Goal: Task Accomplishment & Management: Use online tool/utility

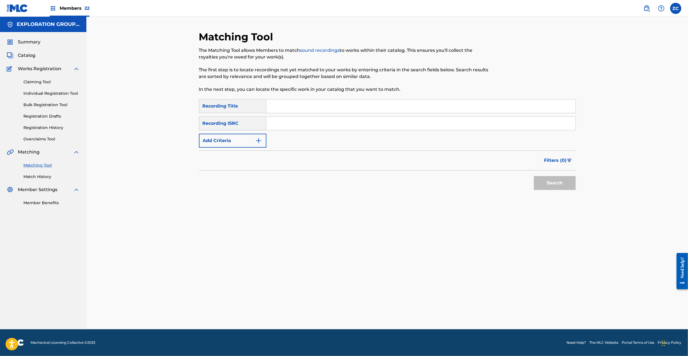
click at [357, 124] on input "Search Form" at bounding box center [420, 123] width 309 height 13
paste input "JPU901604022"
type input "JPU901604022"
click at [551, 179] on button "Search" at bounding box center [555, 183] width 42 height 14
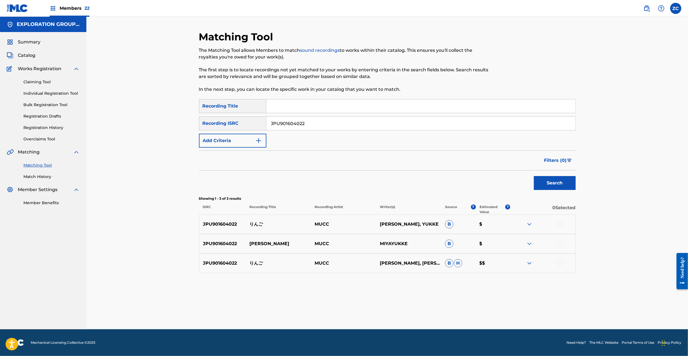
drag, startPoint x: 561, startPoint y: 222, endPoint x: 559, endPoint y: 242, distance: 20.2
click at [561, 223] on div at bounding box center [560, 224] width 6 height 6
click at [559, 243] on div at bounding box center [560, 244] width 6 height 6
click at [561, 263] on div at bounding box center [560, 263] width 6 height 6
click at [408, 308] on button "Match 3 Groups" at bounding box center [392, 311] width 62 height 14
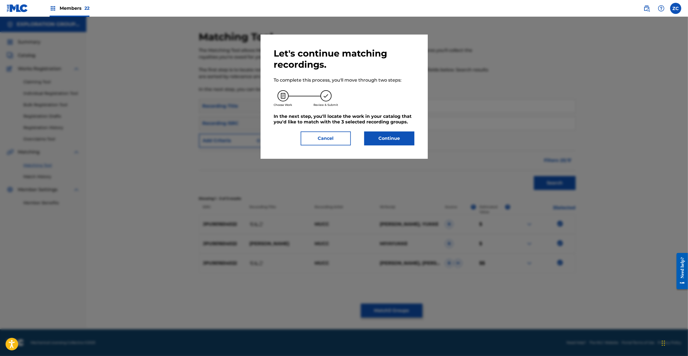
click at [380, 137] on button "Continue" at bounding box center [389, 139] width 50 height 14
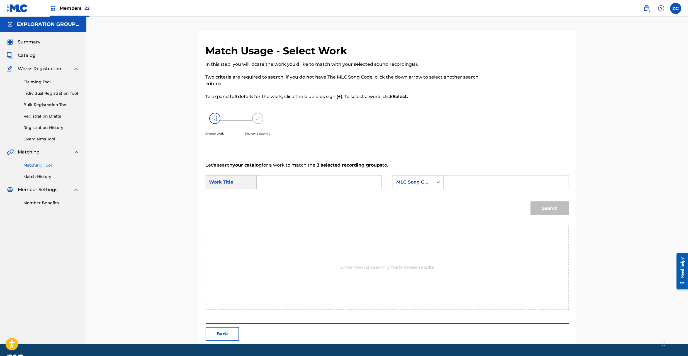
click at [350, 181] on input "Search Form" at bounding box center [318, 182] width 115 height 13
paste input "Ringo RB2PIL"
click at [293, 182] on input "Ringo RB2PIL" at bounding box center [318, 182] width 115 height 13
type input "[PERSON_NAME]"
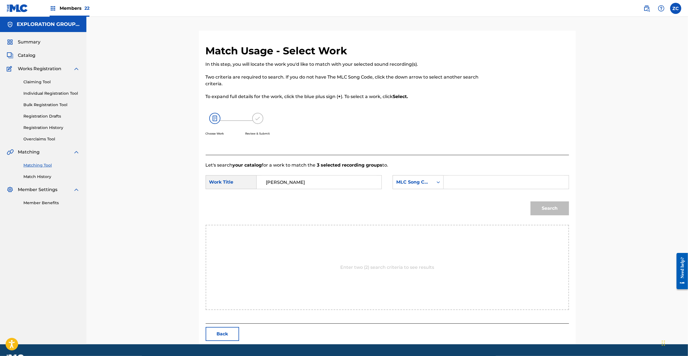
click at [452, 181] on input "Search Form" at bounding box center [505, 182] width 115 height 13
paste input "RB2PIL"
type input "RB2PIL"
click at [552, 207] on button "Search" at bounding box center [550, 209] width 38 height 14
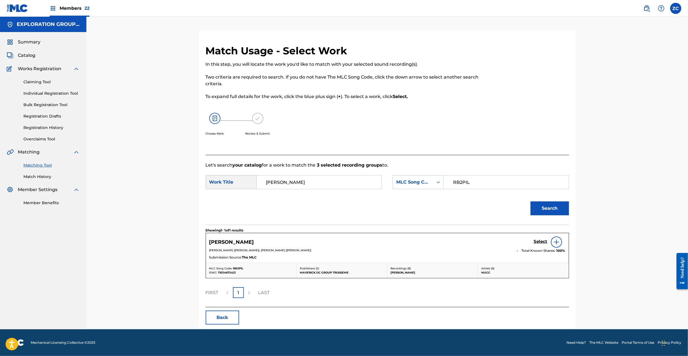
click at [542, 243] on h5 "Select" at bounding box center [541, 241] width 14 height 5
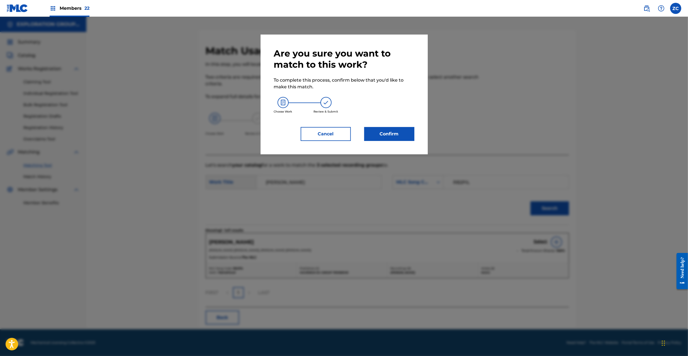
click at [379, 130] on button "Confirm" at bounding box center [389, 134] width 50 height 14
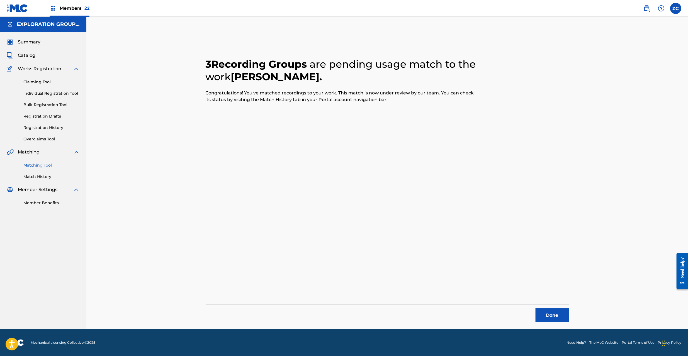
click at [547, 317] on button "Done" at bounding box center [552, 316] width 33 height 14
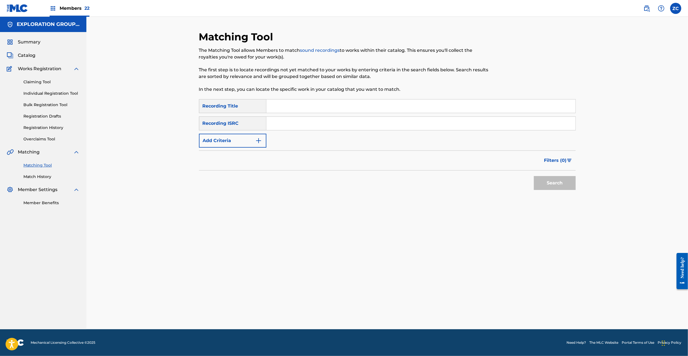
click at [308, 124] on input "Search Form" at bounding box center [420, 123] width 309 height 13
paste input "JPF301900115"
click at [556, 183] on button "Search" at bounding box center [555, 183] width 42 height 14
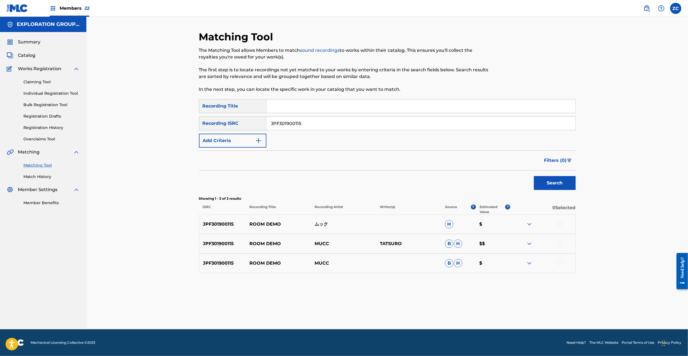
click at [559, 222] on div at bounding box center [560, 224] width 6 height 6
click at [562, 242] on div at bounding box center [560, 244] width 6 height 6
click at [559, 261] on div at bounding box center [560, 263] width 6 height 6
click at [375, 124] on input "JPF301900115" at bounding box center [420, 123] width 309 height 13
paste input "46"
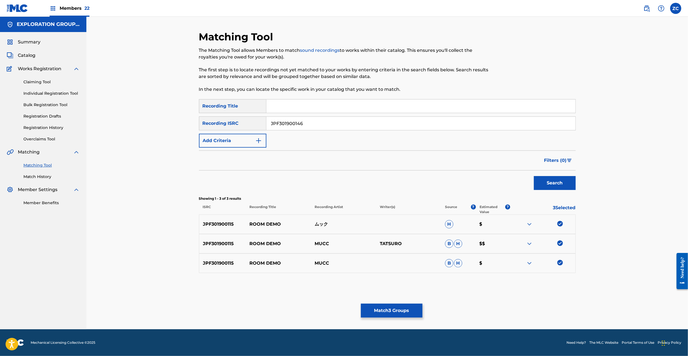
type input "JPF301900146"
click at [550, 182] on button "Search" at bounding box center [555, 183] width 42 height 14
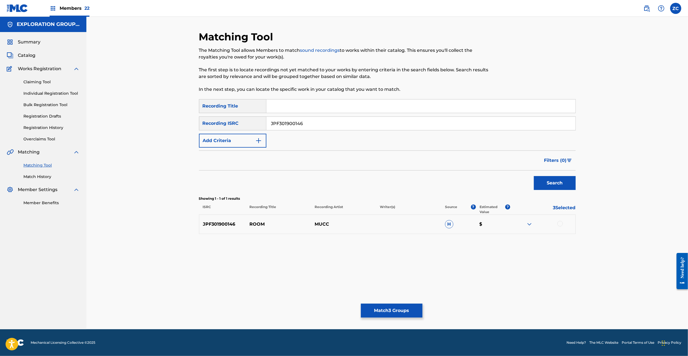
click at [560, 225] on div at bounding box center [560, 224] width 6 height 6
click at [307, 123] on input "JPF301900146" at bounding box center [420, 123] width 309 height 13
click at [395, 310] on button "Match 4 Groups" at bounding box center [392, 311] width 62 height 14
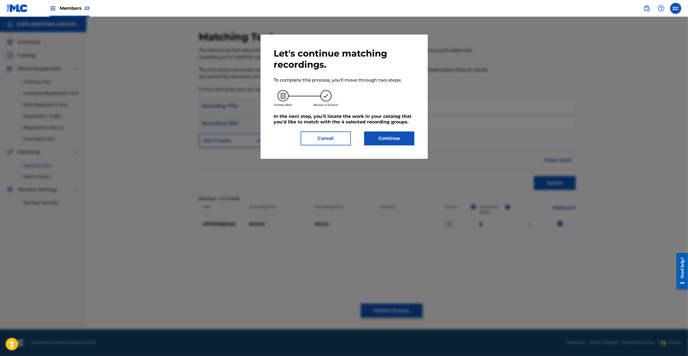
click at [391, 134] on button "Continue" at bounding box center [389, 139] width 50 height 14
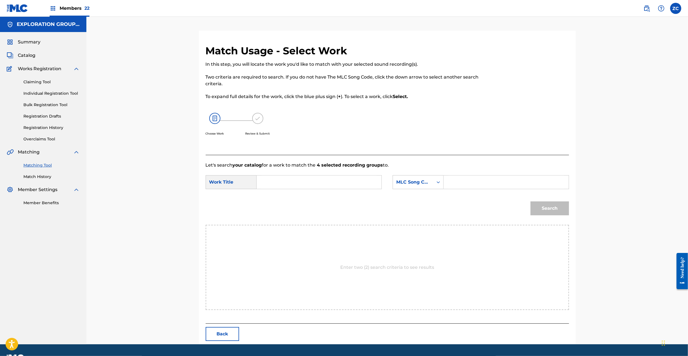
click at [300, 185] on input "Search Form" at bounding box center [318, 182] width 115 height 13
paste input "Room RB89EK"
click at [290, 185] on input "Room RB89EK" at bounding box center [318, 182] width 115 height 13
type input "Room"
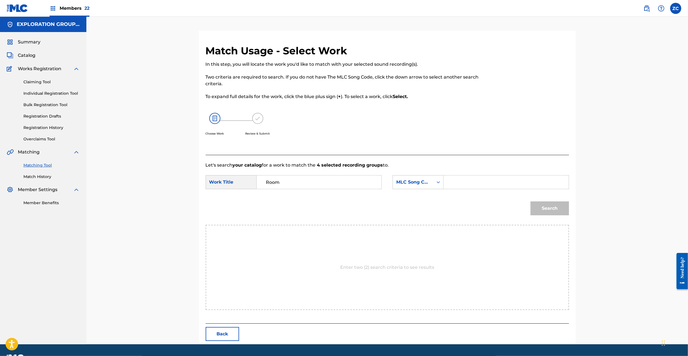
click at [459, 180] on input "Search Form" at bounding box center [505, 182] width 115 height 13
paste input "RB89EK"
type input "RB89EK"
click at [551, 209] on button "Search" at bounding box center [550, 209] width 38 height 14
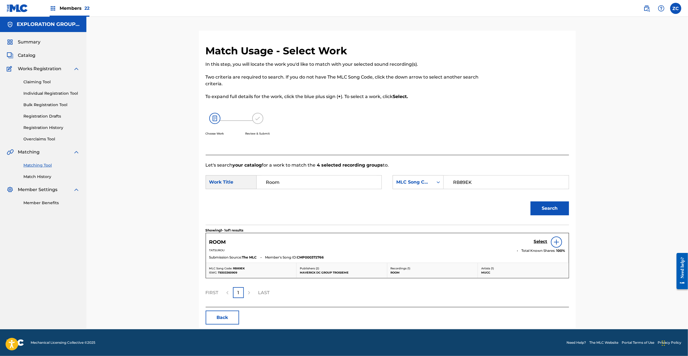
click at [542, 242] on h5 "Select" at bounding box center [541, 241] width 14 height 5
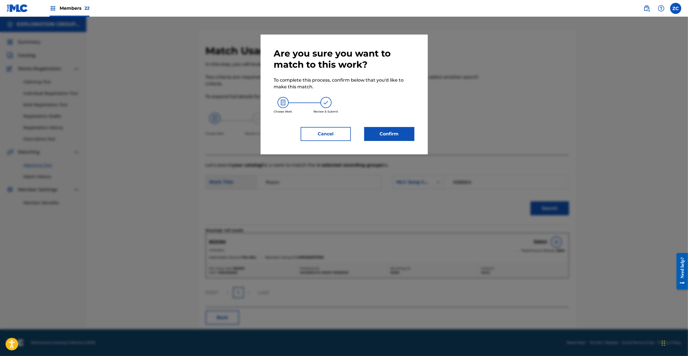
click at [366, 133] on button "Confirm" at bounding box center [389, 134] width 50 height 14
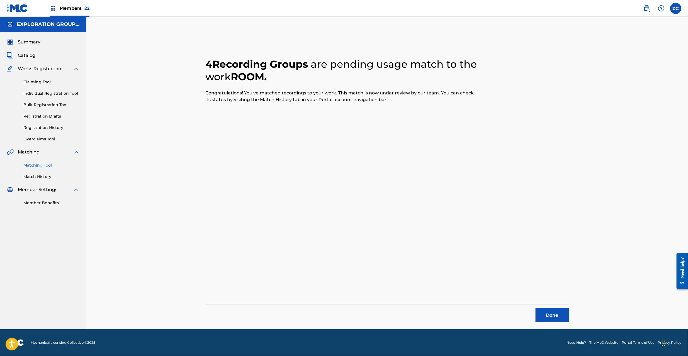
click at [547, 315] on button "Done" at bounding box center [552, 316] width 33 height 14
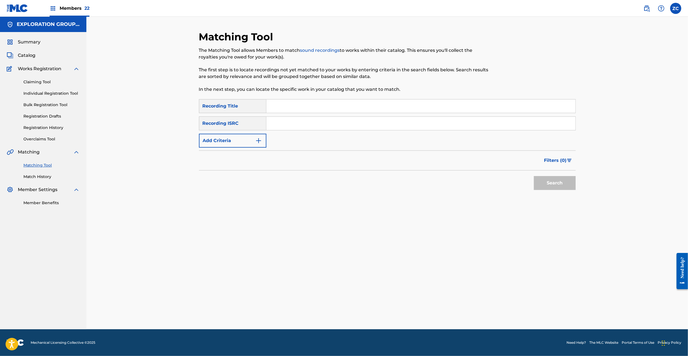
click at [320, 125] on input "Search Form" at bounding box center [420, 123] width 309 height 13
paste input "JPU902205010"
click at [556, 179] on button "Search" at bounding box center [555, 183] width 42 height 14
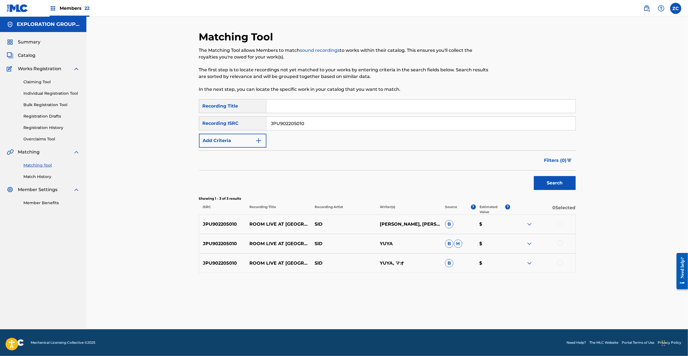
click at [558, 223] on div at bounding box center [560, 224] width 6 height 6
click at [560, 242] on div at bounding box center [560, 244] width 6 height 6
click at [560, 263] on div at bounding box center [560, 263] width 6 height 6
click at [314, 124] on input "JPU902205010" at bounding box center [420, 123] width 309 height 13
paste input "4478"
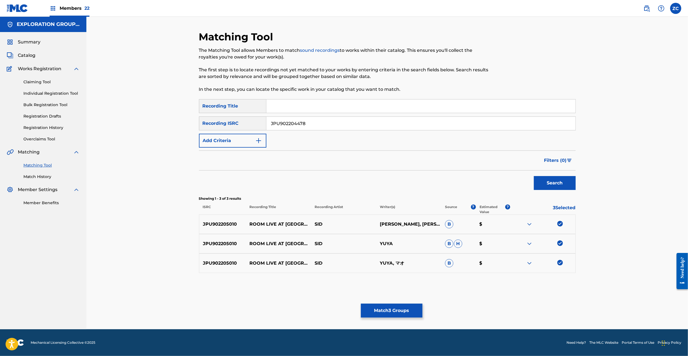
click at [552, 182] on button "Search" at bounding box center [555, 183] width 42 height 14
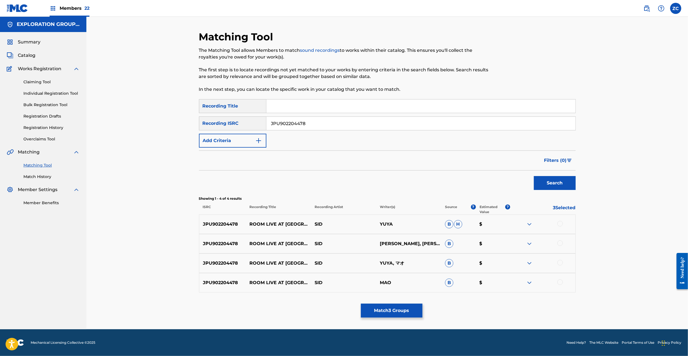
click at [559, 224] on div at bounding box center [560, 224] width 6 height 6
click at [560, 243] on div at bounding box center [560, 244] width 6 height 6
click at [560, 263] on div at bounding box center [560, 263] width 6 height 6
click at [560, 285] on div at bounding box center [542, 283] width 65 height 7
drag, startPoint x: 561, startPoint y: 281, endPoint x: 586, endPoint y: 276, distance: 25.1
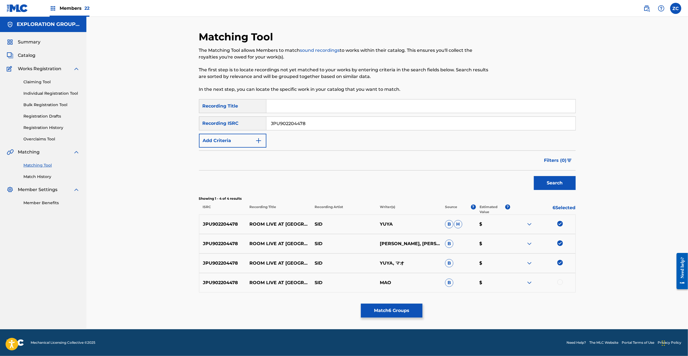
click at [561, 280] on div at bounding box center [560, 283] width 6 height 6
click at [340, 122] on input "JPU902204478" at bounding box center [420, 123] width 309 height 13
paste input "F300601630"
type input "JPF300601630"
click at [556, 187] on button "Search" at bounding box center [555, 183] width 42 height 14
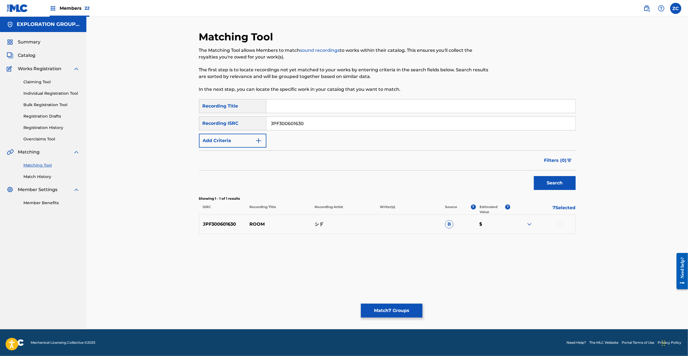
click at [560, 224] on div at bounding box center [560, 224] width 6 height 6
click at [408, 313] on button "Match 8 Groups" at bounding box center [392, 311] width 62 height 14
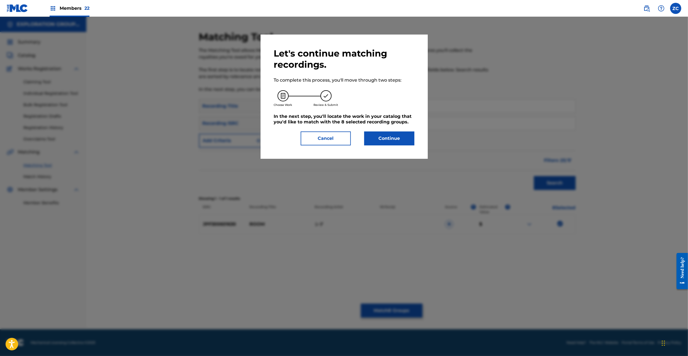
click at [400, 139] on button "Continue" at bounding box center [389, 139] width 50 height 14
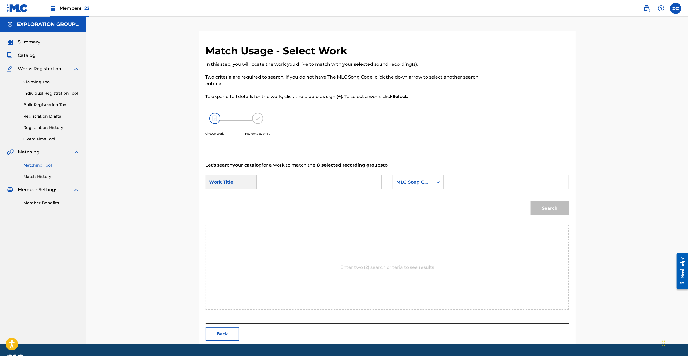
click at [346, 179] on input "Search Form" at bounding box center [318, 182] width 115 height 13
paste input "Room RB89DW"
click at [294, 182] on input "Room RB89DW" at bounding box center [318, 182] width 115 height 13
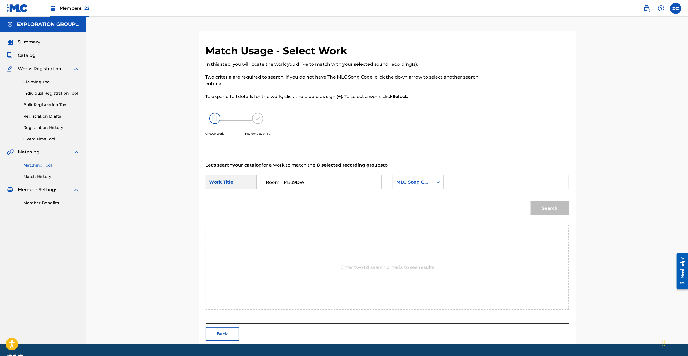
click at [302, 181] on input "Room RB89DW" at bounding box center [318, 182] width 115 height 13
type input "Room"
click at [480, 181] on input "Search Form" at bounding box center [505, 182] width 115 height 13
paste input "RB89DW"
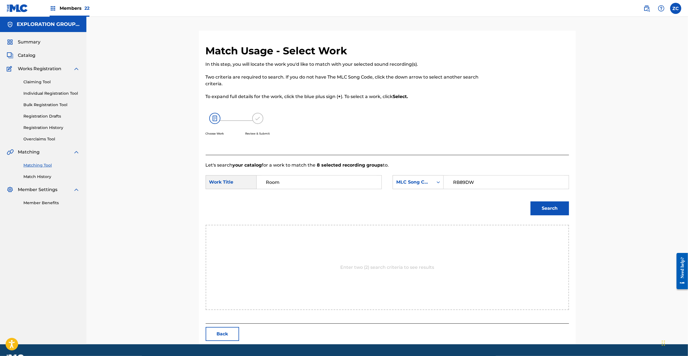
type input "RB89DW"
click at [549, 207] on button "Search" at bounding box center [550, 209] width 38 height 14
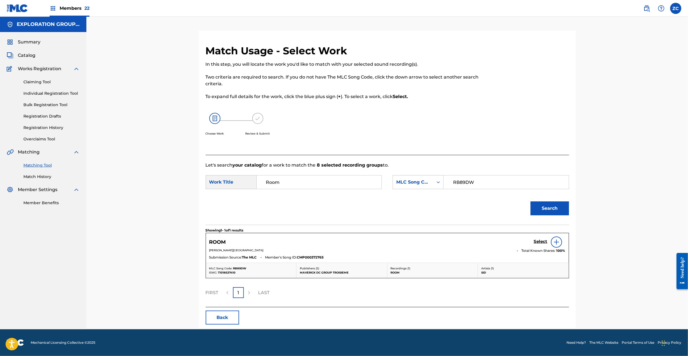
click at [541, 239] on div "Select" at bounding box center [549, 242] width 31 height 11
click at [542, 242] on h5 "Select" at bounding box center [541, 241] width 14 height 5
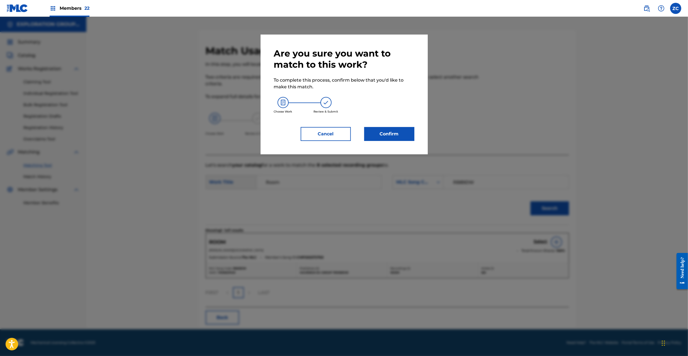
click at [391, 139] on button "Confirm" at bounding box center [389, 134] width 50 height 14
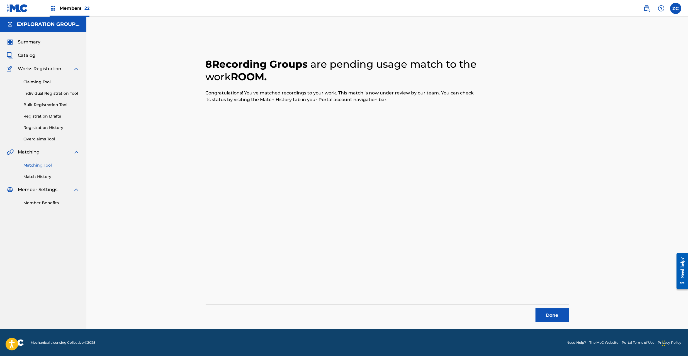
click at [555, 321] on button "Done" at bounding box center [552, 316] width 33 height 14
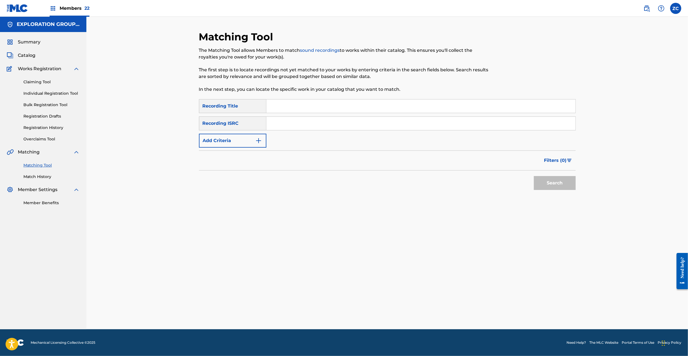
click at [360, 124] on input "Search Form" at bounding box center [420, 123] width 309 height 13
paste input "JPF301400172"
type input "JPF301400172"
click at [545, 188] on button "Search" at bounding box center [555, 183] width 42 height 14
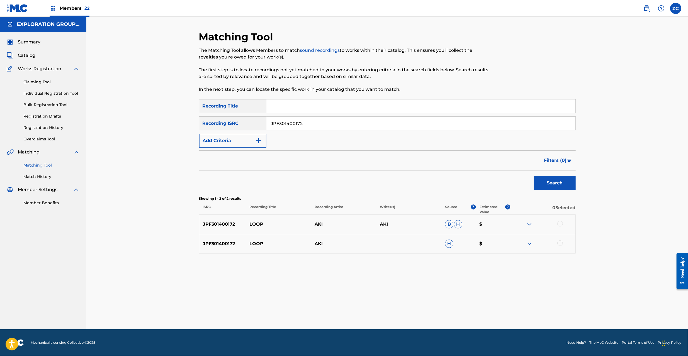
click at [561, 223] on div at bounding box center [560, 224] width 6 height 6
click at [560, 245] on div at bounding box center [560, 244] width 6 height 6
click at [385, 308] on button "Match 2 Groups" at bounding box center [392, 311] width 62 height 14
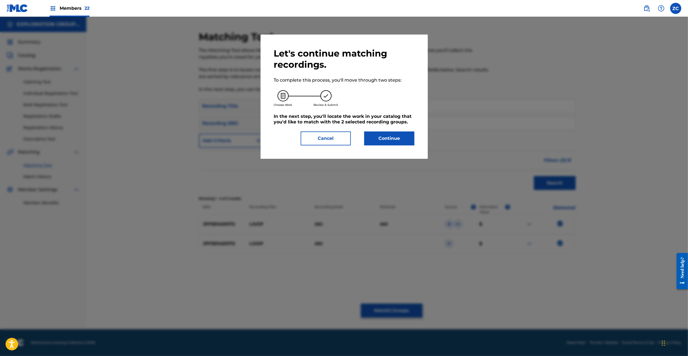
click at [382, 140] on button "Continue" at bounding box center [389, 139] width 50 height 14
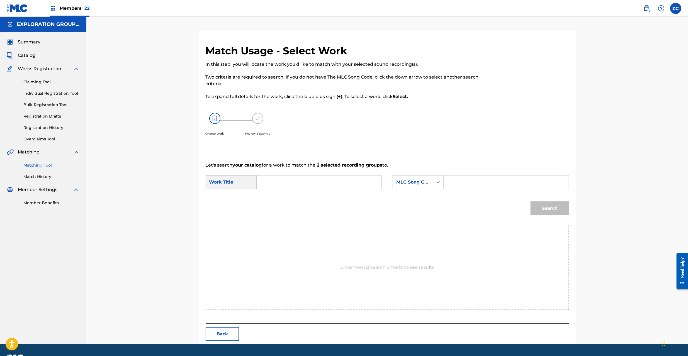
click at [312, 181] on input "Search Form" at bounding box center [318, 182] width 115 height 13
paste input "Loop LS6YUF"
click at [289, 180] on input "Loop LS6YUF" at bounding box center [318, 182] width 115 height 13
type input "Loop"
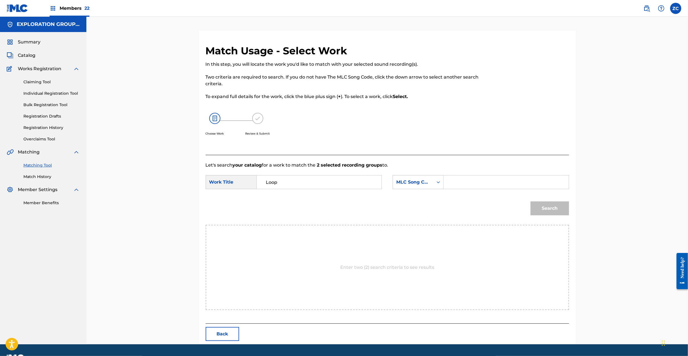
click at [472, 180] on input "Search Form" at bounding box center [505, 182] width 115 height 13
paste input "LS6YUF"
type input "LS6YUF"
click at [540, 209] on button "Search" at bounding box center [550, 209] width 38 height 14
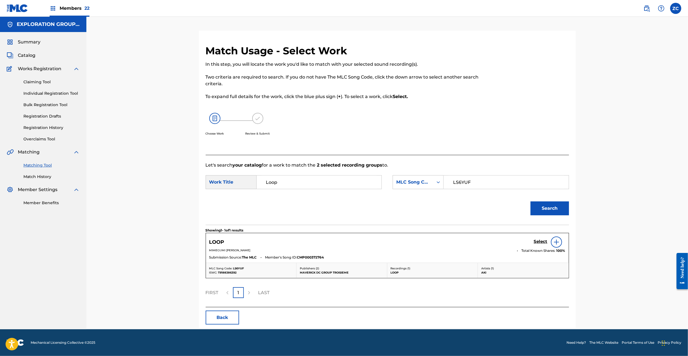
click at [541, 241] on h5 "Select" at bounding box center [541, 241] width 14 height 5
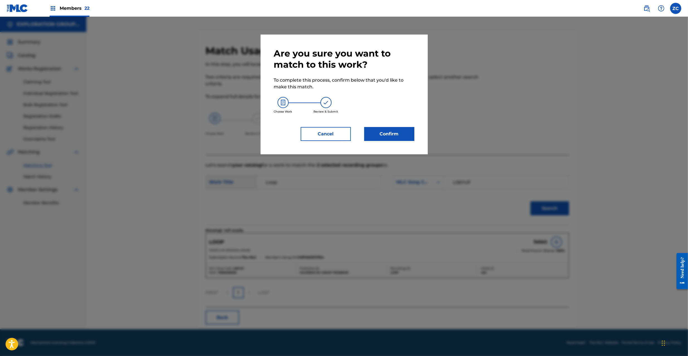
click at [399, 137] on button "Confirm" at bounding box center [389, 134] width 50 height 14
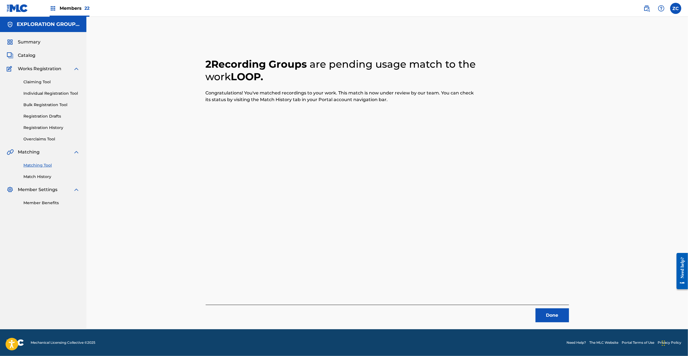
click at [550, 309] on button "Done" at bounding box center [552, 316] width 33 height 14
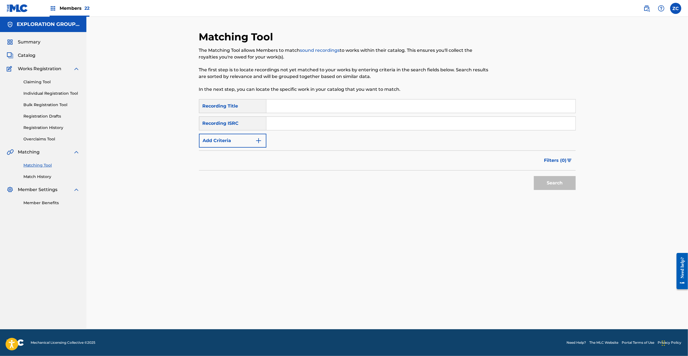
click at [335, 123] on input "Search Form" at bounding box center [420, 123] width 309 height 13
paste input "JPKS01103395"
click at [557, 181] on button "Search" at bounding box center [555, 183] width 42 height 14
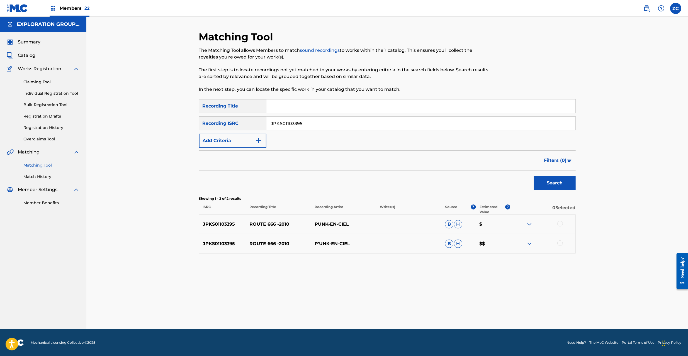
click at [561, 223] on div at bounding box center [560, 224] width 6 height 6
click at [560, 244] on div at bounding box center [560, 244] width 6 height 6
click at [381, 122] on input "JPKS01103395" at bounding box center [420, 123] width 309 height 13
paste input "F381600003"
click at [556, 183] on button "Search" at bounding box center [555, 183] width 42 height 14
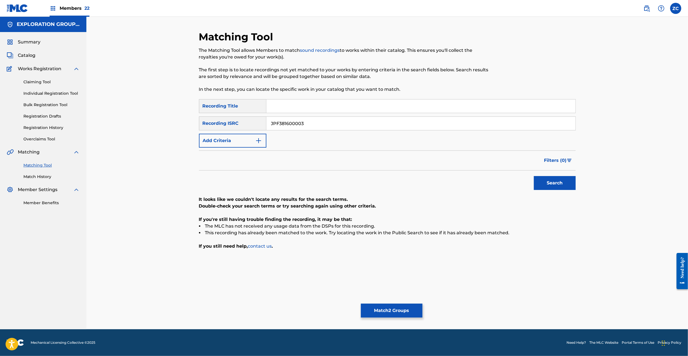
click at [337, 123] on input "JPF381600003" at bounding box center [420, 123] width 309 height 13
paste input "01600029"
click at [549, 184] on button "Search" at bounding box center [555, 183] width 42 height 14
click at [376, 125] on input "JPF301600029" at bounding box center [420, 123] width 309 height 13
paste input "87"
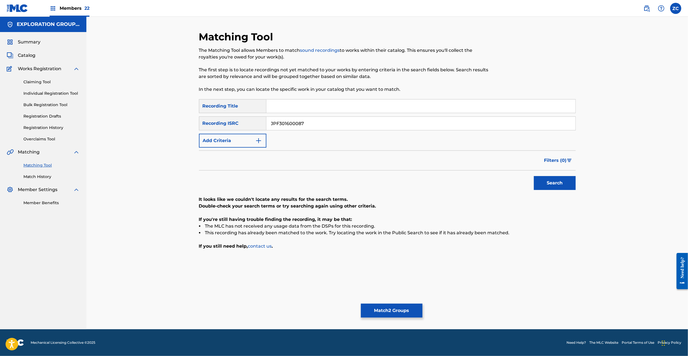
click at [558, 185] on button "Search" at bounding box center [555, 183] width 42 height 14
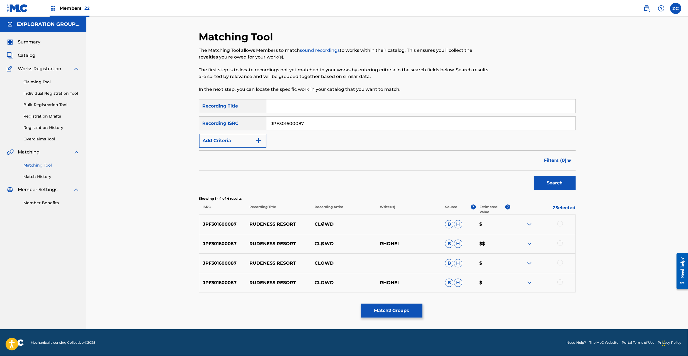
click at [560, 224] on div at bounding box center [560, 224] width 6 height 6
click at [559, 242] on div at bounding box center [560, 244] width 6 height 6
click at [559, 263] on div at bounding box center [560, 263] width 6 height 6
click at [560, 282] on div at bounding box center [560, 283] width 6 height 6
click at [436, 124] on input "JPF301600087" at bounding box center [420, 123] width 309 height 13
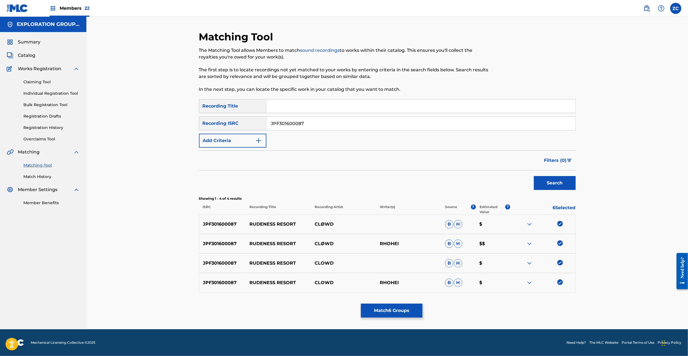
paste input "27"
type input "JPF301600027"
click at [560, 185] on button "Search" at bounding box center [555, 183] width 42 height 14
click at [561, 225] on div at bounding box center [560, 224] width 6 height 6
click at [560, 243] on div at bounding box center [560, 244] width 6 height 6
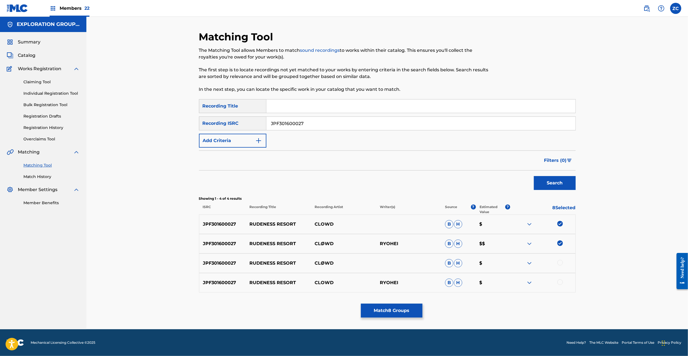
drag, startPoint x: 561, startPoint y: 262, endPoint x: 561, endPoint y: 267, distance: 5.0
click at [561, 262] on div at bounding box center [560, 263] width 6 height 6
click at [561, 280] on div at bounding box center [560, 283] width 6 height 6
click at [406, 314] on button "Match 10 Groups" at bounding box center [392, 311] width 62 height 14
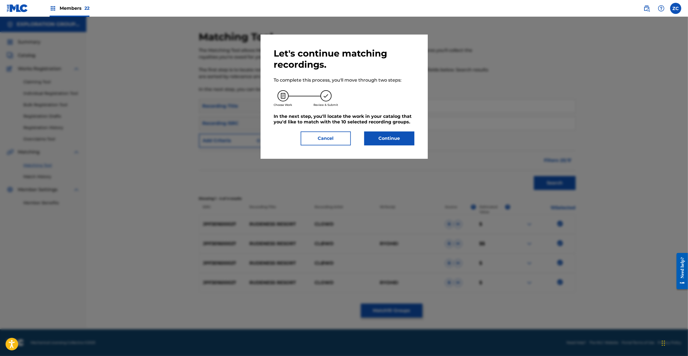
click at [395, 137] on button "Continue" at bounding box center [389, 139] width 50 height 14
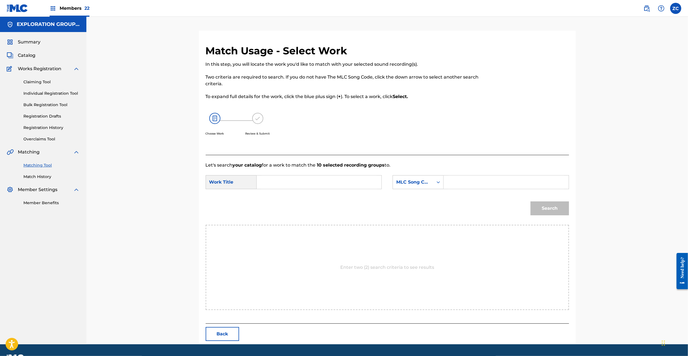
click at [353, 183] on input "Search Form" at bounding box center [318, 182] width 115 height 13
paste input "Route666-2010- R3408Q"
click at [315, 182] on input "Route666-2010- R3408Q" at bounding box center [318, 182] width 115 height 13
type input "Route666-2010-"
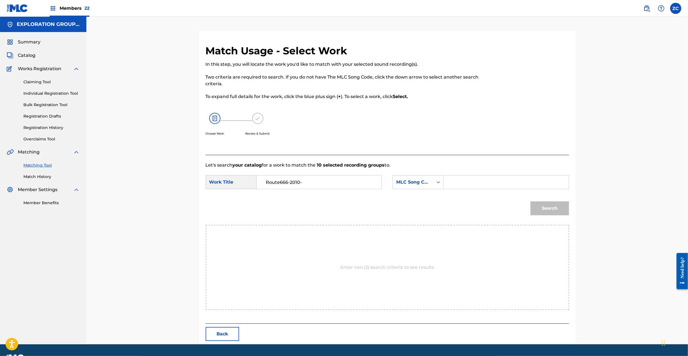
drag, startPoint x: 473, startPoint y: 179, endPoint x: 476, endPoint y: 181, distance: 3.7
click at [473, 179] on input "Search Form" at bounding box center [505, 182] width 115 height 13
paste input "R3408Q"
type input "R3408Q"
click at [550, 210] on button "Search" at bounding box center [550, 209] width 38 height 14
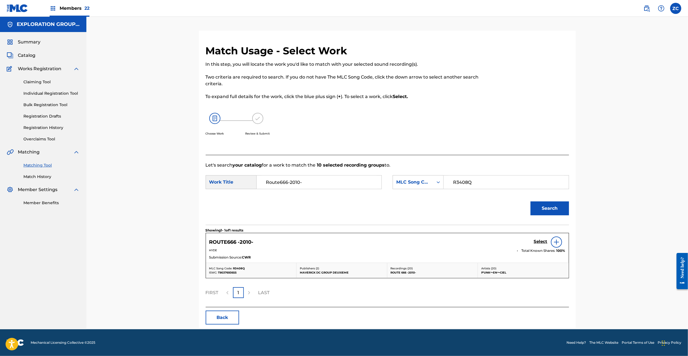
click at [541, 243] on h5 "Select" at bounding box center [541, 241] width 14 height 5
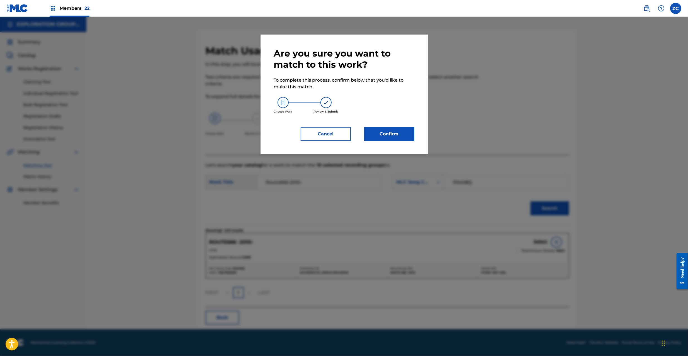
click at [398, 134] on button "Confirm" at bounding box center [389, 134] width 50 height 14
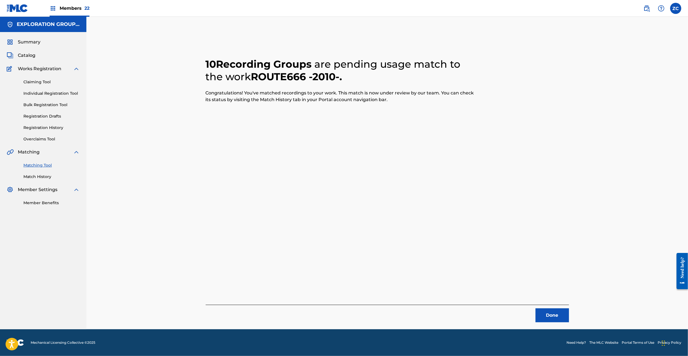
click at [554, 316] on button "Done" at bounding box center [552, 316] width 33 height 14
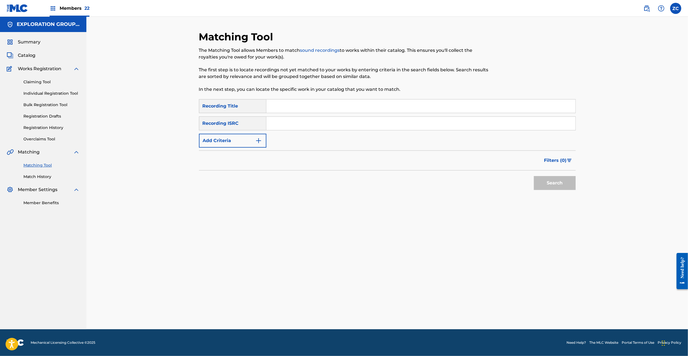
drag, startPoint x: 336, startPoint y: 125, endPoint x: 337, endPoint y: 129, distance: 3.9
click at [335, 125] on input "Search Form" at bounding box center [420, 123] width 309 height 13
paste input "JPU902200863"
drag, startPoint x: 562, startPoint y: 182, endPoint x: 550, endPoint y: 181, distance: 12.1
click at [562, 182] on button "Search" at bounding box center [555, 183] width 42 height 14
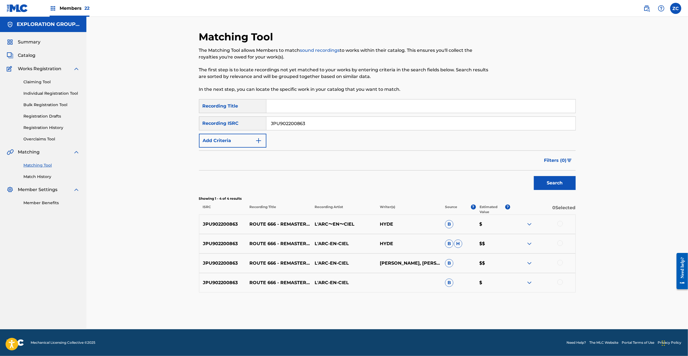
click at [561, 223] on div at bounding box center [560, 224] width 6 height 6
click at [560, 242] on div at bounding box center [560, 244] width 6 height 6
drag, startPoint x: 561, startPoint y: 263, endPoint x: 560, endPoint y: 281, distance: 18.4
click at [561, 264] on div at bounding box center [560, 263] width 6 height 6
click at [560, 281] on div at bounding box center [560, 283] width 6 height 6
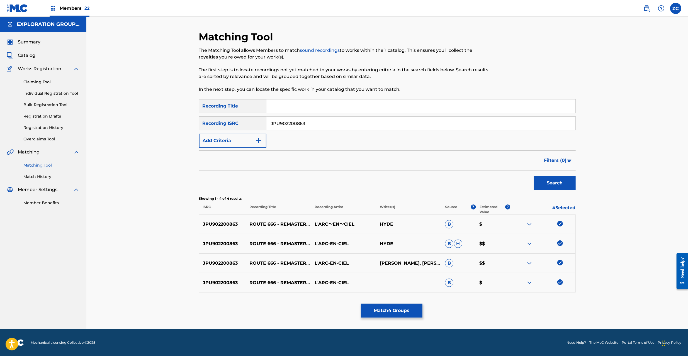
click at [459, 123] on input "JPU902200863" at bounding box center [420, 123] width 309 height 13
paste input "KS00902989"
drag, startPoint x: 566, startPoint y: 186, endPoint x: 566, endPoint y: 207, distance: 20.4
click at [566, 186] on button "Search" at bounding box center [555, 183] width 42 height 14
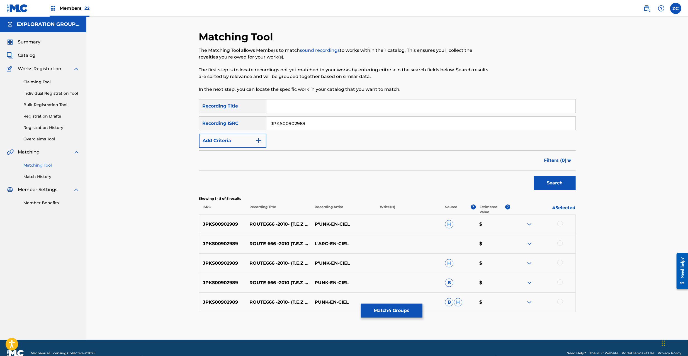
click at [561, 225] on div at bounding box center [560, 224] width 6 height 6
click at [559, 245] on div at bounding box center [560, 244] width 6 height 6
click at [561, 264] on div at bounding box center [560, 263] width 6 height 6
click at [561, 281] on div at bounding box center [560, 283] width 6 height 6
drag, startPoint x: 560, startPoint y: 301, endPoint x: 567, endPoint y: 292, distance: 11.1
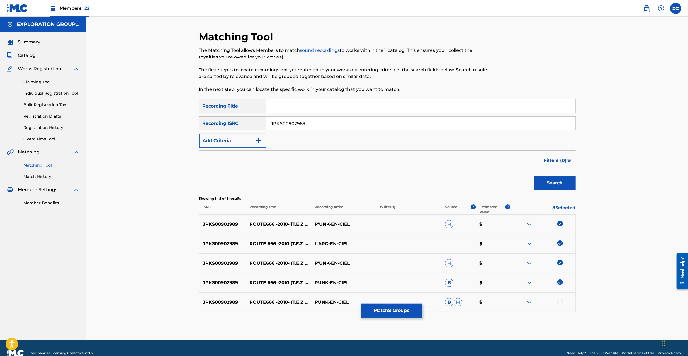
click at [560, 301] on div at bounding box center [560, 302] width 6 height 6
click at [334, 121] on input "JPKS00902989" at bounding box center [420, 123] width 309 height 13
paste input "7"
click at [564, 183] on button "Search" at bounding box center [555, 183] width 42 height 14
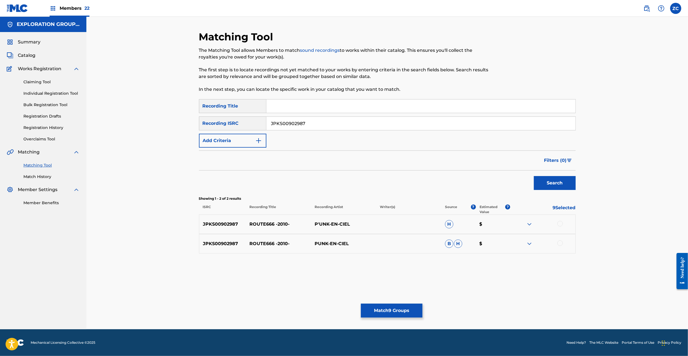
click at [561, 224] on div at bounding box center [560, 224] width 6 height 6
click at [560, 246] on div at bounding box center [560, 244] width 6 height 6
click at [314, 120] on input "JPKS00902987" at bounding box center [420, 123] width 309 height 13
paste input "000624"
type input "JPKS00000624"
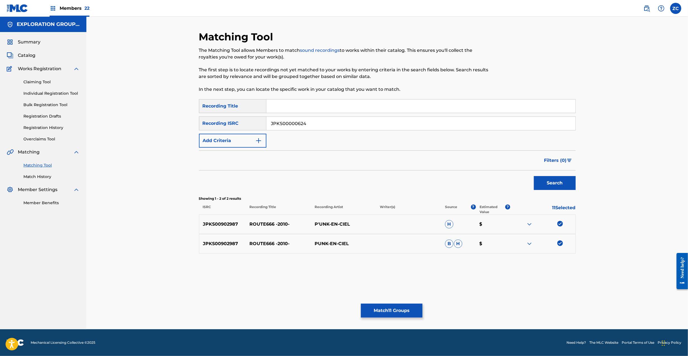
click at [551, 182] on button "Search" at bounding box center [555, 183] width 42 height 14
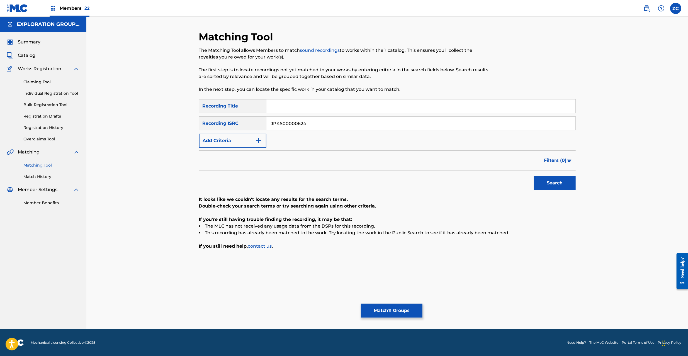
click at [400, 310] on button "Match 11 Groups" at bounding box center [392, 311] width 62 height 14
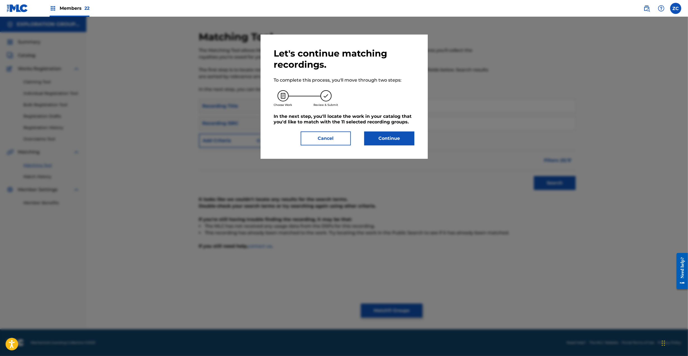
click at [393, 142] on button "Continue" at bounding box center [389, 139] width 50 height 14
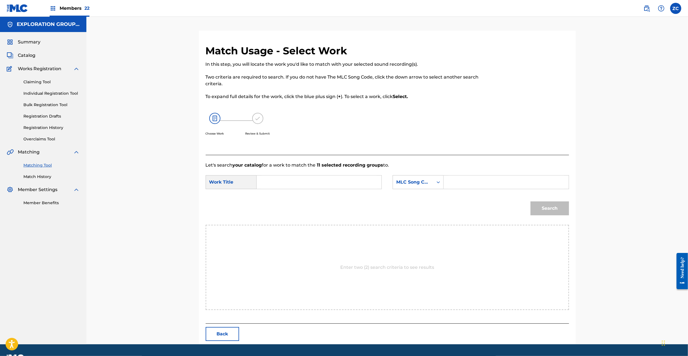
click at [317, 184] on input "Search Form" at bounding box center [318, 182] width 115 height 13
paste input "Route 666 L'Arc~En~Ciel"
click at [312, 182] on input "Route 666 L'Arc~En~Ciel" at bounding box center [318, 182] width 115 height 13
paste input "R3377M"
click at [299, 185] on input "Route 666 R3377M" at bounding box center [318, 182] width 115 height 13
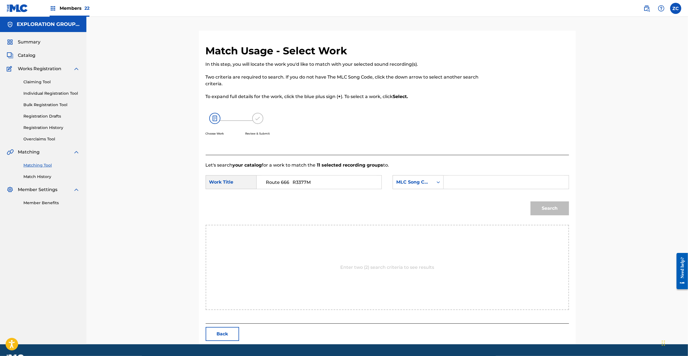
click at [299, 185] on input "Route 666 R3377M" at bounding box center [318, 182] width 115 height 13
type input "Route 666"
click at [461, 185] on input "Search Form" at bounding box center [505, 182] width 115 height 13
paste input "R3377M"
type input "R3377M"
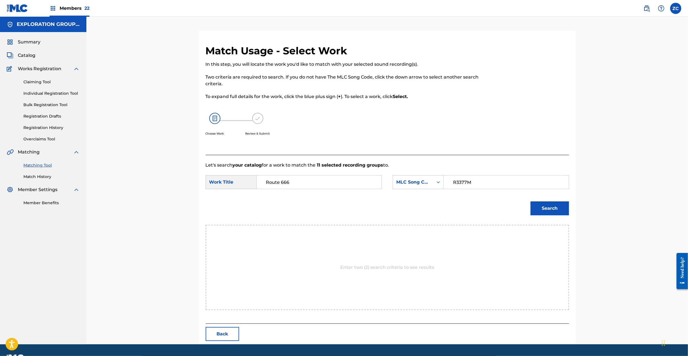
click at [553, 211] on button "Search" at bounding box center [550, 209] width 38 height 14
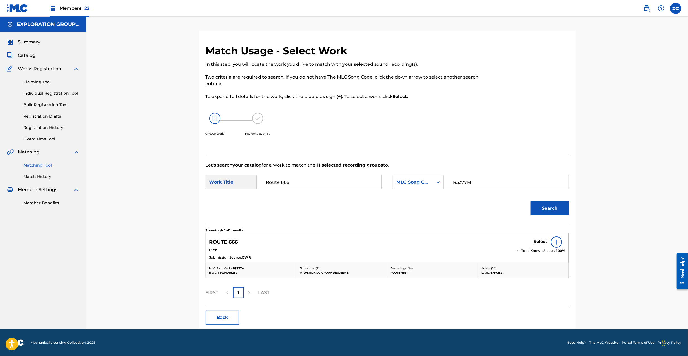
click at [541, 239] on h5 "Select" at bounding box center [541, 241] width 14 height 5
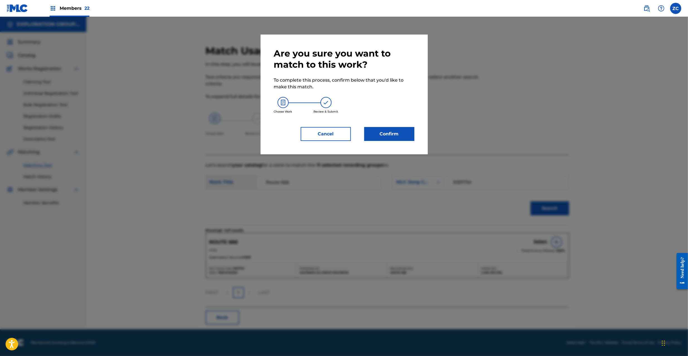
click at [383, 130] on button "Confirm" at bounding box center [389, 134] width 50 height 14
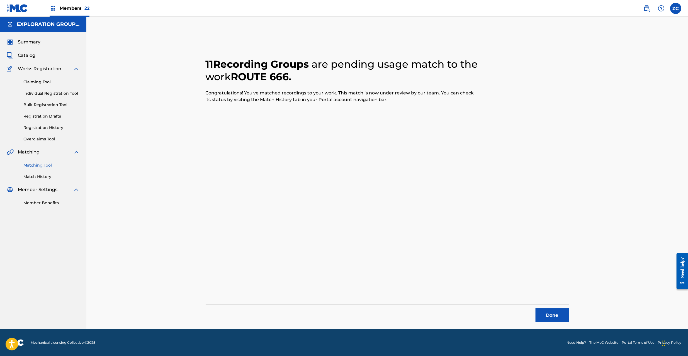
click at [545, 312] on button "Done" at bounding box center [552, 316] width 33 height 14
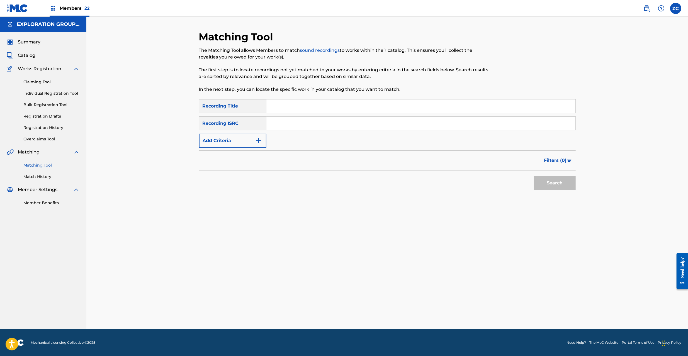
click at [314, 124] on input "Search Form" at bounding box center [420, 123] width 309 height 13
paste input "JPB600027102"
click at [564, 182] on button "Search" at bounding box center [555, 183] width 42 height 14
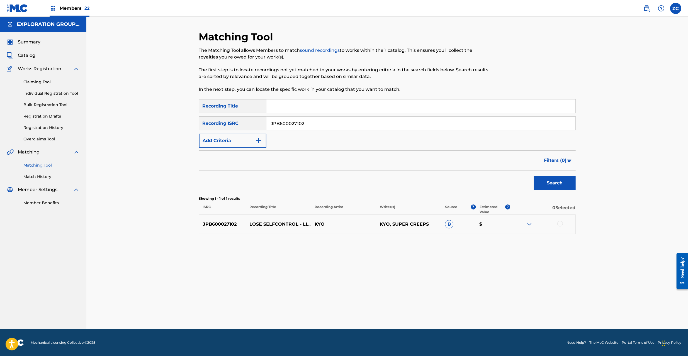
click at [561, 224] on div at bounding box center [560, 224] width 6 height 6
click at [337, 123] on input "JPB600027102" at bounding box center [420, 123] width 309 height 13
paste input "119102"
type input "JPB600119102"
click at [553, 183] on button "Search" at bounding box center [555, 183] width 42 height 14
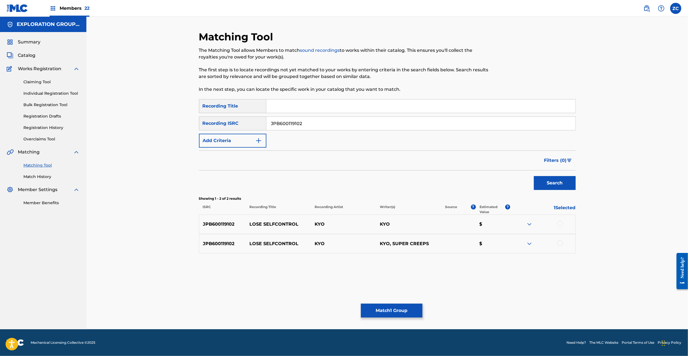
click at [562, 222] on div at bounding box center [560, 224] width 6 height 6
click at [559, 244] on div at bounding box center [560, 244] width 6 height 6
drag, startPoint x: 394, startPoint y: 123, endPoint x: 397, endPoint y: 124, distance: 3.4
click at [394, 122] on input "JPB600119102" at bounding box center [420, 123] width 309 height 13
click at [393, 308] on button "Match 3 Groups" at bounding box center [392, 311] width 62 height 14
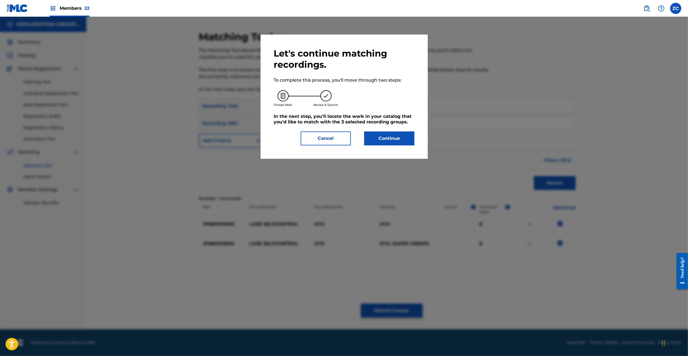
click at [396, 131] on div "Let's continue matching recordings. To complete this process, you'll move throu…" at bounding box center [344, 97] width 140 height 98
click at [398, 137] on button "Continue" at bounding box center [389, 139] width 50 height 14
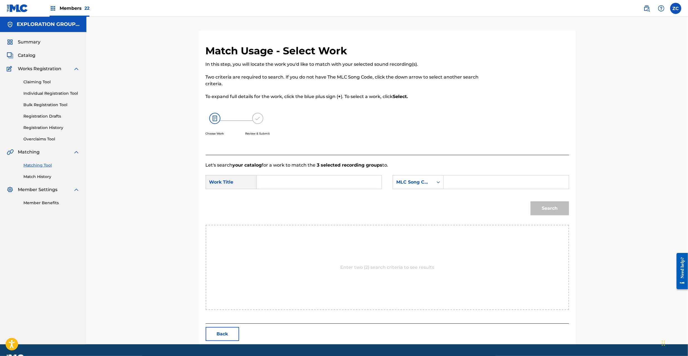
click at [337, 184] on input "Search Form" at bounding box center [318, 182] width 115 height 13
paste input "Lose Selfcontrol LE5WLK"
click at [316, 182] on input "Lose Selfcontrol LE5WLK" at bounding box center [318, 182] width 115 height 13
type input "Lose Selfcontrol"
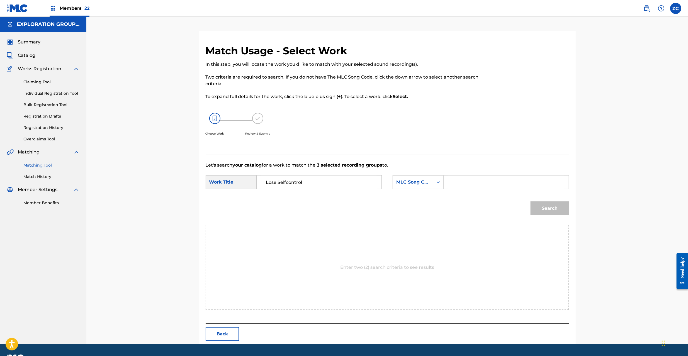
click at [472, 182] on input "Search Form" at bounding box center [505, 182] width 115 height 13
paste input "LE5WLK"
type input "LE5WLK"
click at [556, 202] on button "Search" at bounding box center [550, 209] width 38 height 14
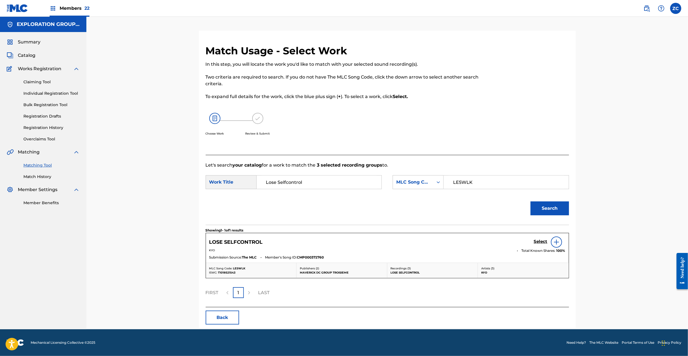
click at [542, 239] on h5 "Select" at bounding box center [541, 241] width 14 height 5
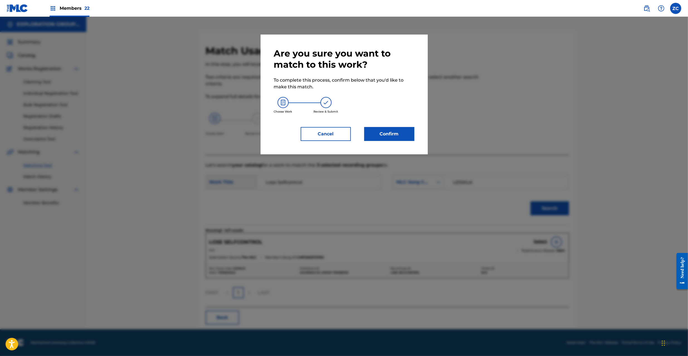
click at [393, 128] on button "Confirm" at bounding box center [389, 134] width 50 height 14
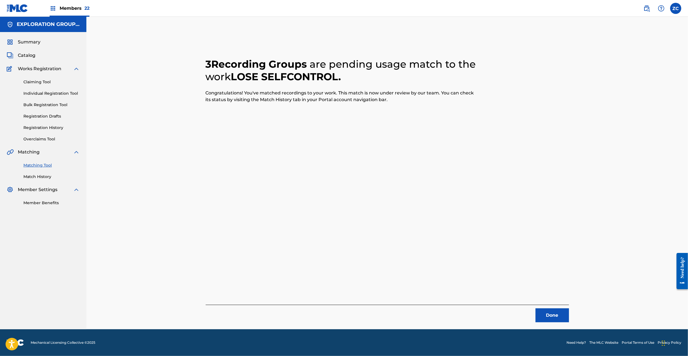
click at [557, 319] on button "Done" at bounding box center [552, 316] width 33 height 14
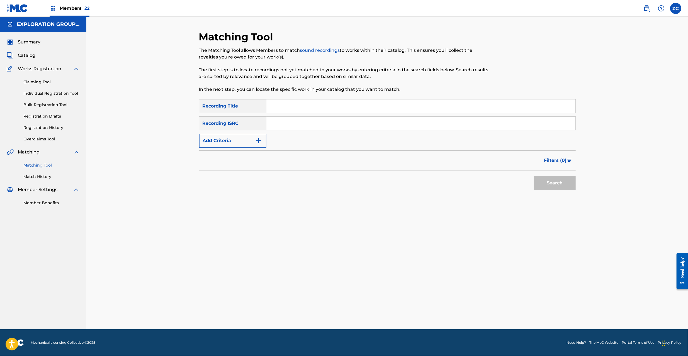
click at [391, 122] on input "Search Form" at bounding box center [420, 123] width 309 height 13
paste input "JPF300601180"
type input "JPF300601180"
click at [562, 185] on button "Search" at bounding box center [555, 183] width 42 height 14
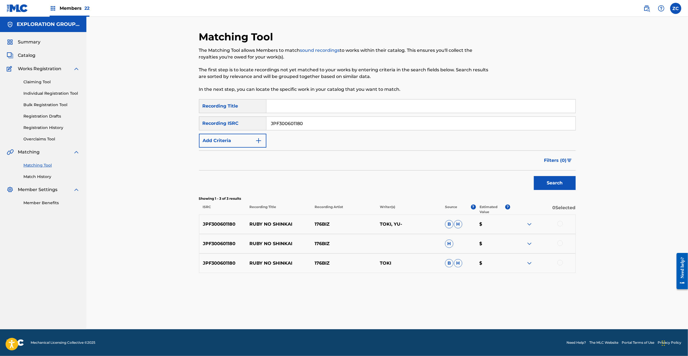
click at [559, 224] on div at bounding box center [560, 224] width 6 height 6
click at [559, 243] on div at bounding box center [560, 244] width 6 height 6
click at [560, 264] on div at bounding box center [560, 263] width 6 height 6
click at [384, 307] on button "Match 3 Groups" at bounding box center [392, 311] width 62 height 14
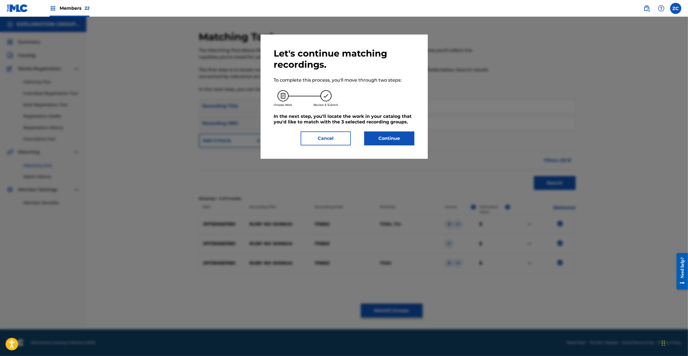
click at [384, 137] on button "Continue" at bounding box center [389, 139] width 50 height 14
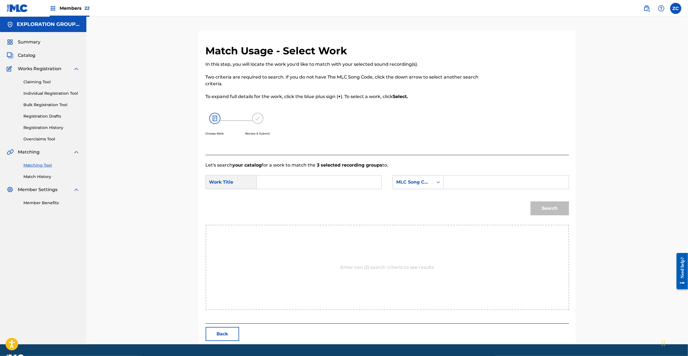
click at [308, 181] on input "Search Form" at bounding box center [318, 182] width 115 height 13
paste input "Rubiino Shinkai RO0MBJ"
click at [310, 183] on input "Rubiino Shinkai RO0MBJ" at bounding box center [318, 182] width 115 height 13
drag, startPoint x: 310, startPoint y: 183, endPoint x: 316, endPoint y: 183, distance: 5.9
click at [310, 183] on input "Rubiino Shinkai RO0MBJ" at bounding box center [318, 182] width 115 height 13
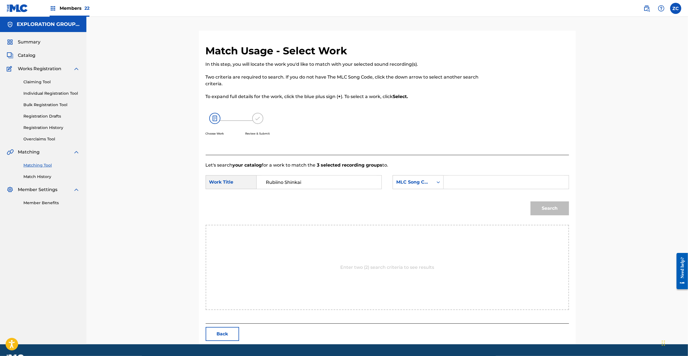
type input "Rubiino Shinkai"
drag, startPoint x: 465, startPoint y: 183, endPoint x: 478, endPoint y: 187, distance: 13.1
click at [465, 183] on input "Search Form" at bounding box center [505, 182] width 115 height 13
paste input "RO0MBJ"
type input "RO0MBJ"
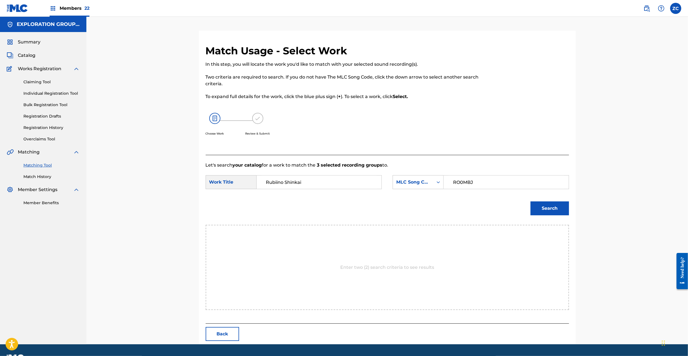
click at [552, 210] on button "Search" at bounding box center [550, 209] width 38 height 14
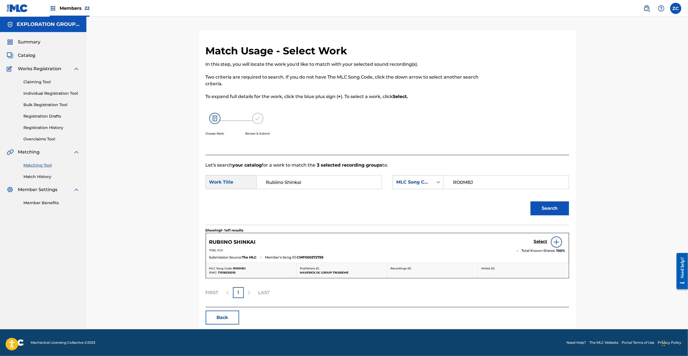
click at [541, 240] on h5 "Select" at bounding box center [541, 241] width 14 height 5
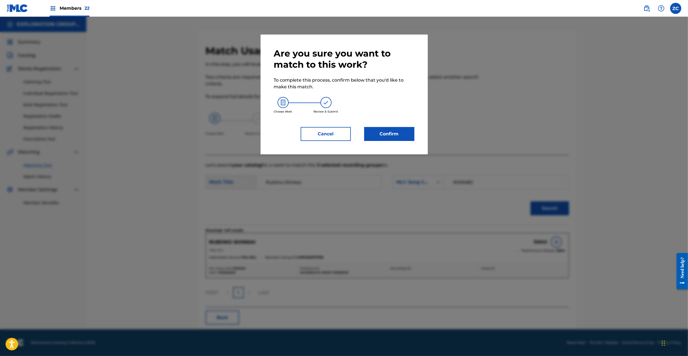
click at [399, 132] on button "Confirm" at bounding box center [389, 134] width 50 height 14
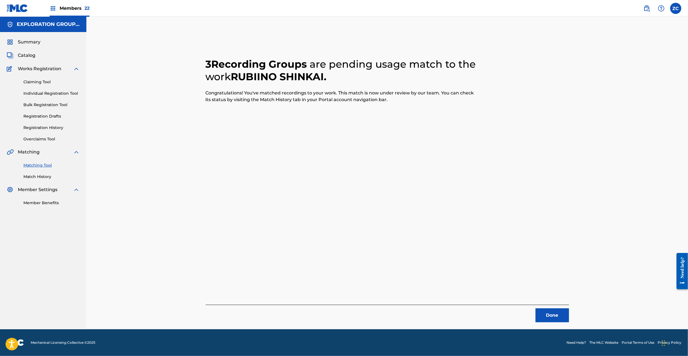
drag, startPoint x: 543, startPoint y: 310, endPoint x: 539, endPoint y: 290, distance: 20.5
click at [542, 304] on div "3 Recording Groups are pending usage match to the work [PERSON_NAME] . Congratu…" at bounding box center [387, 184] width 363 height 278
click at [546, 324] on div "3 Recording Groups are pending usage match to the work [PERSON_NAME] . Congratu…" at bounding box center [387, 180] width 390 height 299
click at [549, 319] on button "Done" at bounding box center [552, 316] width 33 height 14
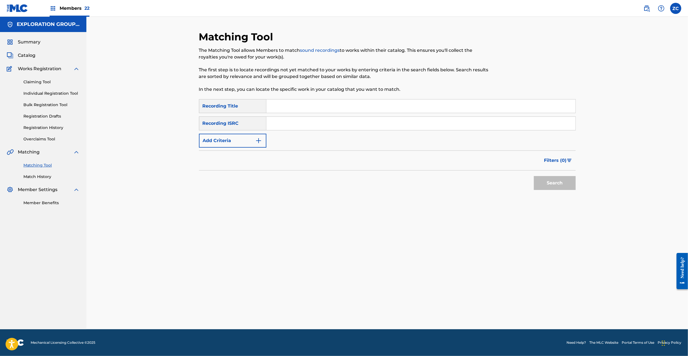
drag, startPoint x: 358, startPoint y: 124, endPoint x: 362, endPoint y: 125, distance: 3.9
click at [358, 124] on input "Search Form" at bounding box center [420, 123] width 309 height 13
paste input "JPF300100580"
click at [552, 183] on button "Search" at bounding box center [555, 183] width 42 height 14
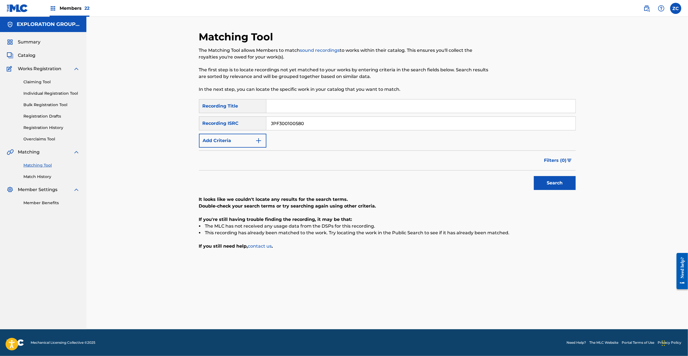
click at [310, 126] on input "JPF300100580" at bounding box center [420, 123] width 309 height 13
paste input "U902200850"
drag, startPoint x: 562, startPoint y: 184, endPoint x: 525, endPoint y: 166, distance: 41.3
click at [562, 184] on button "Search" at bounding box center [555, 183] width 42 height 14
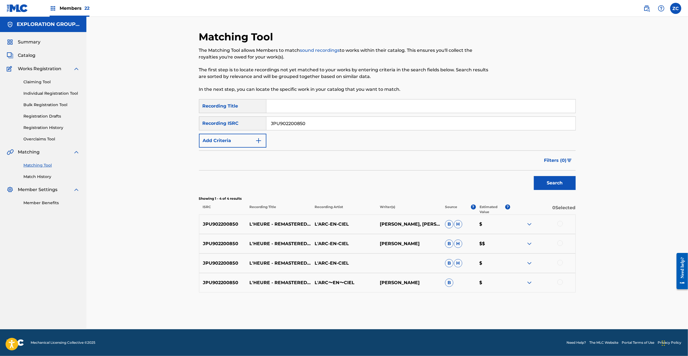
click at [560, 224] on div at bounding box center [560, 224] width 6 height 6
click at [559, 242] on div at bounding box center [560, 244] width 6 height 6
click at [560, 263] on div at bounding box center [560, 263] width 6 height 6
click at [561, 281] on div at bounding box center [560, 283] width 6 height 6
click at [378, 121] on input "JPU902200850" at bounding box center [420, 123] width 309 height 13
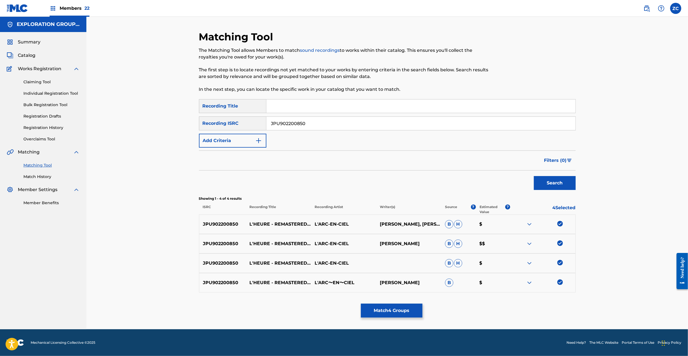
paste input "KS09900825"
click at [555, 183] on button "Search" at bounding box center [555, 183] width 42 height 14
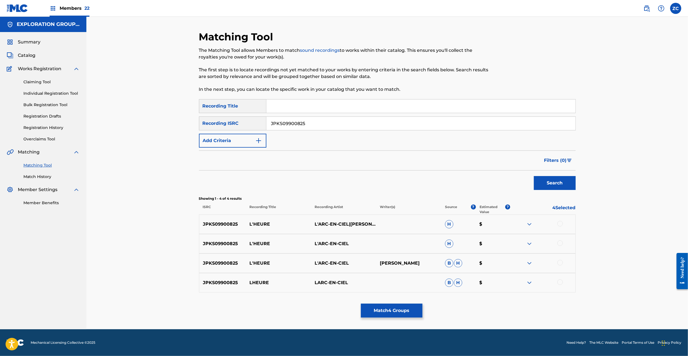
drag, startPoint x: 561, startPoint y: 224, endPoint x: 560, endPoint y: 235, distance: 11.0
click at [561, 224] on div at bounding box center [560, 224] width 6 height 6
click at [559, 241] on div at bounding box center [560, 244] width 6 height 6
click at [560, 262] on div at bounding box center [560, 263] width 6 height 6
click at [561, 282] on div at bounding box center [560, 283] width 6 height 6
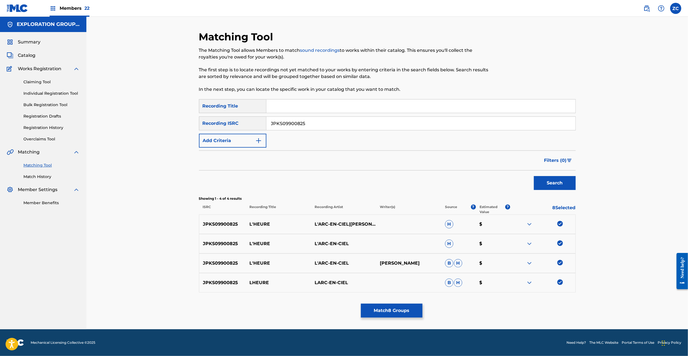
click at [326, 125] on input "JPKS09900825" at bounding box center [420, 123] width 309 height 13
paste input "0000527"
type input "JPKS00000527"
click at [564, 181] on button "Search" at bounding box center [555, 183] width 42 height 14
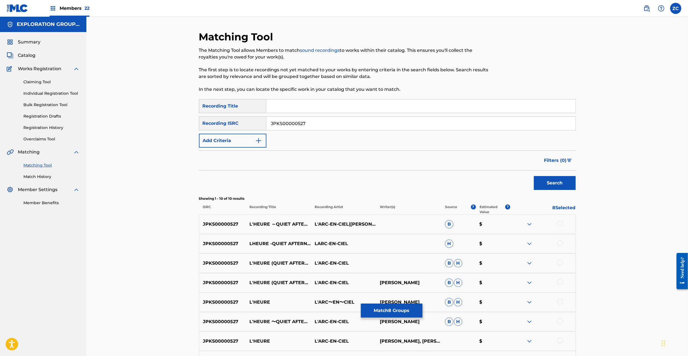
click at [561, 224] on div at bounding box center [560, 224] width 6 height 6
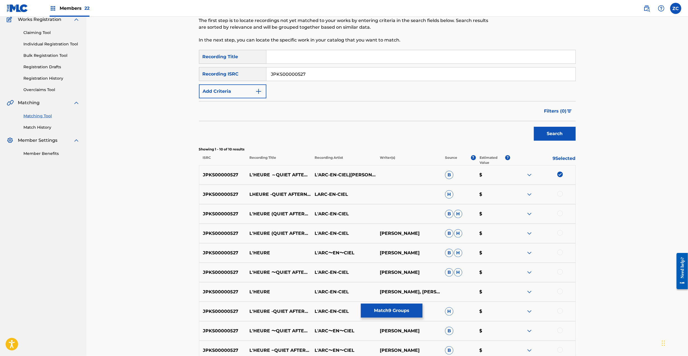
click at [560, 195] on div at bounding box center [560, 194] width 6 height 6
click at [561, 213] on div at bounding box center [560, 214] width 6 height 6
click at [561, 234] on div at bounding box center [560, 233] width 6 height 6
click at [561, 252] on div at bounding box center [560, 253] width 6 height 6
click at [561, 273] on div at bounding box center [560, 272] width 6 height 6
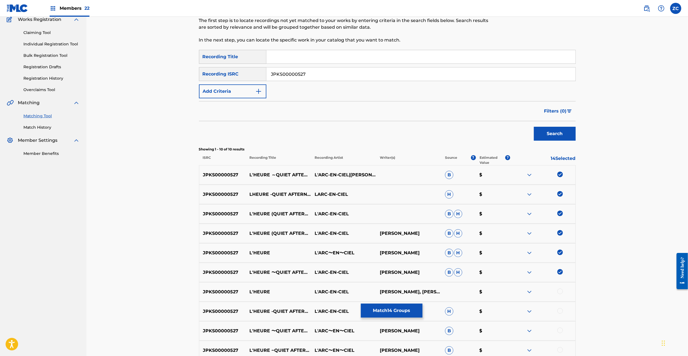
click at [561, 294] on div at bounding box center [560, 292] width 6 height 6
click at [561, 311] on div at bounding box center [542, 311] width 65 height 7
click at [561, 311] on div at bounding box center [560, 311] width 6 height 6
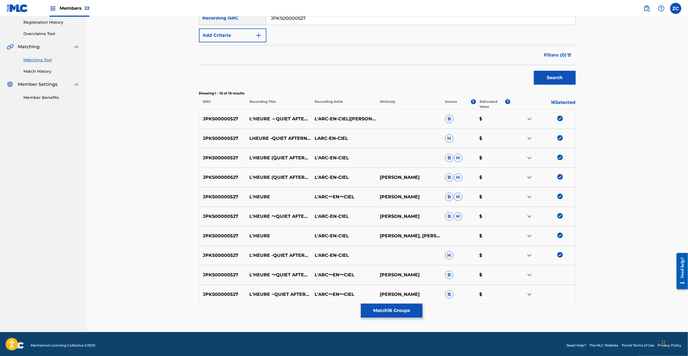
scroll to position [108, 0]
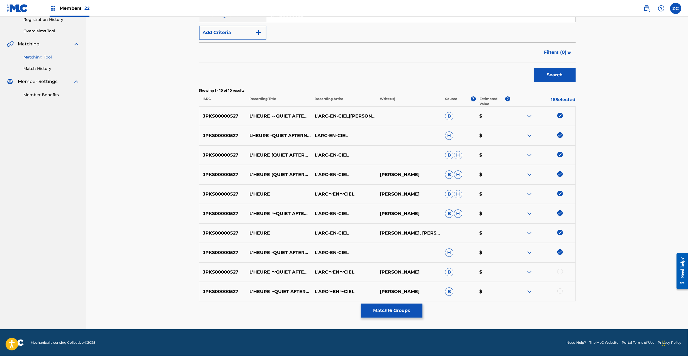
click at [560, 272] on div at bounding box center [560, 272] width 6 height 6
click at [561, 291] on div at bounding box center [560, 291] width 6 height 6
click at [398, 312] on button "Match 18 Groups" at bounding box center [392, 311] width 62 height 14
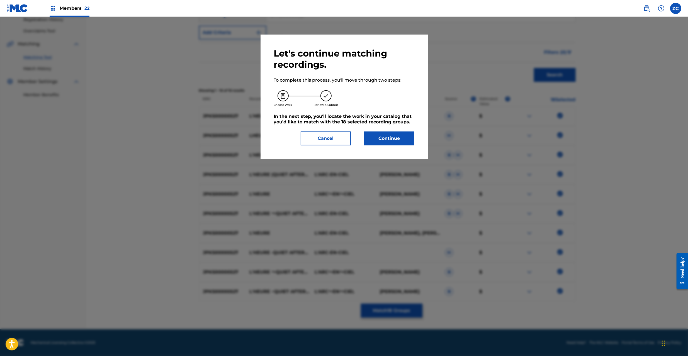
click at [394, 134] on button "Continue" at bounding box center [389, 139] width 50 height 14
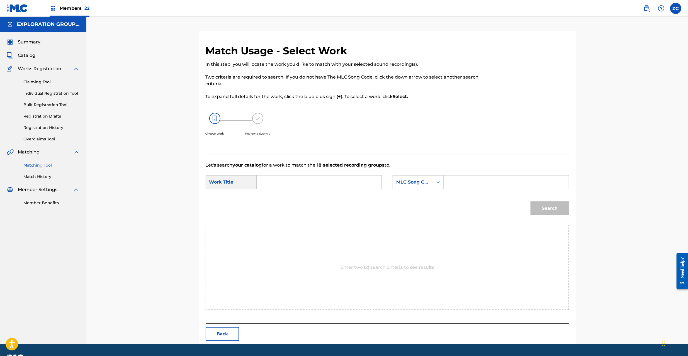
click at [374, 181] on input "Search Form" at bounding box center [318, 182] width 115 height 13
paste input "Heure L' HC0HQJ"
click at [307, 183] on input "Heure L' HC0HQJ" at bounding box center [318, 182] width 115 height 13
type input "Heure L'"
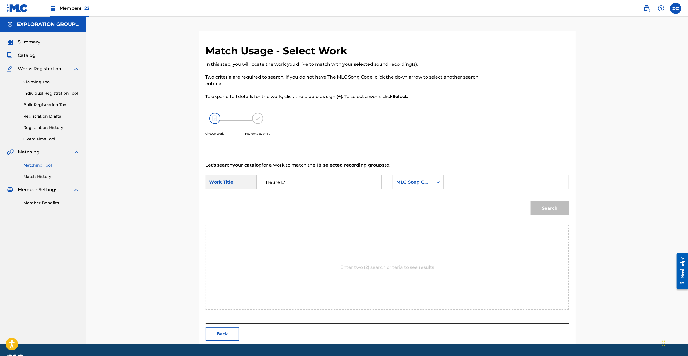
click at [496, 182] on input "Search Form" at bounding box center [505, 182] width 115 height 13
paste input "HC0HQJ"
type input "HC0HQJ"
click at [556, 209] on button "Search" at bounding box center [550, 209] width 38 height 14
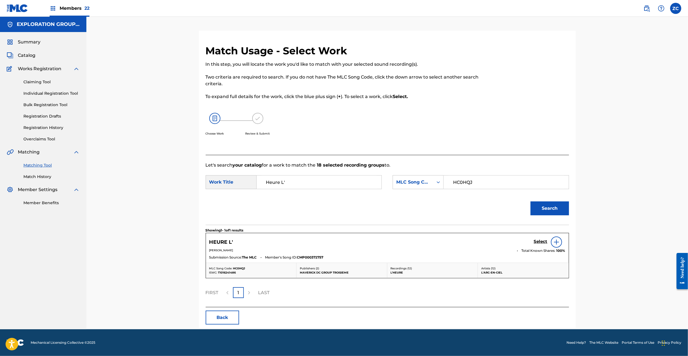
click at [542, 242] on h5 "Select" at bounding box center [541, 241] width 14 height 5
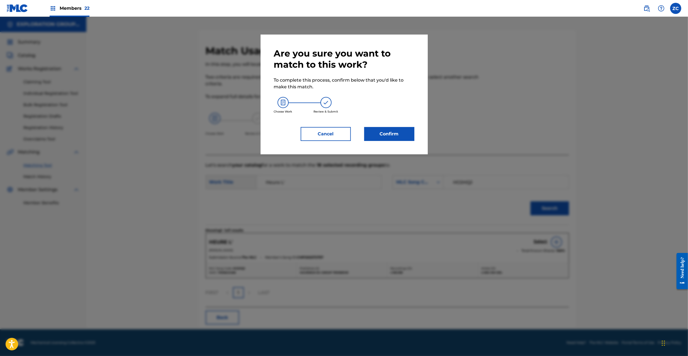
click at [373, 132] on button "Confirm" at bounding box center [389, 134] width 50 height 14
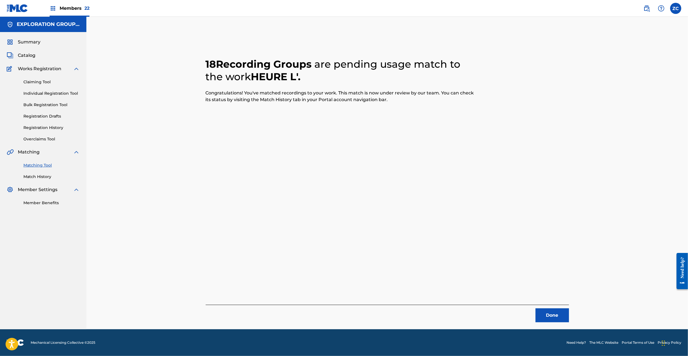
click at [546, 316] on button "Done" at bounding box center [552, 316] width 33 height 14
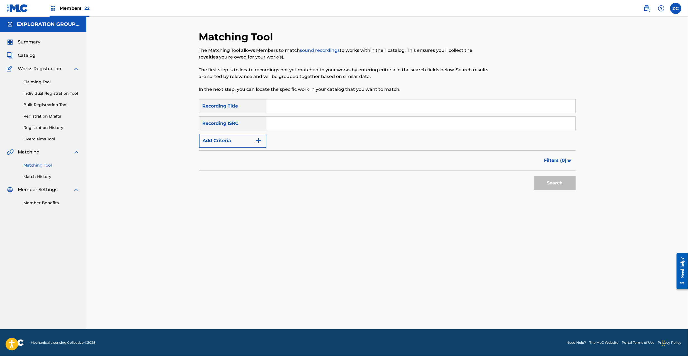
drag, startPoint x: 353, startPoint y: 124, endPoint x: 366, endPoint y: 134, distance: 15.9
click at [353, 124] on input "Search Form" at bounding box center [420, 123] width 309 height 13
paste input "JPF300500290"
click at [554, 182] on button "Search" at bounding box center [555, 183] width 42 height 14
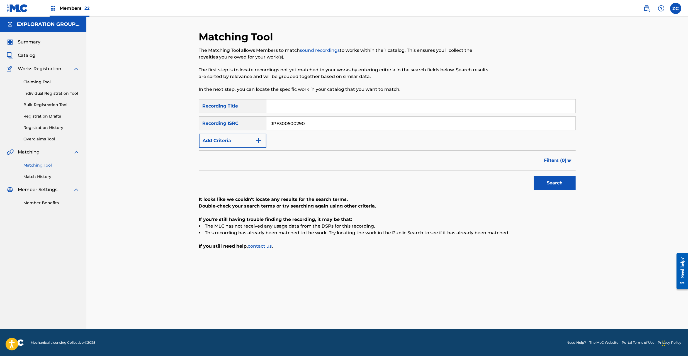
click at [321, 124] on input "JPF300500290" at bounding box center [420, 123] width 309 height 13
paste input "1900079"
type input "JPF301900079"
click at [552, 188] on button "Search" at bounding box center [555, 183] width 42 height 14
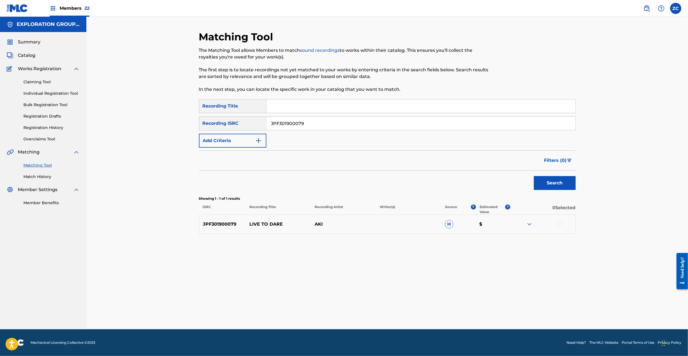
click at [562, 224] on div at bounding box center [560, 224] width 6 height 6
click at [404, 308] on button "Match 1 Group" at bounding box center [392, 311] width 62 height 14
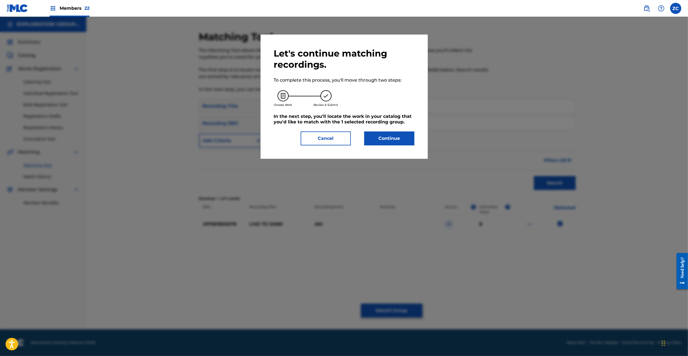
click at [386, 137] on button "Continue" at bounding box center [389, 139] width 50 height 14
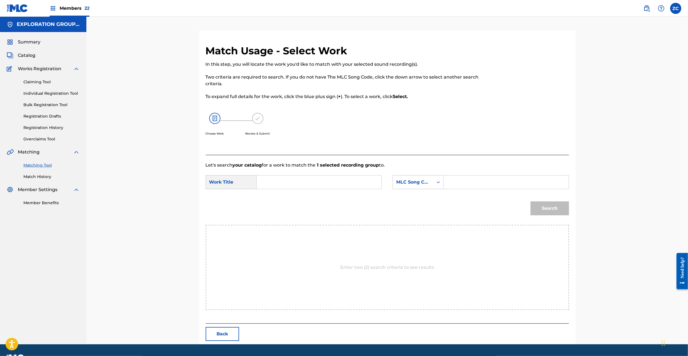
click at [334, 179] on input "Search Form" at bounding box center [318, 182] width 115 height 13
paste input "Live To Dare LE53PN"
click at [303, 182] on input "Live To Dare LE53PN" at bounding box center [318, 182] width 115 height 13
type input "Live To Dare"
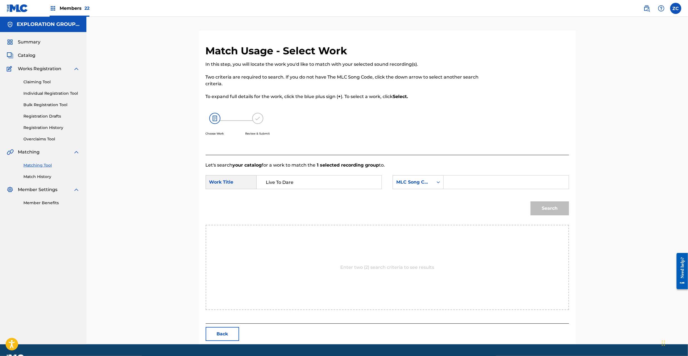
drag, startPoint x: 483, startPoint y: 183, endPoint x: 487, endPoint y: 185, distance: 4.5
click at [483, 183] on input "Search Form" at bounding box center [505, 182] width 115 height 13
paste input "LE53PN"
type input "LE53PN"
click at [553, 208] on button "Search" at bounding box center [550, 209] width 38 height 14
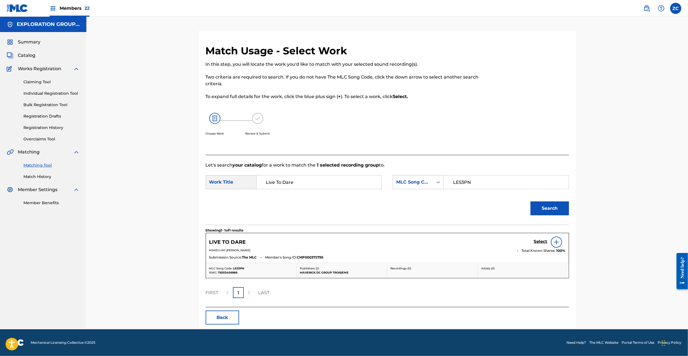
click at [543, 241] on h5 "Select" at bounding box center [541, 241] width 14 height 5
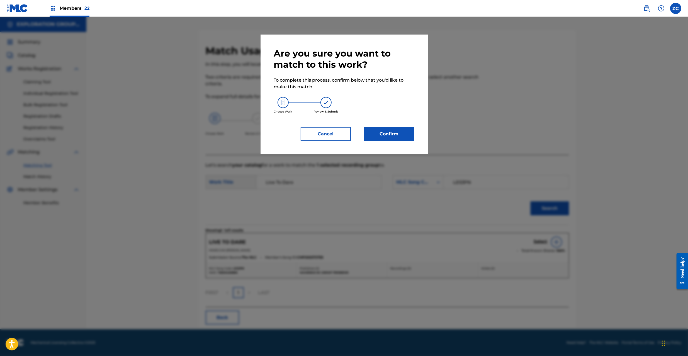
click at [386, 129] on button "Confirm" at bounding box center [389, 134] width 50 height 14
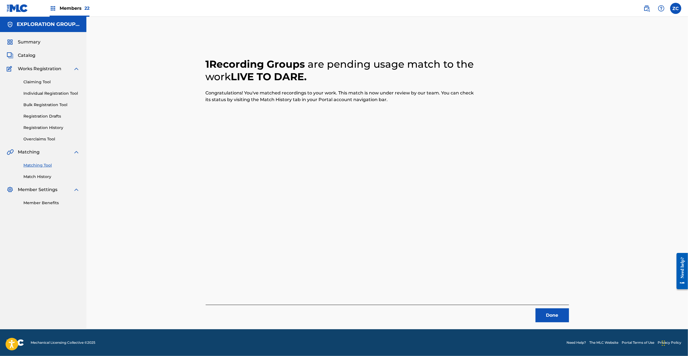
click at [553, 316] on button "Done" at bounding box center [552, 316] width 33 height 14
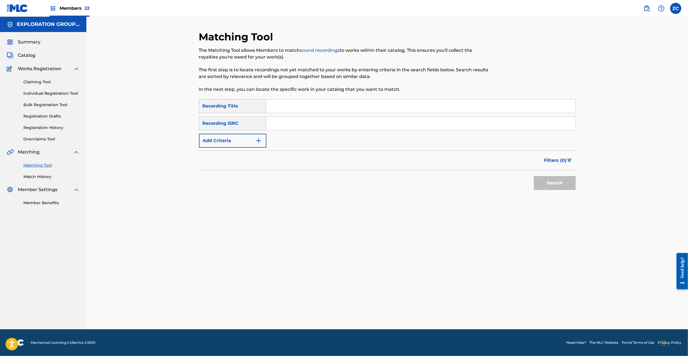
click at [322, 122] on input "Search Form" at bounding box center [420, 123] width 309 height 13
paste input "JPU901801983"
type input "JPU901801983"
click at [564, 185] on button "Search" at bounding box center [555, 183] width 42 height 14
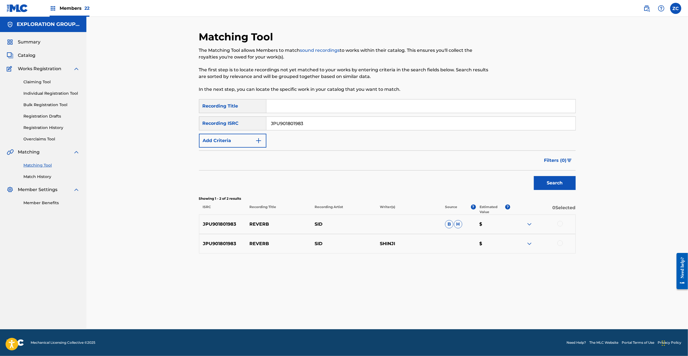
click at [558, 223] on div at bounding box center [560, 224] width 6 height 6
click at [558, 243] on div at bounding box center [560, 244] width 6 height 6
click at [412, 308] on button "Match 2 Groups" at bounding box center [392, 311] width 62 height 14
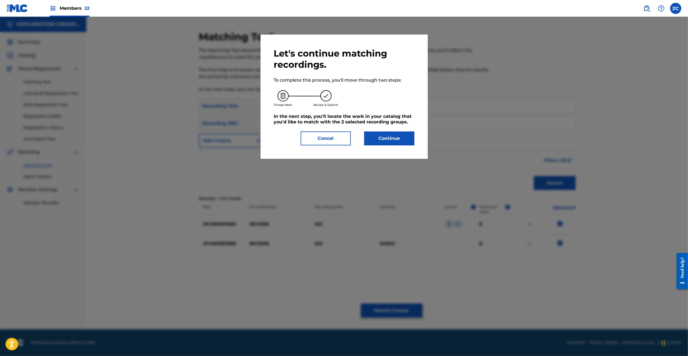
click at [394, 141] on button "Continue" at bounding box center [389, 139] width 50 height 14
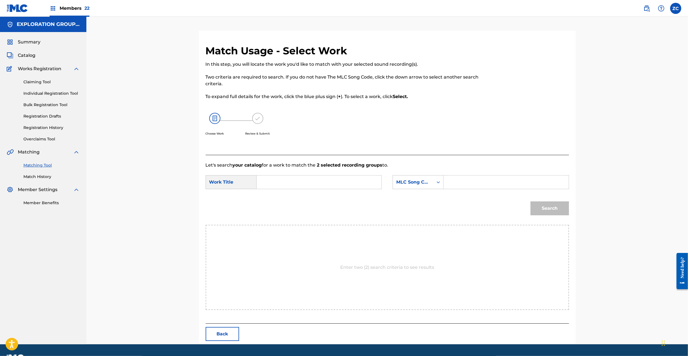
click at [308, 188] on input "Search Form" at bounding box center [318, 182] width 115 height 13
paste input "Reverb RB170J"
click at [288, 184] on input "Reverb RB170J" at bounding box center [318, 182] width 115 height 13
type input "Reverb"
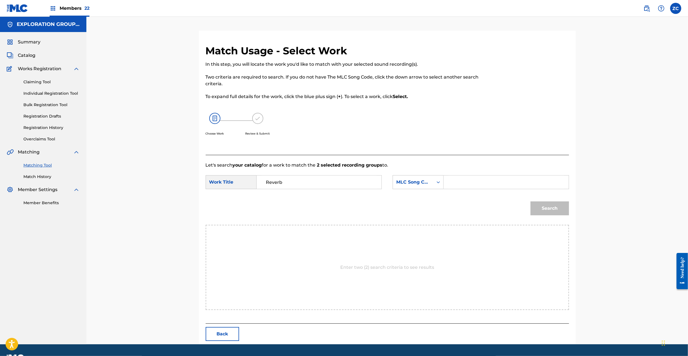
drag, startPoint x: 472, startPoint y: 185, endPoint x: 490, endPoint y: 189, distance: 18.3
click at [472, 185] on input "Search Form" at bounding box center [505, 182] width 115 height 13
paste input "RB170J"
type input "RB170J"
click at [552, 210] on button "Search" at bounding box center [550, 209] width 38 height 14
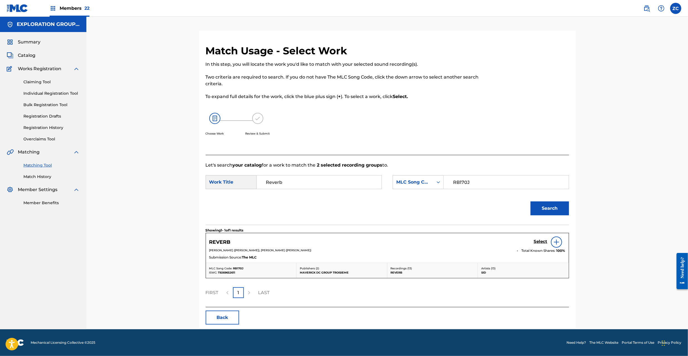
click at [541, 243] on h5 "Select" at bounding box center [541, 241] width 14 height 5
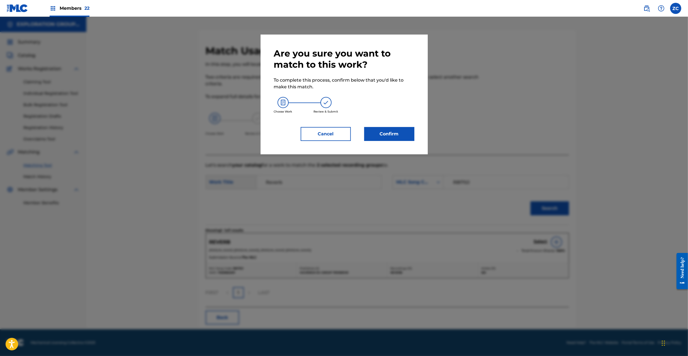
click at [404, 138] on button "Confirm" at bounding box center [389, 134] width 50 height 14
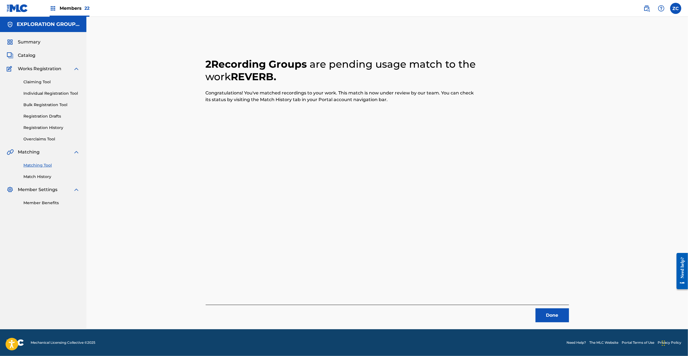
click at [557, 310] on button "Done" at bounding box center [552, 316] width 33 height 14
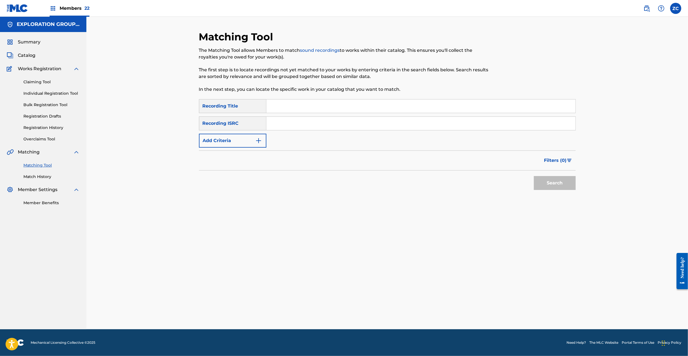
drag, startPoint x: 396, startPoint y: 123, endPoint x: 448, endPoint y: 149, distance: 57.8
click at [397, 123] on input "Search Form" at bounding box center [420, 123] width 309 height 13
paste input "JPF300801120"
click at [561, 183] on button "Search" at bounding box center [555, 183] width 42 height 14
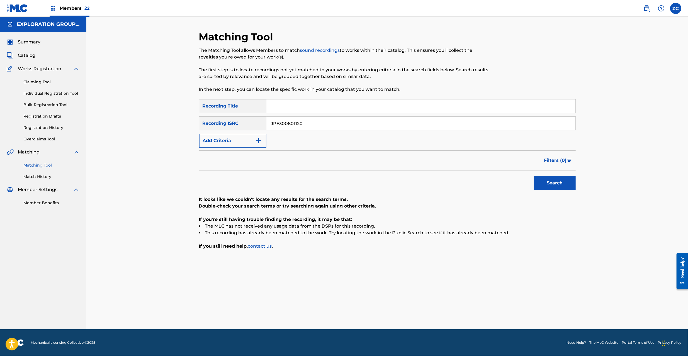
drag, startPoint x: 430, startPoint y: 124, endPoint x: 472, endPoint y: 153, distance: 51.0
click at [429, 123] on input "JPF300801120" at bounding box center [420, 123] width 309 height 13
paste input "70046"
click at [552, 182] on button "Search" at bounding box center [555, 183] width 42 height 14
click at [355, 123] on input "JPF300700460" at bounding box center [420, 123] width 309 height 13
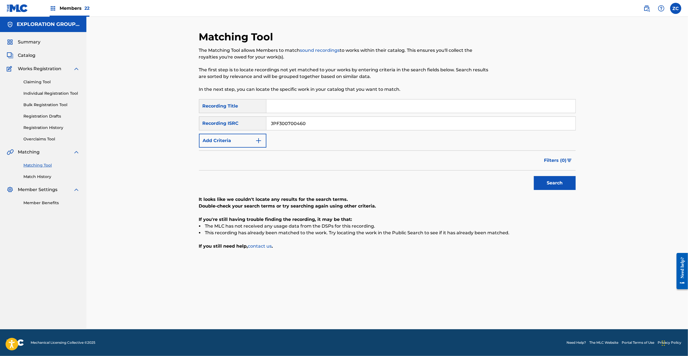
paste input "U981901814"
drag, startPoint x: 556, startPoint y: 181, endPoint x: 397, endPoint y: 157, distance: 160.3
click at [555, 181] on button "Search" at bounding box center [555, 183] width 42 height 14
click at [327, 127] on input "JPU981901814" at bounding box center [420, 123] width 309 height 13
paste input "F300401110"
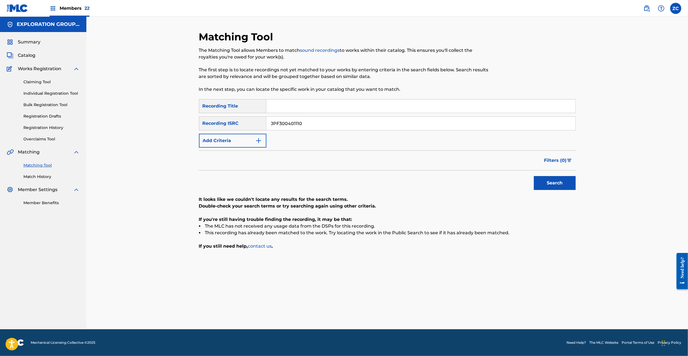
click at [559, 185] on button "Search" at bounding box center [555, 183] width 42 height 14
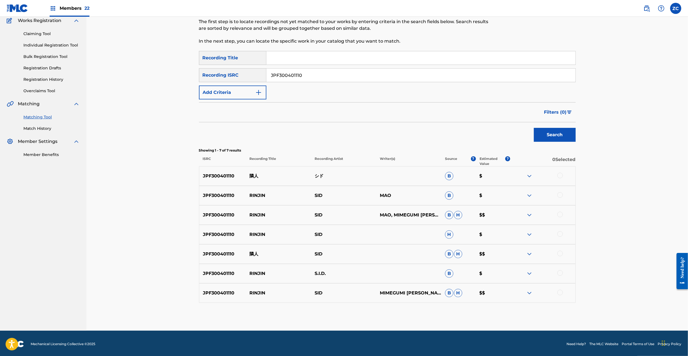
scroll to position [50, 0]
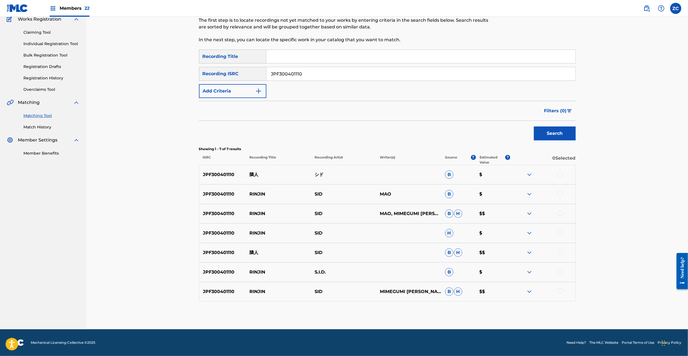
click at [561, 174] on div at bounding box center [560, 174] width 6 height 6
click at [559, 192] on div at bounding box center [560, 194] width 6 height 6
click at [560, 215] on div at bounding box center [560, 213] width 6 height 6
click at [561, 233] on div at bounding box center [560, 233] width 6 height 6
click at [560, 253] on div at bounding box center [560, 252] width 6 height 6
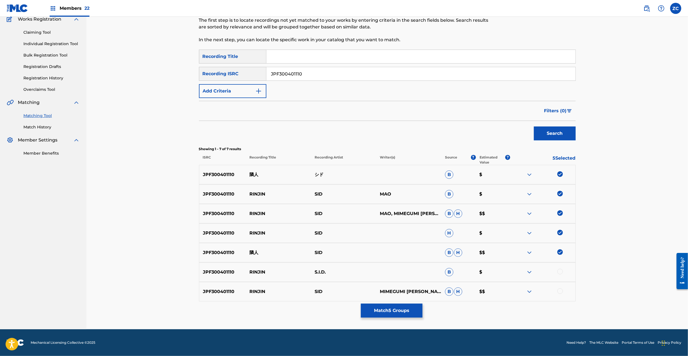
click at [560, 270] on div at bounding box center [560, 272] width 6 height 6
click at [560, 292] on div at bounding box center [560, 291] width 6 height 6
click at [321, 72] on input "JPF300401110" at bounding box center [420, 73] width 309 height 13
paste input "U981901814"
click at [564, 134] on button "Search" at bounding box center [555, 134] width 42 height 14
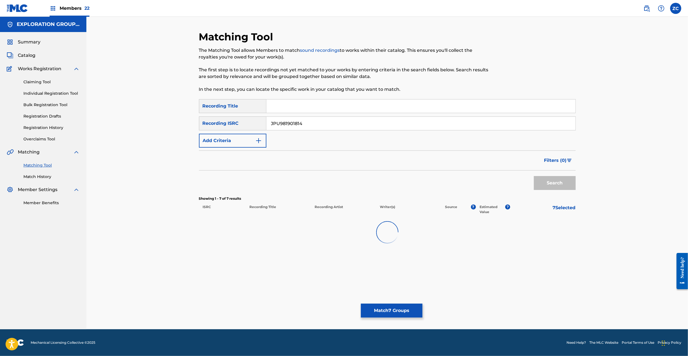
scroll to position [0, 0]
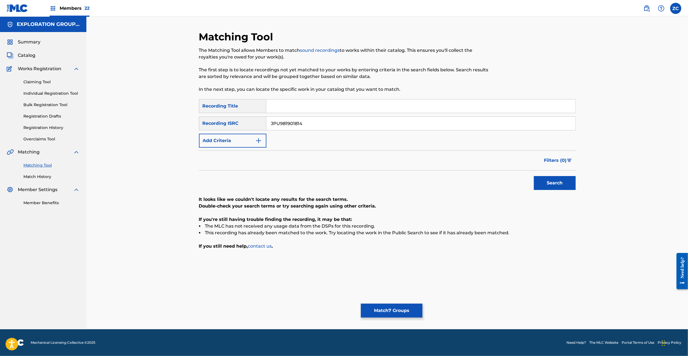
click at [327, 125] on input "JPU981901814" at bounding box center [420, 123] width 309 height 13
paste input "02205053"
click at [572, 185] on button "Search" at bounding box center [555, 183] width 42 height 14
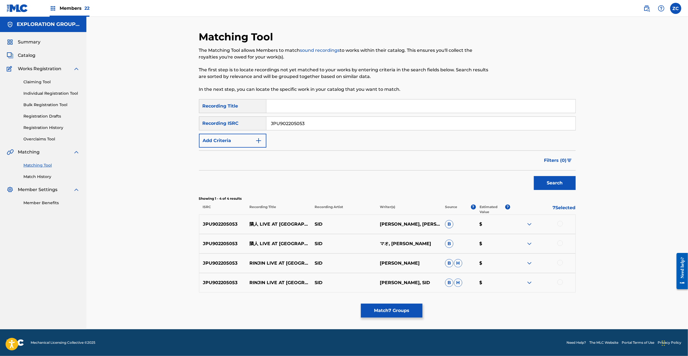
click at [559, 223] on div at bounding box center [560, 224] width 6 height 6
click at [560, 245] on div at bounding box center [560, 244] width 6 height 6
click at [561, 262] on div at bounding box center [560, 263] width 6 height 6
click at [560, 280] on div at bounding box center [560, 283] width 6 height 6
click at [366, 123] on input "JPU902205053" at bounding box center [420, 123] width 309 height 13
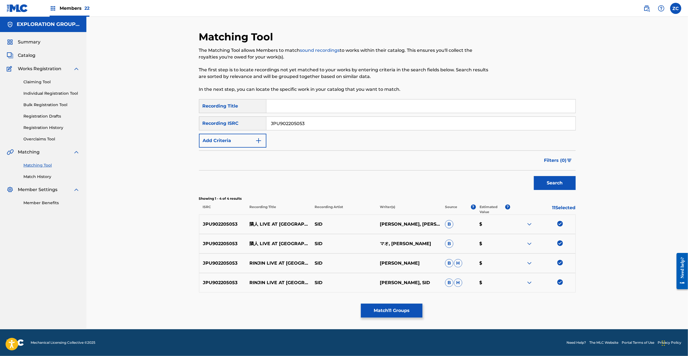
paste input "4865"
click at [370, 121] on input "JPU902204865" at bounding box center [420, 123] width 309 height 13
click at [556, 187] on button "Search" at bounding box center [555, 183] width 42 height 14
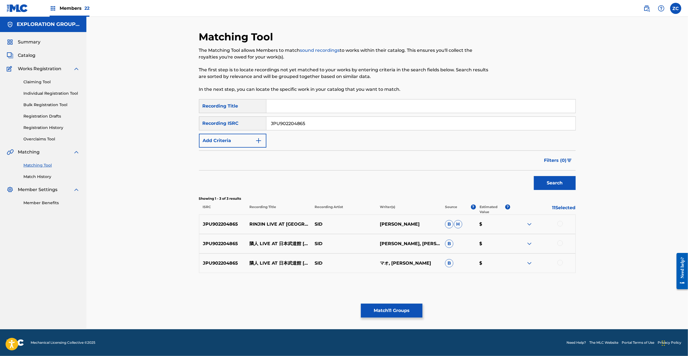
click at [560, 225] on div at bounding box center [560, 224] width 6 height 6
click at [560, 244] on div at bounding box center [560, 244] width 6 height 6
click at [560, 262] on div at bounding box center [560, 263] width 6 height 6
click at [356, 125] on input "JPU902204865" at bounding box center [420, 123] width 309 height 13
paste input "494"
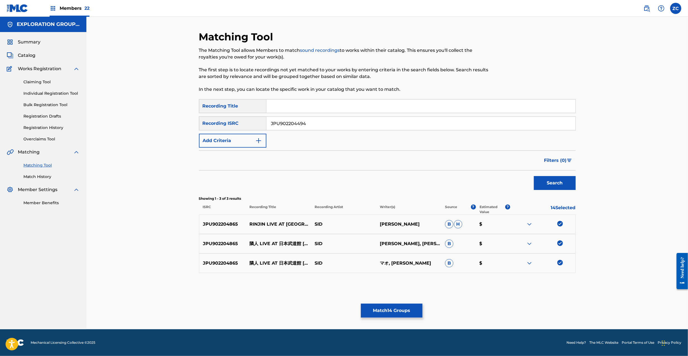
type input "JPU902204494"
click at [548, 183] on button "Search" at bounding box center [555, 183] width 42 height 14
drag, startPoint x: 560, startPoint y: 226, endPoint x: 560, endPoint y: 242, distance: 16.7
click at [560, 225] on div at bounding box center [560, 224] width 6 height 6
click at [561, 246] on div at bounding box center [560, 244] width 6 height 6
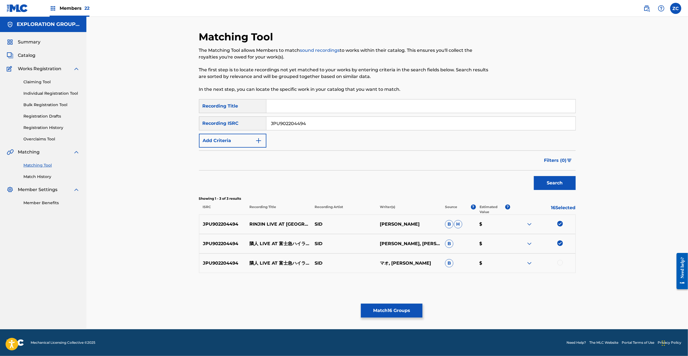
click at [560, 261] on div at bounding box center [560, 263] width 6 height 6
click at [389, 315] on button "Match 17 Groups" at bounding box center [392, 311] width 62 height 14
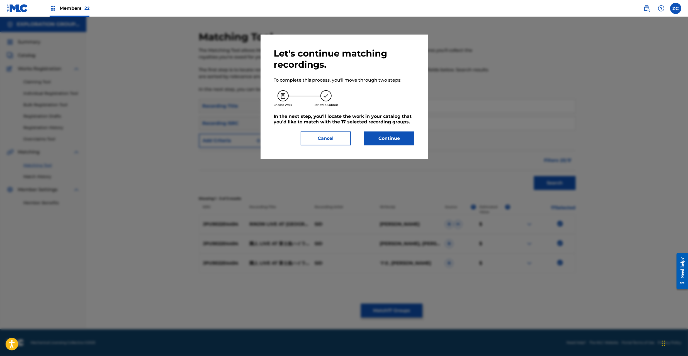
click at [381, 135] on button "Continue" at bounding box center [389, 139] width 50 height 14
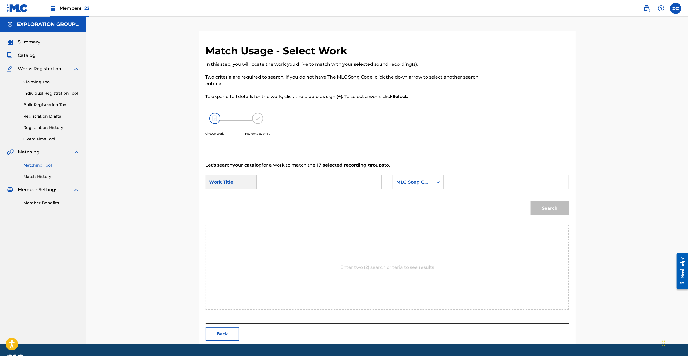
click at [329, 184] on input "Search Form" at bounding box center [318, 182] width 115 height 13
paste input "Rinjin RO1NRC"
click at [291, 183] on input "Rinjin RO1NRC" at bounding box center [318, 182] width 115 height 13
type input "Rinjin"
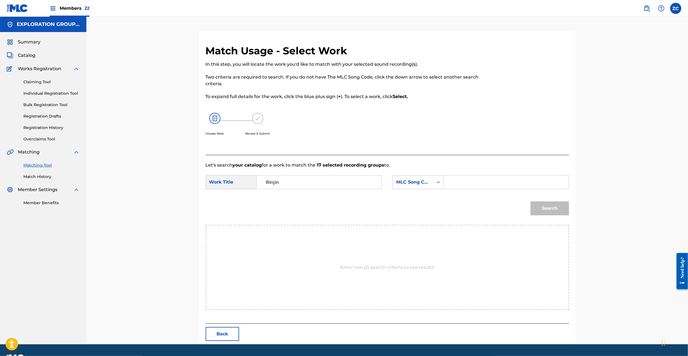
click at [483, 181] on input "Search Form" at bounding box center [505, 182] width 115 height 13
paste input "RO1NRC"
type input "RO1NRC"
click at [544, 207] on button "Search" at bounding box center [550, 209] width 38 height 14
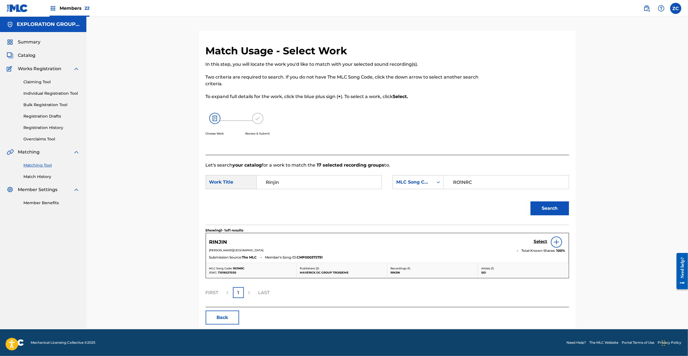
click at [537, 242] on h5 "Select" at bounding box center [541, 241] width 14 height 5
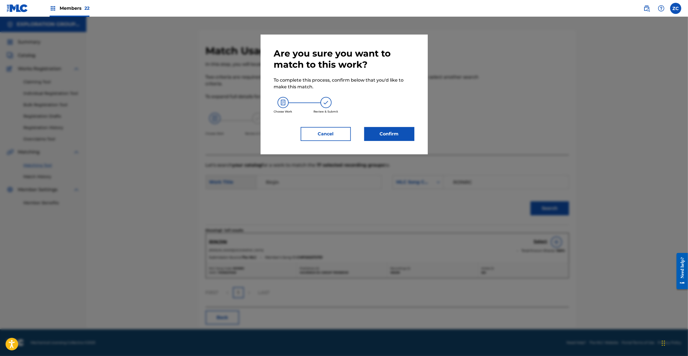
click at [396, 135] on button "Confirm" at bounding box center [389, 134] width 50 height 14
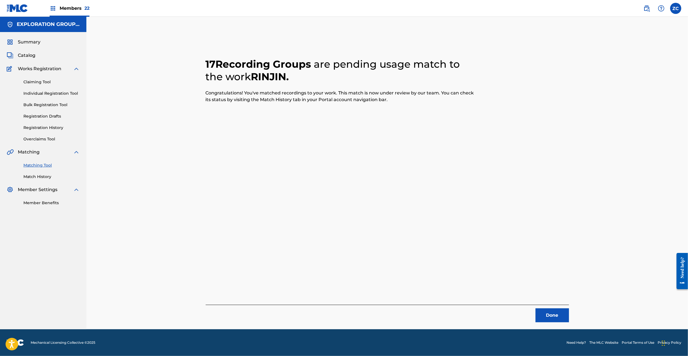
click at [550, 318] on button "Done" at bounding box center [552, 316] width 33 height 14
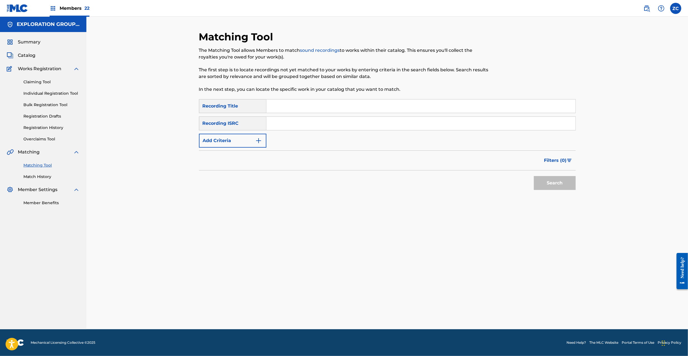
drag, startPoint x: 152, startPoint y: 224, endPoint x: 151, endPoint y: 208, distance: 16.8
click at [153, 224] on div "Matching Tool The Matching Tool allows Members to match sound recordings to wor…" at bounding box center [387, 173] width 602 height 313
click at [335, 121] on input "Search Form" at bounding box center [420, 123] width 309 height 13
paste input "TCJPA1315234"
type input "TCJPA1315234"
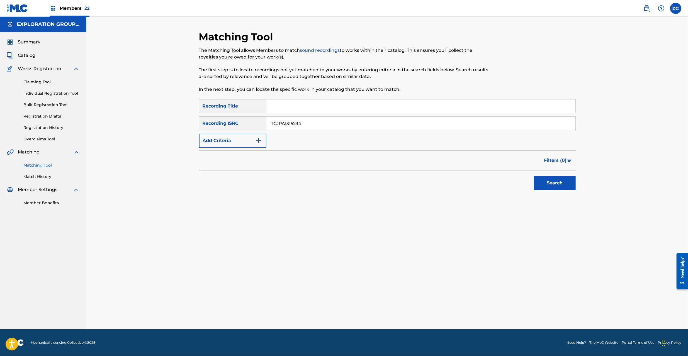
click at [557, 180] on button "Search" at bounding box center [555, 183] width 42 height 14
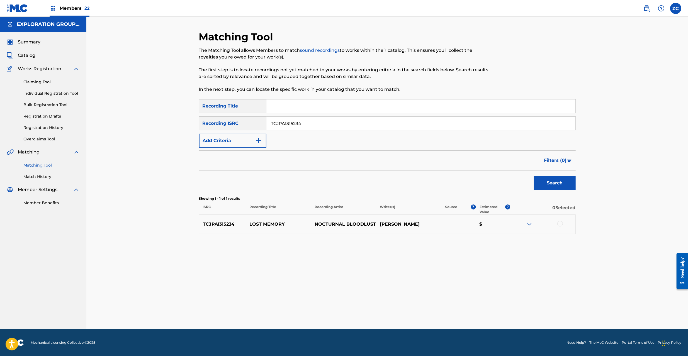
click at [563, 225] on div at bounding box center [542, 224] width 65 height 7
click at [560, 225] on div at bounding box center [560, 224] width 6 height 6
click at [399, 314] on button "Match 1 Group" at bounding box center [392, 311] width 62 height 14
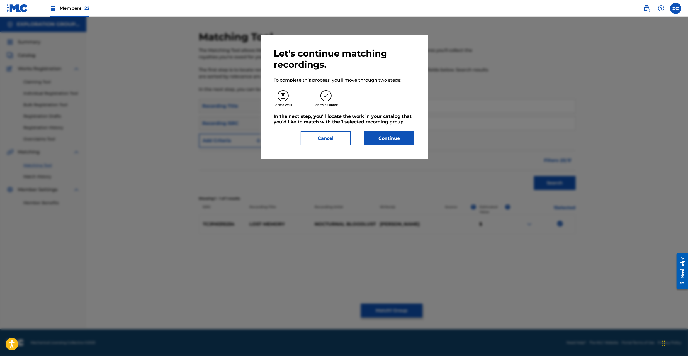
click at [382, 143] on button "Continue" at bounding box center [389, 139] width 50 height 14
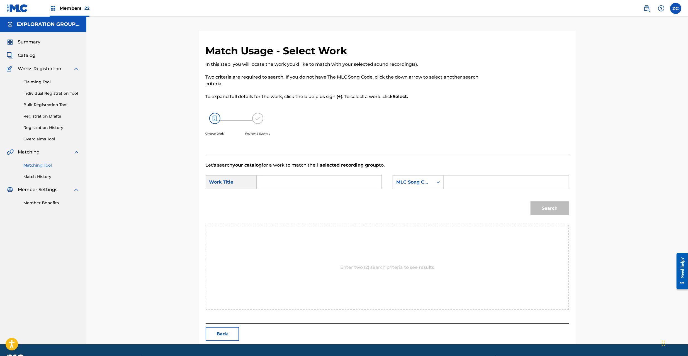
click at [322, 184] on input "Search Form" at bounding box center [318, 182] width 115 height 13
paste input "Lost Memory LT46MT"
click at [311, 182] on input "Lost Memory LT46MT" at bounding box center [318, 182] width 115 height 13
type input "Lost Memory"
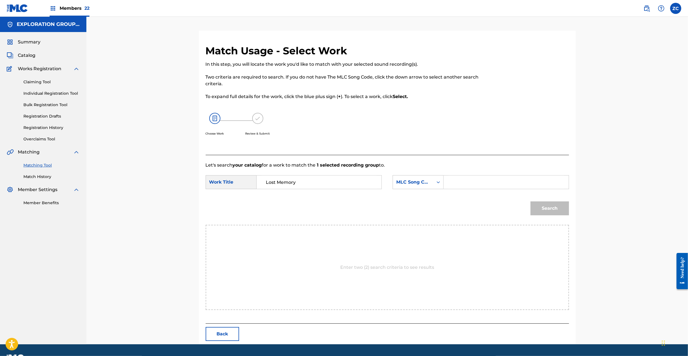
click at [482, 180] on input "Search Form" at bounding box center [505, 182] width 115 height 13
paste input "LT46MT"
type input "LT46MT"
click at [554, 209] on button "Search" at bounding box center [550, 209] width 38 height 14
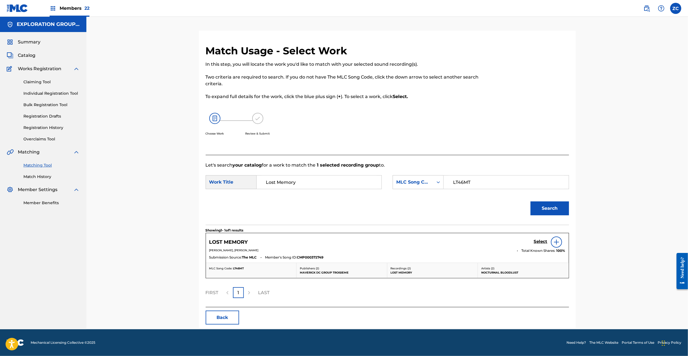
click at [540, 240] on h5 "Select" at bounding box center [541, 241] width 14 height 5
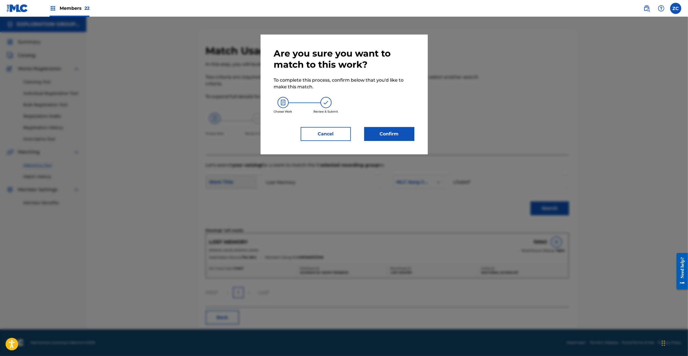
click at [400, 132] on button "Confirm" at bounding box center [389, 134] width 50 height 14
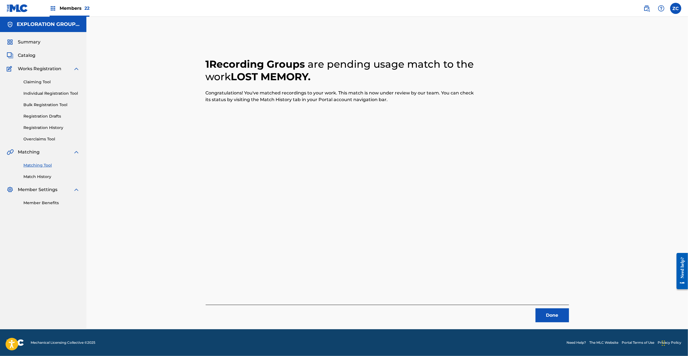
click at [562, 317] on button "Done" at bounding box center [552, 316] width 33 height 14
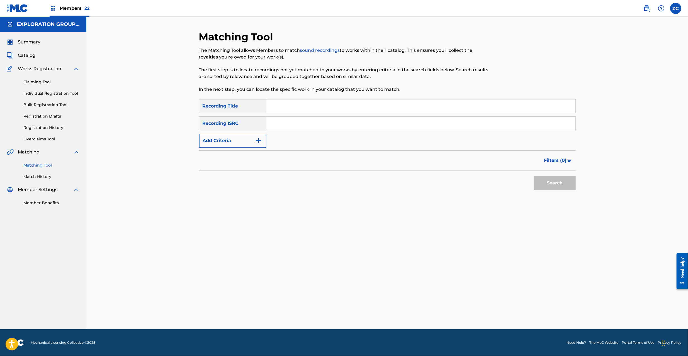
drag, startPoint x: 328, startPoint y: 120, endPoint x: 416, endPoint y: 156, distance: 95.1
click at [328, 120] on input "Search Form" at bounding box center [420, 123] width 309 height 13
paste input "JPF302100180"
click at [556, 182] on button "Search" at bounding box center [555, 183] width 42 height 14
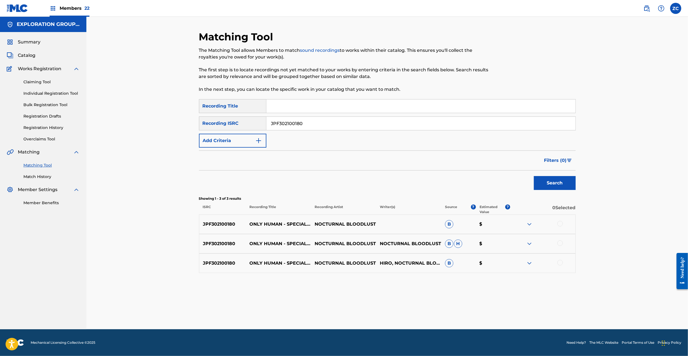
click at [560, 222] on div at bounding box center [560, 224] width 6 height 6
click at [561, 242] on div at bounding box center [560, 244] width 6 height 6
drag, startPoint x: 561, startPoint y: 262, endPoint x: 568, endPoint y: 261, distance: 7.0
click at [561, 261] on div at bounding box center [560, 263] width 6 height 6
click at [369, 127] on input "JPF302100180" at bounding box center [420, 123] width 309 height 13
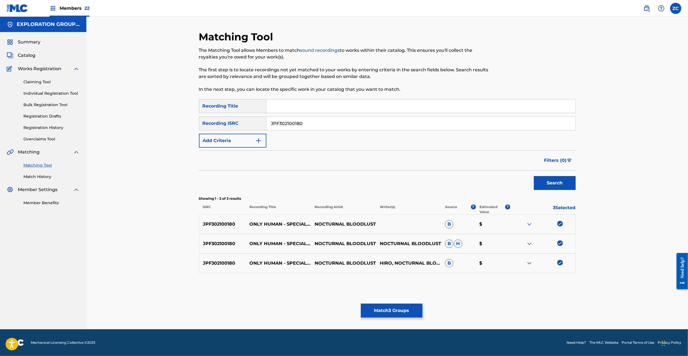
paste input "000089"
type input "JPF302000089"
click at [555, 184] on button "Search" at bounding box center [555, 183] width 42 height 14
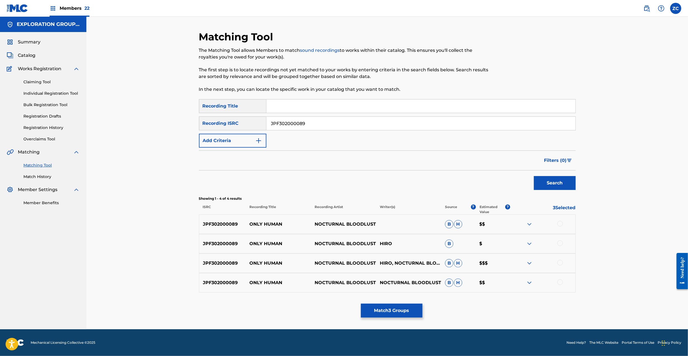
click at [560, 223] on div at bounding box center [560, 224] width 6 height 6
click at [561, 243] on div at bounding box center [560, 244] width 6 height 6
click at [561, 261] on div at bounding box center [560, 263] width 6 height 6
click at [559, 282] on div at bounding box center [560, 283] width 6 height 6
click at [389, 307] on button "Match 7 Groups" at bounding box center [392, 311] width 62 height 14
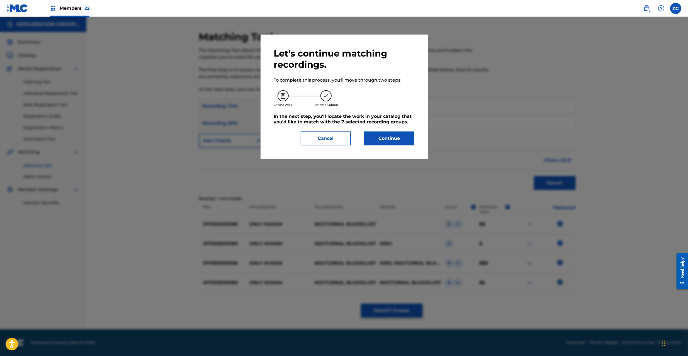
click at [392, 135] on button "Continue" at bounding box center [389, 139] width 50 height 14
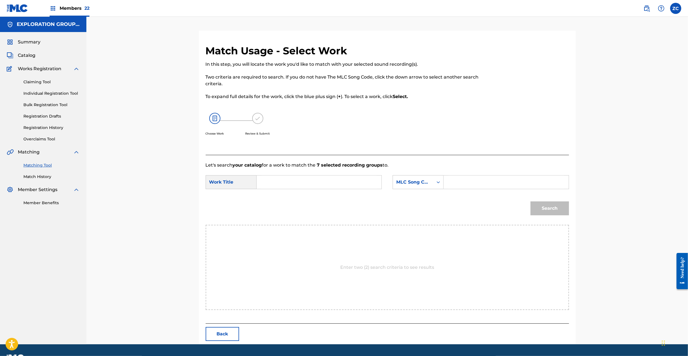
click at [316, 184] on input "Search Form" at bounding box center [318, 182] width 115 height 13
paste input "Only Human OL59RR"
click at [314, 182] on input "Only Human OL59RR" at bounding box center [318, 182] width 115 height 13
type input "Only Human"
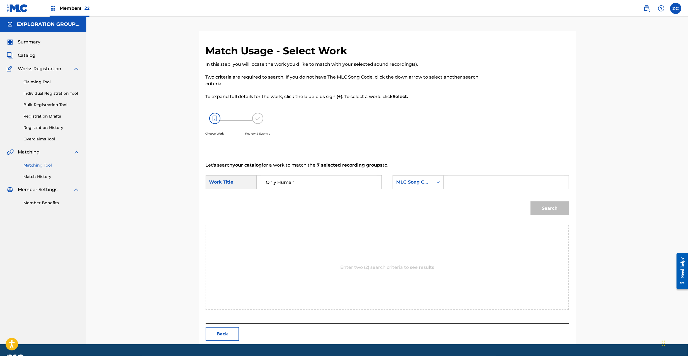
click at [499, 184] on input "Search Form" at bounding box center [505, 182] width 115 height 13
paste input "OL59RR"
type input "OL59RR"
click at [548, 207] on button "Search" at bounding box center [550, 209] width 38 height 14
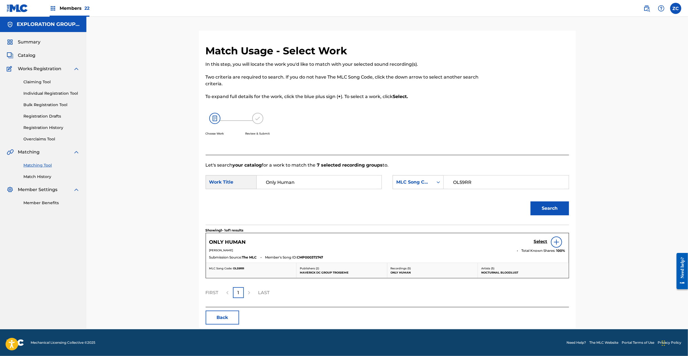
click at [541, 242] on h5 "Select" at bounding box center [541, 241] width 14 height 5
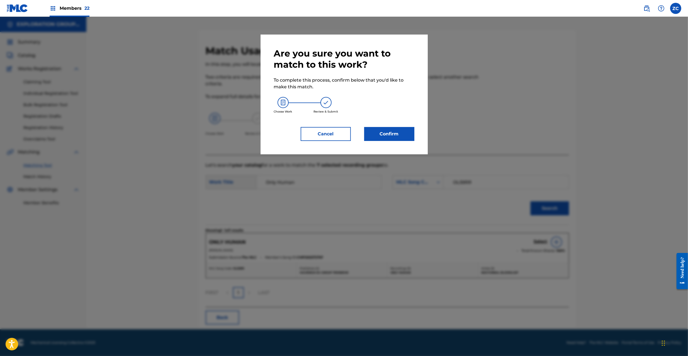
click at [398, 135] on button "Confirm" at bounding box center [389, 134] width 50 height 14
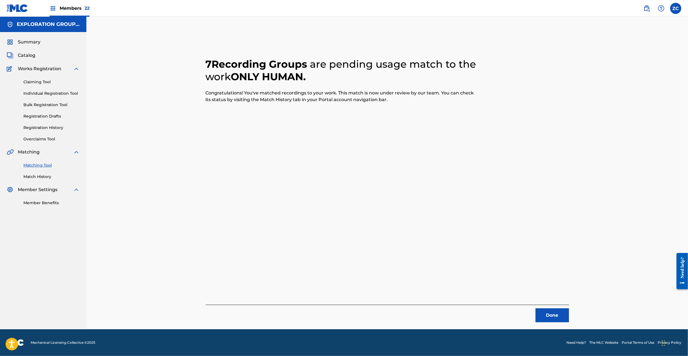
click at [546, 313] on button "Done" at bounding box center [552, 316] width 33 height 14
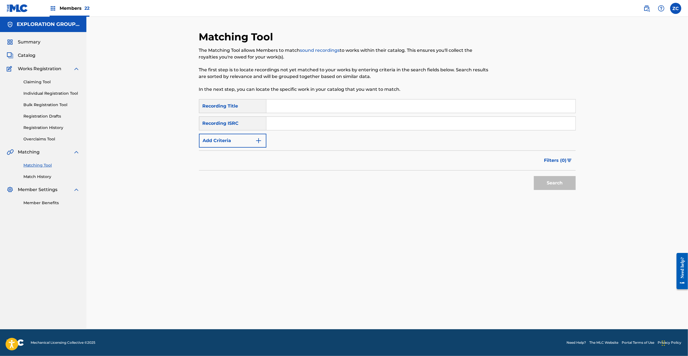
click at [389, 125] on input "Search Form" at bounding box center [420, 123] width 309 height 13
paste input "JPF300400340"
click at [555, 185] on button "Search" at bounding box center [555, 183] width 42 height 14
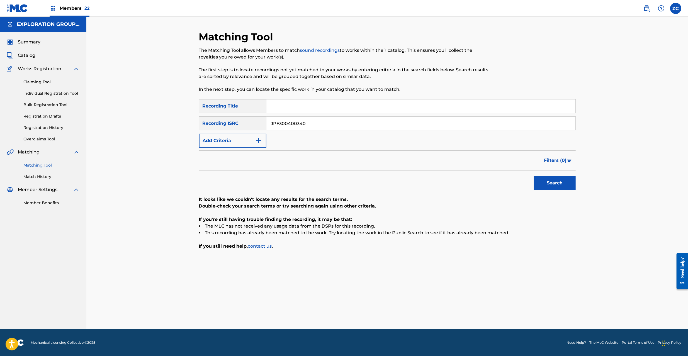
click at [327, 122] on input "JPF300400340" at bounding box center [420, 123] width 309 height 13
paste input "U902204475"
click at [552, 179] on button "Search" at bounding box center [555, 183] width 42 height 14
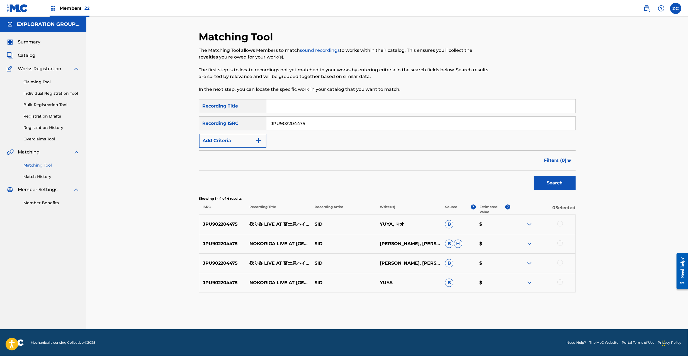
click at [560, 222] on div at bounding box center [560, 224] width 6 height 6
click at [560, 243] on div at bounding box center [560, 244] width 6 height 6
click at [561, 264] on div at bounding box center [560, 263] width 6 height 6
click at [561, 281] on div at bounding box center [560, 283] width 6 height 6
click at [333, 120] on input "JPU902204475" at bounding box center [420, 123] width 309 height 13
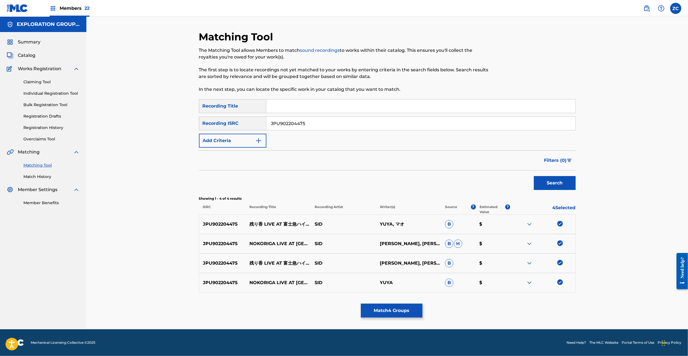
paste input "3821"
click at [553, 182] on button "Search" at bounding box center [555, 183] width 42 height 14
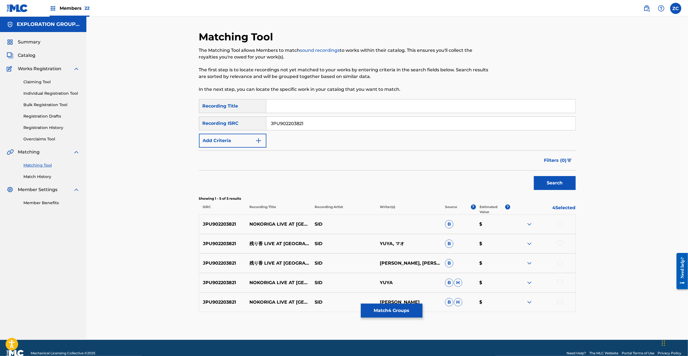
click at [561, 224] on div at bounding box center [560, 224] width 6 height 6
click at [561, 244] on div at bounding box center [560, 244] width 6 height 6
click at [561, 265] on div at bounding box center [560, 263] width 6 height 6
click at [561, 283] on div at bounding box center [560, 283] width 6 height 6
click at [560, 302] on div at bounding box center [560, 302] width 6 height 6
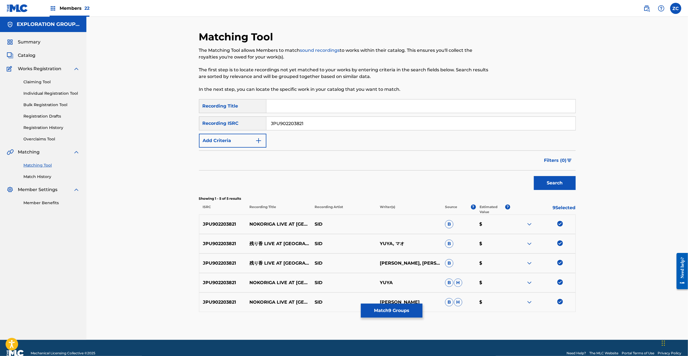
click at [370, 122] on input "JPU902203821" at bounding box center [420, 123] width 309 height 13
paste input "KS81200366"
click at [556, 185] on button "Search" at bounding box center [555, 183] width 42 height 14
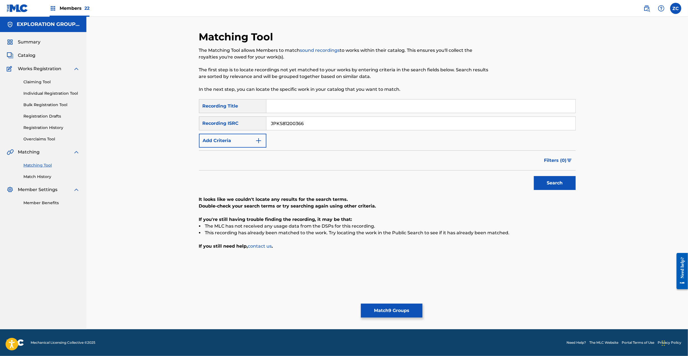
click at [344, 126] on input "JPKS81200366" at bounding box center [420, 123] width 309 height 13
paste input "A101706794"
click at [562, 183] on button "Search" at bounding box center [555, 183] width 42 height 14
click at [373, 123] on input "JPA101706794" at bounding box center [420, 123] width 309 height 13
paste input "KS01200101"
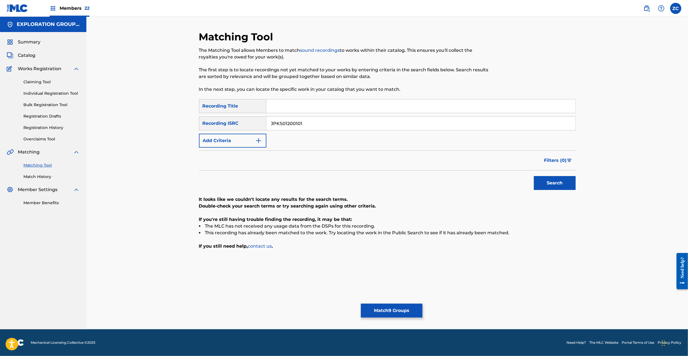
type input "JPKS01200101"
click at [552, 181] on button "Search" at bounding box center [555, 183] width 42 height 14
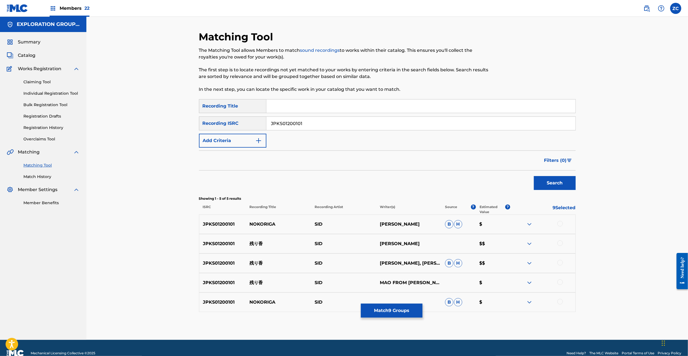
click at [561, 223] on div at bounding box center [560, 224] width 6 height 6
click at [561, 243] on div at bounding box center [560, 244] width 6 height 6
click at [561, 263] on div at bounding box center [560, 263] width 6 height 6
click at [562, 283] on div at bounding box center [560, 283] width 6 height 6
click at [562, 304] on div at bounding box center [542, 302] width 65 height 7
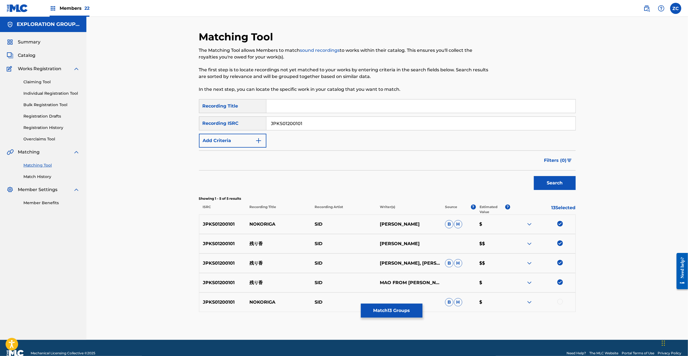
click at [561, 303] on div at bounding box center [560, 302] width 6 height 6
click at [398, 315] on button "Match 14 Groups" at bounding box center [392, 311] width 62 height 14
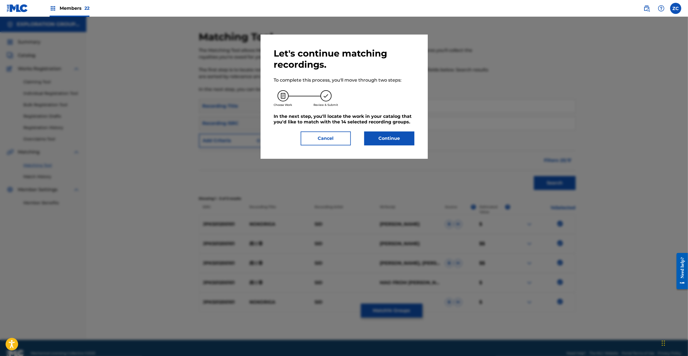
click at [388, 137] on button "Continue" at bounding box center [389, 139] width 50 height 14
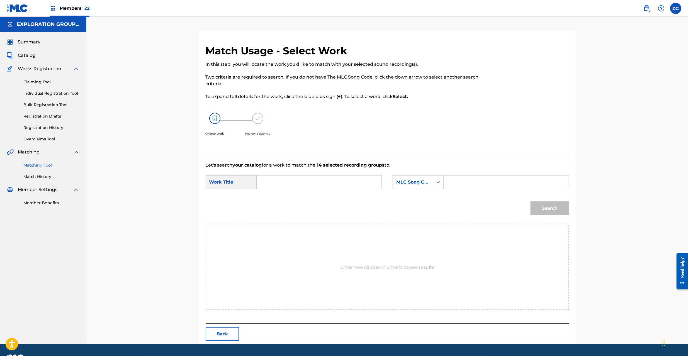
click at [298, 179] on input "Search Form" at bounding box center [318, 182] width 115 height 13
paste input "Vino Amargo VW7HX0"
click at [314, 184] on input "Vino Amargo VW7HX0" at bounding box center [318, 182] width 115 height 13
type input "[PERSON_NAME]"
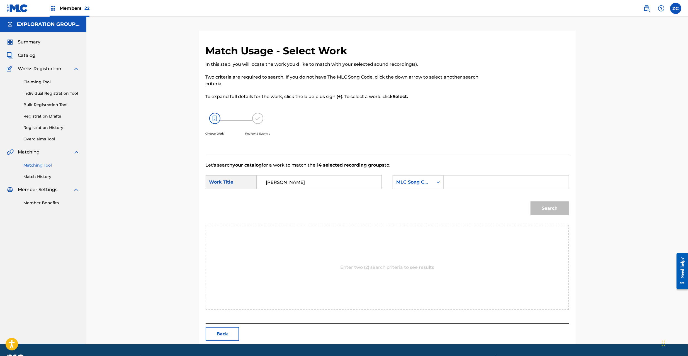
click at [476, 183] on input "Search Form" at bounding box center [505, 182] width 115 height 13
paste input "VW7HX0"
type input "VW7HX0"
click at [550, 210] on button "Search" at bounding box center [550, 209] width 38 height 14
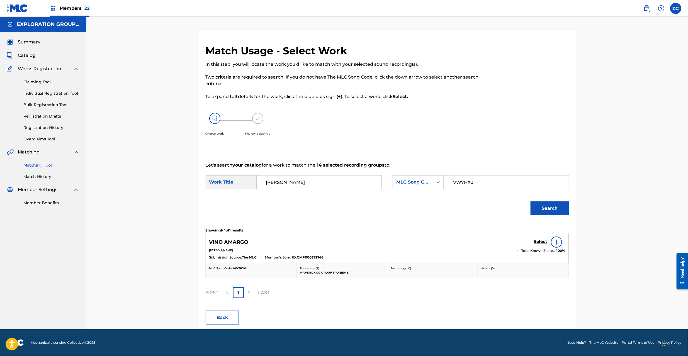
click at [540, 243] on h5 "Select" at bounding box center [541, 241] width 14 height 5
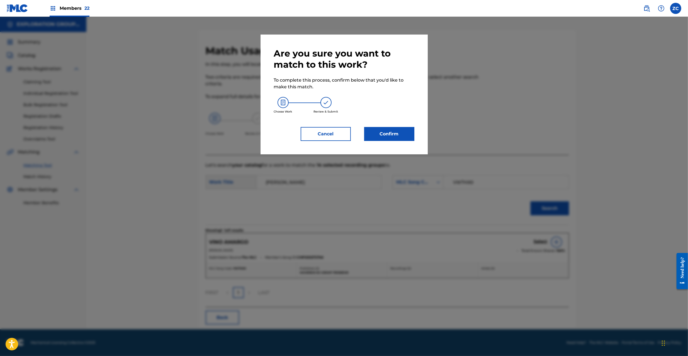
click at [379, 130] on button "Confirm" at bounding box center [389, 134] width 50 height 14
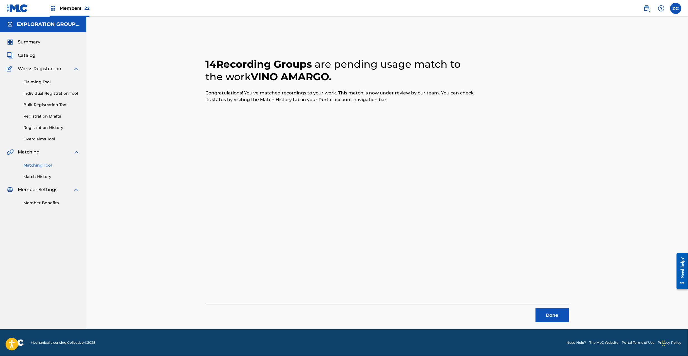
click at [541, 321] on button "Done" at bounding box center [552, 316] width 33 height 14
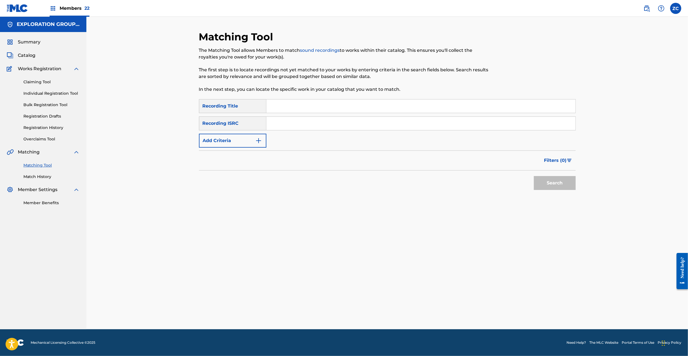
click at [378, 124] on input "Search Form" at bounding box center [420, 123] width 309 height 13
paste input "JPU902204475"
drag, startPoint x: 534, startPoint y: 174, endPoint x: 531, endPoint y: 175, distance: 3.7
click at [536, 177] on div "Search" at bounding box center [553, 182] width 45 height 22
click at [547, 180] on button "Search" at bounding box center [555, 183] width 42 height 14
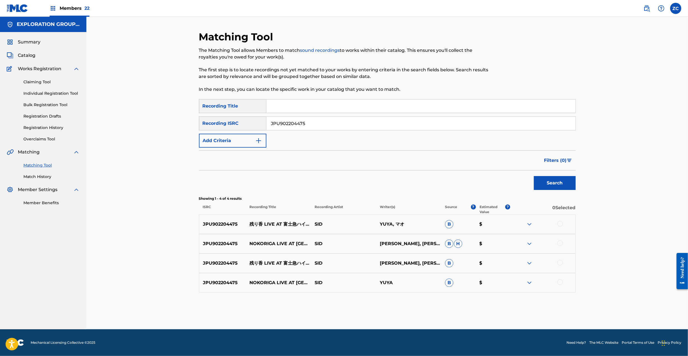
drag, startPoint x: 559, startPoint y: 225, endPoint x: 561, endPoint y: 237, distance: 12.2
click at [559, 226] on div at bounding box center [560, 224] width 6 height 6
click at [561, 244] on div at bounding box center [560, 244] width 6 height 6
click at [561, 264] on div at bounding box center [560, 263] width 6 height 6
click at [561, 283] on div at bounding box center [560, 283] width 6 height 6
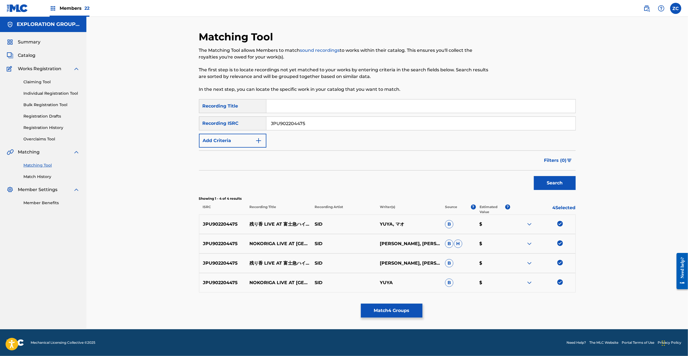
click at [377, 124] on input "JPU902204475" at bounding box center [420, 123] width 309 height 13
paste input "3821"
click at [560, 181] on button "Search" at bounding box center [555, 183] width 42 height 14
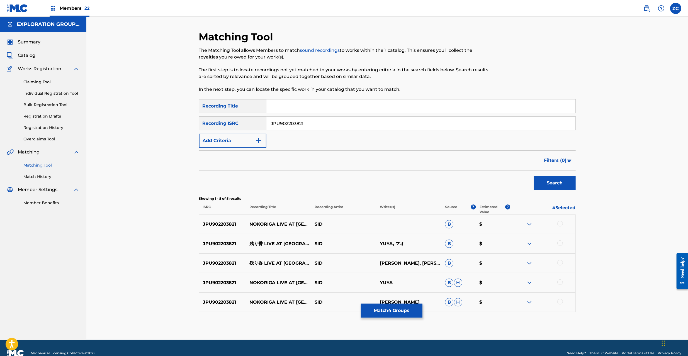
click at [559, 223] on div at bounding box center [560, 224] width 6 height 6
click at [562, 244] on div at bounding box center [560, 244] width 6 height 6
click at [561, 261] on div at bounding box center [560, 263] width 6 height 6
click at [559, 282] on div at bounding box center [560, 283] width 6 height 6
click at [559, 300] on div at bounding box center [560, 302] width 6 height 6
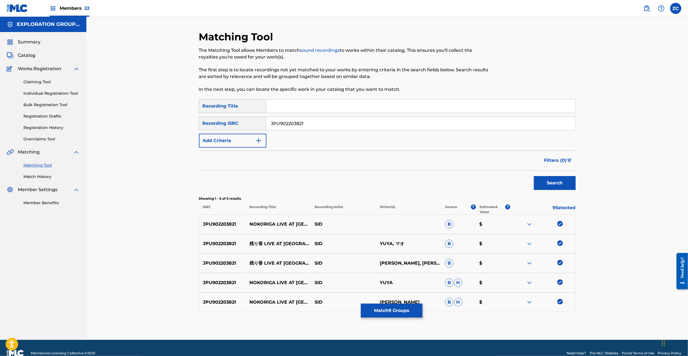
click at [430, 116] on div "SearchWithCriteria73950eb5-854d-4cb1-97ab-44e5eec00b12 Recording Title SearchWi…" at bounding box center [387, 123] width 377 height 48
click at [439, 124] on input "JPU902203821" at bounding box center [420, 123] width 309 height 13
paste input "KS0120010"
type input "JPKS01200101"
click at [541, 186] on button "Search" at bounding box center [555, 183] width 42 height 14
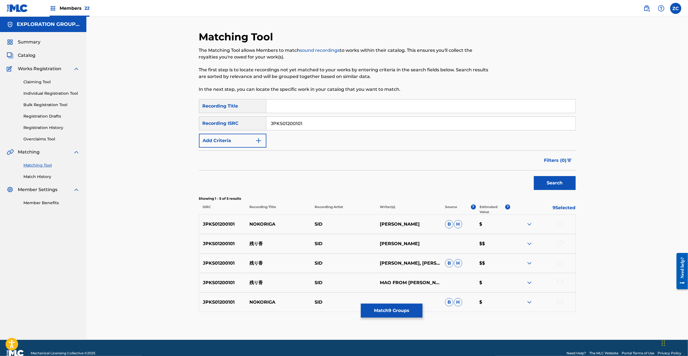
drag, startPoint x: 560, startPoint y: 223, endPoint x: 561, endPoint y: 229, distance: 5.7
click at [560, 223] on div at bounding box center [560, 224] width 6 height 6
click at [562, 242] on div at bounding box center [560, 244] width 6 height 6
click at [561, 263] on div at bounding box center [560, 263] width 6 height 6
drag, startPoint x: 561, startPoint y: 282, endPoint x: 562, endPoint y: 299, distance: 17.6
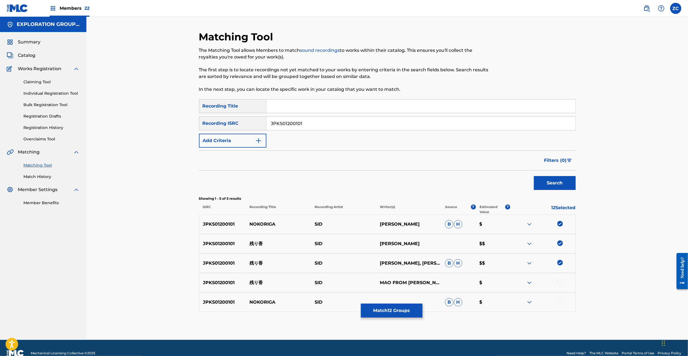
click at [561, 283] on div at bounding box center [560, 283] width 6 height 6
click at [559, 301] on div at bounding box center [560, 302] width 6 height 6
click at [402, 308] on button "Match 14 Groups" at bounding box center [392, 311] width 62 height 14
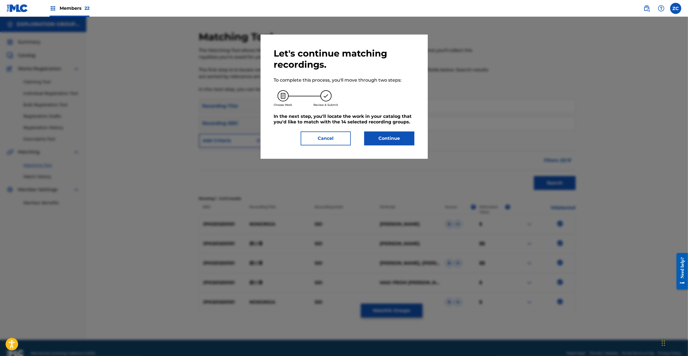
click at [391, 145] on div "Let's continue matching recordings. To complete this process, you'll move throu…" at bounding box center [344, 97] width 167 height 124
click at [391, 144] on button "Continue" at bounding box center [389, 139] width 50 height 14
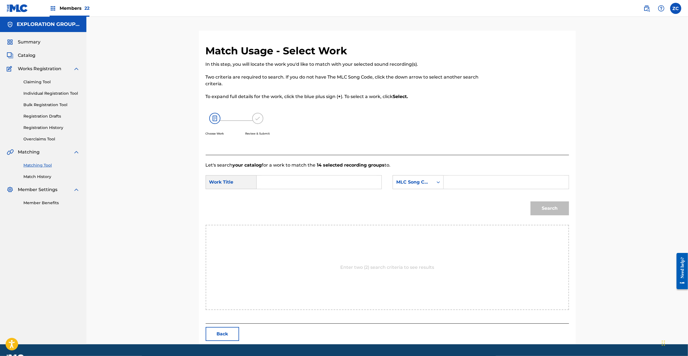
click at [345, 183] on input "Search Form" at bounding box center [318, 182] width 115 height 13
paste input "Nokoriga NV7BT5"
click at [298, 182] on input "Nokoriga NV7BT5" at bounding box center [318, 182] width 115 height 13
type input "Nokoriga"
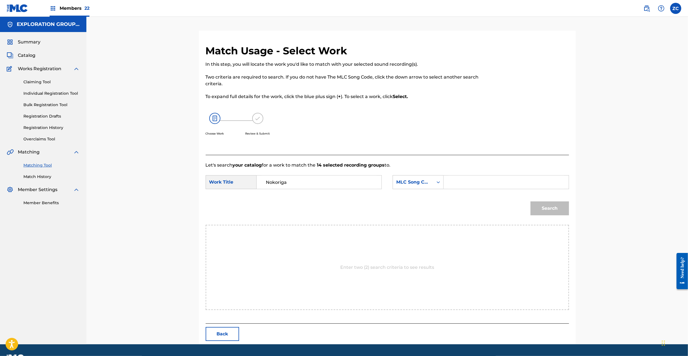
click at [526, 184] on input "Search Form" at bounding box center [505, 182] width 115 height 13
paste input "NV7BT5"
type input "NV7BT5"
click at [547, 211] on button "Search" at bounding box center [550, 209] width 38 height 14
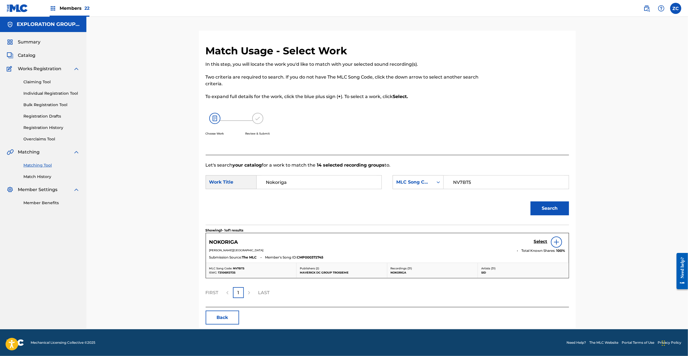
click at [540, 242] on h5 "Select" at bounding box center [541, 241] width 14 height 5
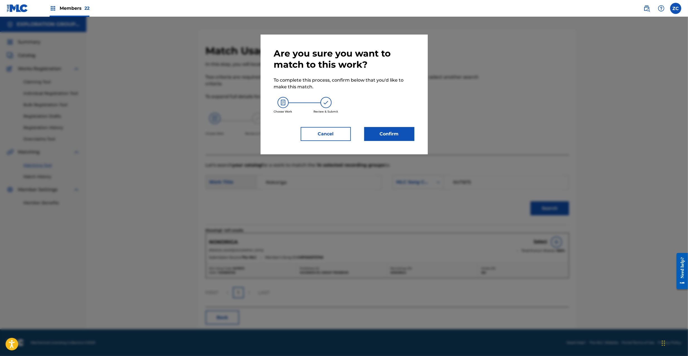
click at [381, 134] on button "Confirm" at bounding box center [389, 134] width 50 height 14
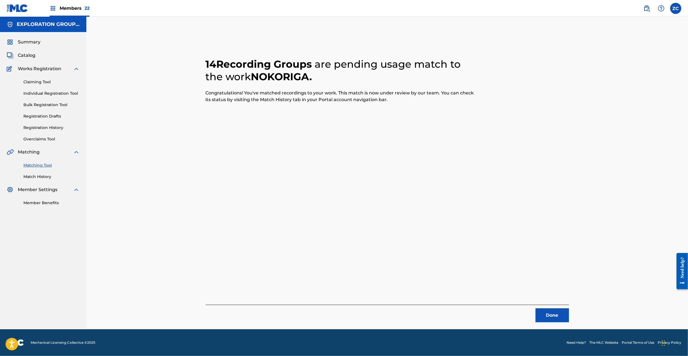
click at [547, 316] on button "Done" at bounding box center [552, 316] width 33 height 14
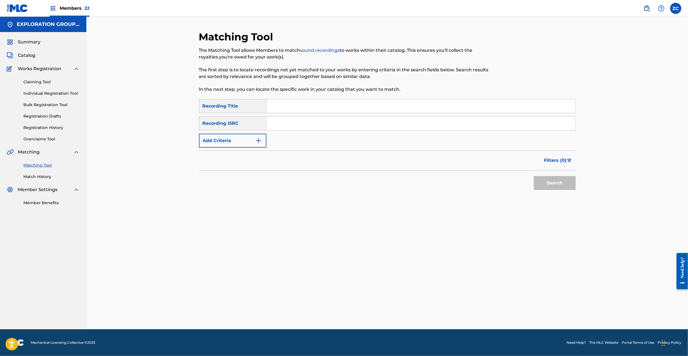
click at [326, 123] on input "Search Form" at bounding box center [420, 123] width 309 height 13
paste input "JPF301900182"
type input "JPF301900182"
click at [556, 181] on button "Search" at bounding box center [555, 183] width 42 height 14
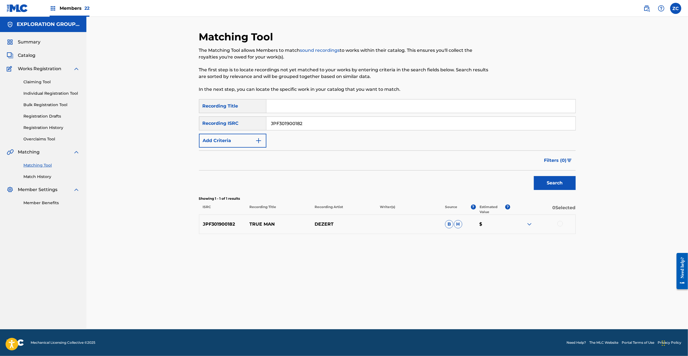
click at [562, 223] on div at bounding box center [560, 224] width 6 height 6
click at [384, 314] on button "Match 1 Group" at bounding box center [392, 311] width 62 height 14
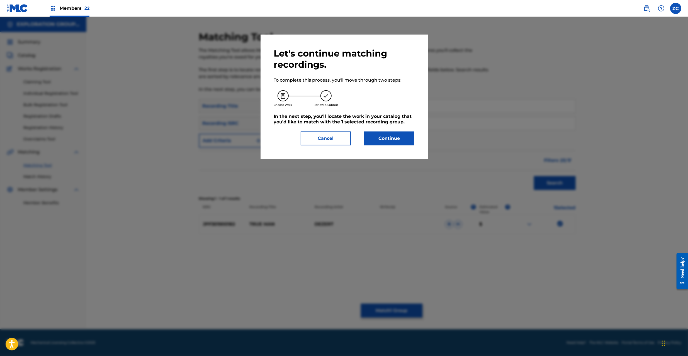
click at [380, 138] on button "Continue" at bounding box center [389, 139] width 50 height 14
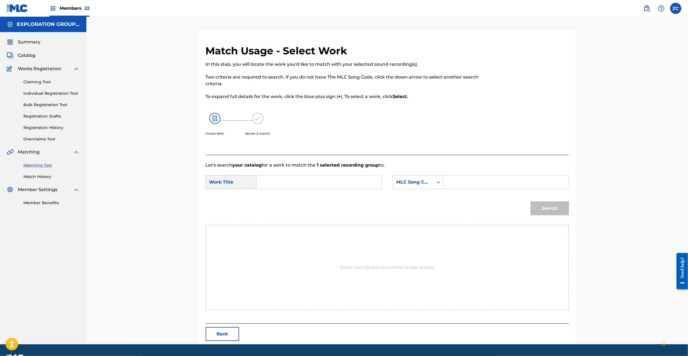
click at [314, 182] on input "Search Form" at bounding box center [318, 182] width 115 height 13
paste input "True Man TD081V"
click at [301, 180] on input "True Man TD081V" at bounding box center [318, 182] width 115 height 13
type input "True Man"
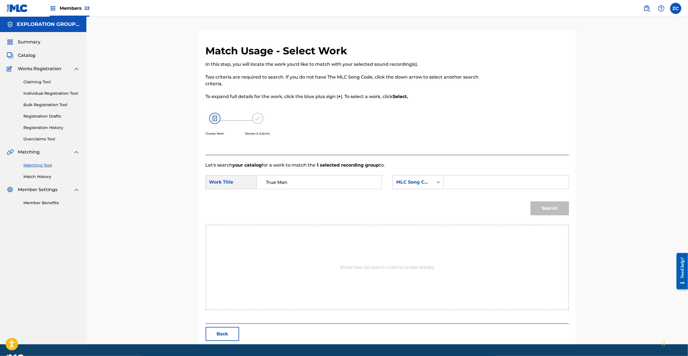
drag, startPoint x: 479, startPoint y: 179, endPoint x: 488, endPoint y: 183, distance: 9.9
click at [479, 179] on input "Search Form" at bounding box center [505, 182] width 115 height 13
paste input "TD081V"
type input "TD081V"
click at [549, 206] on button "Search" at bounding box center [550, 209] width 38 height 14
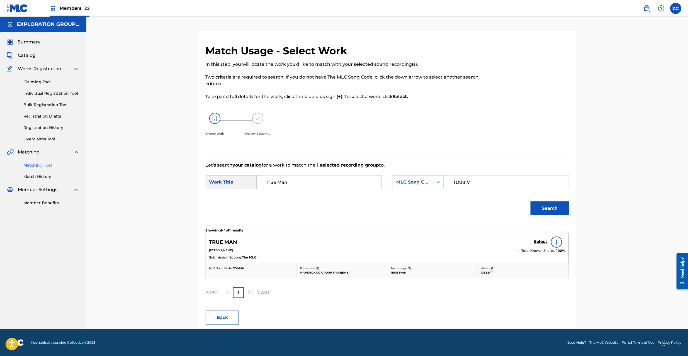
click at [541, 242] on h5 "Select" at bounding box center [541, 241] width 14 height 5
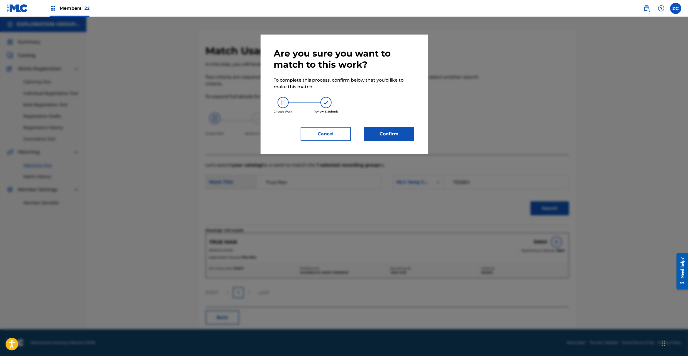
click at [387, 138] on button "Confirm" at bounding box center [389, 134] width 50 height 14
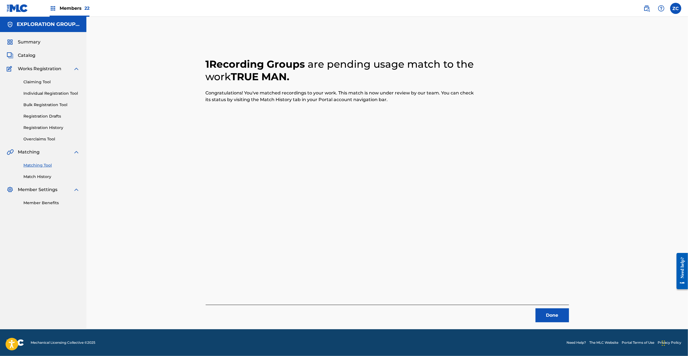
click at [547, 313] on button "Done" at bounding box center [552, 316] width 33 height 14
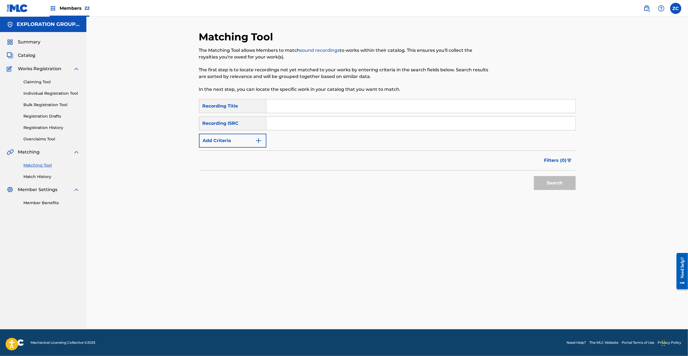
drag, startPoint x: 398, startPoint y: 126, endPoint x: 416, endPoint y: 135, distance: 19.8
click at [398, 126] on input "Search Form" at bounding box center [420, 123] width 309 height 13
paste input "JPF301400080"
type input "JPF301400080"
click at [560, 182] on button "Search" at bounding box center [555, 183] width 42 height 14
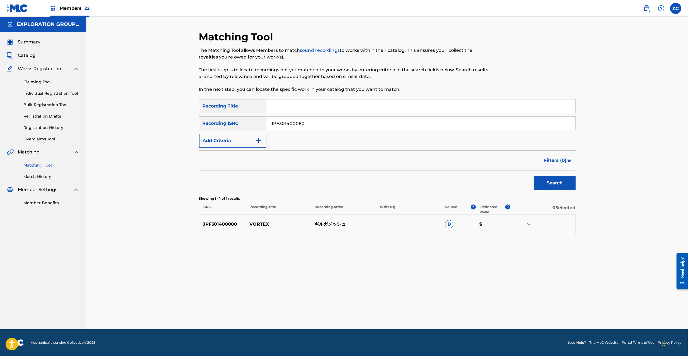
click at [562, 224] on div at bounding box center [560, 224] width 6 height 6
click at [399, 309] on button "Match 1 Group" at bounding box center [392, 311] width 62 height 14
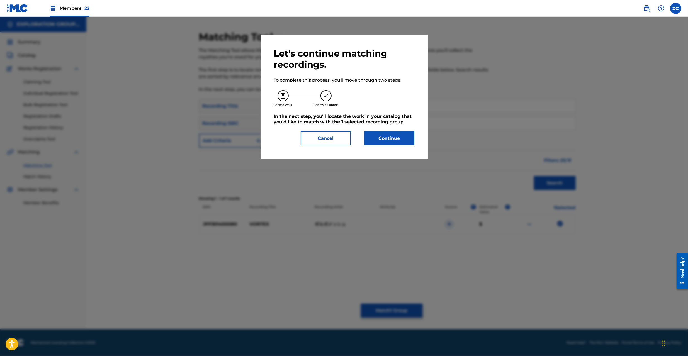
click at [403, 133] on button "Continue" at bounding box center [389, 139] width 50 height 14
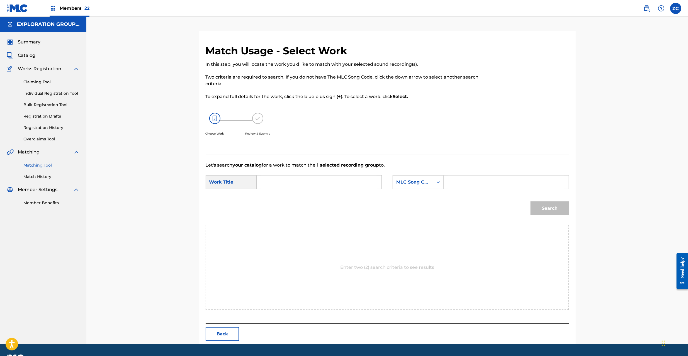
click at [321, 175] on form "SearchWithCriteriac56f2213-fe27-4716-8a47-e5e617b58ecf Work Title SearchWithCri…" at bounding box center [387, 197] width 363 height 56
click at [296, 185] on input "Search Form" at bounding box center [318, 182] width 115 height 13
paste input "Vortex VV79BR"
click at [299, 184] on input "Vortex VV79BR" at bounding box center [318, 182] width 115 height 13
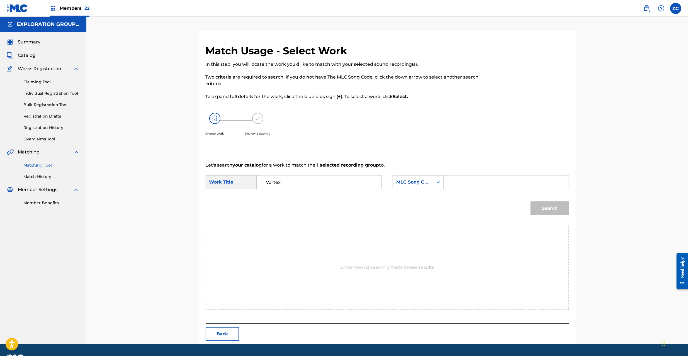
type input "Vortex"
click at [473, 180] on input "Search Form" at bounding box center [505, 182] width 115 height 13
paste input "VV79BR"
type input "VV79BR"
click at [553, 211] on button "Search" at bounding box center [550, 209] width 38 height 14
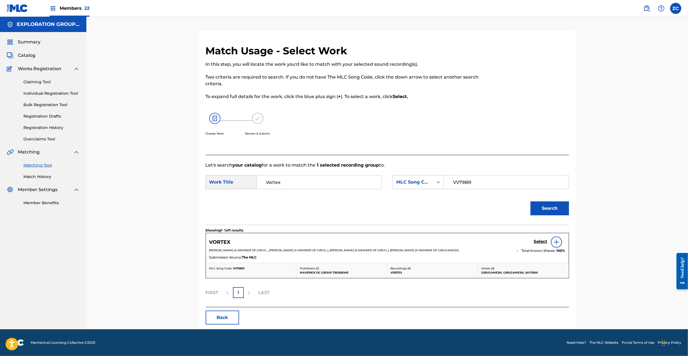
click at [541, 241] on h5 "Select" at bounding box center [541, 241] width 14 height 5
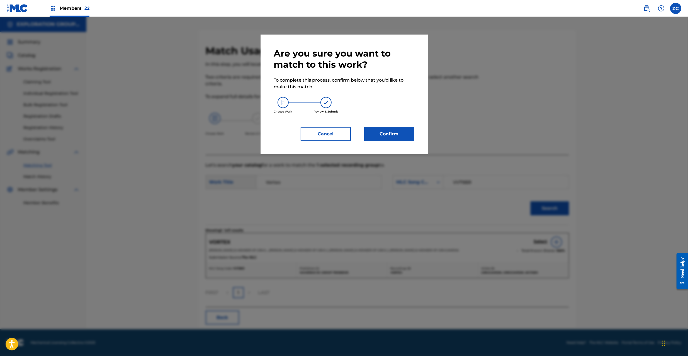
click at [386, 137] on button "Confirm" at bounding box center [389, 134] width 50 height 14
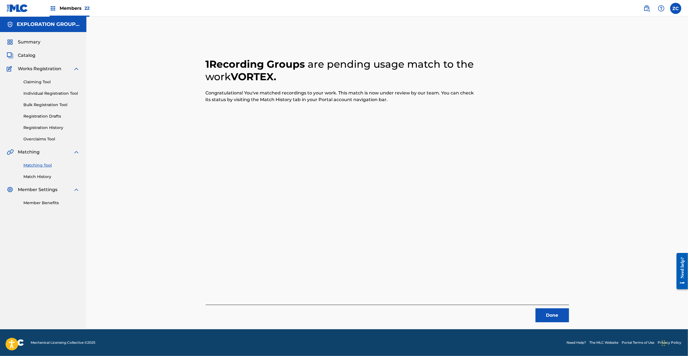
click at [555, 313] on button "Done" at bounding box center [552, 316] width 33 height 14
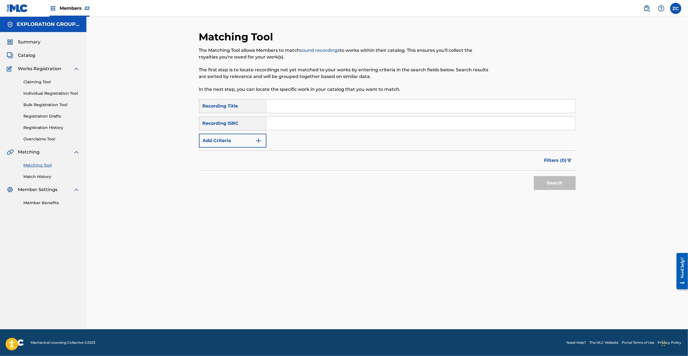
click at [324, 128] on input "Search Form" at bounding box center [420, 123] width 309 height 13
paste input "JPU981901765"
click at [551, 186] on button "Search" at bounding box center [555, 183] width 42 height 14
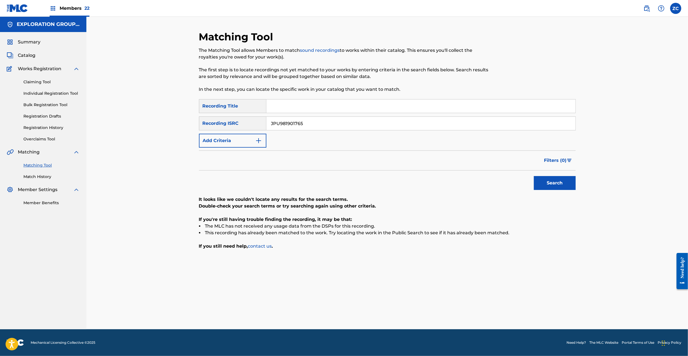
click at [357, 125] on input "JPU981901765" at bounding box center [420, 123] width 309 height 13
paste input "53"
click at [546, 182] on button "Search" at bounding box center [555, 183] width 42 height 14
click at [352, 128] on input "JPU981901753" at bounding box center [420, 123] width 309 height 13
paste input "6"
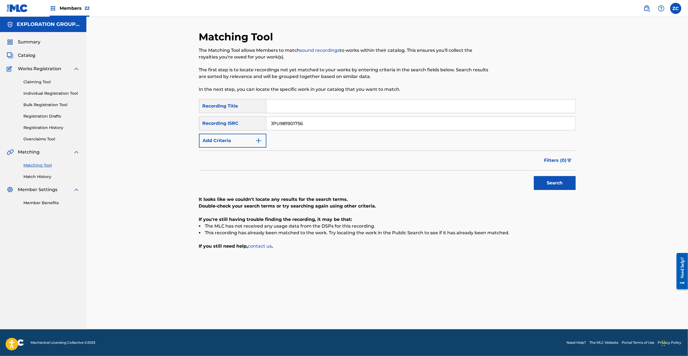
click at [555, 184] on button "Search" at bounding box center [555, 183] width 42 height 14
click at [342, 125] on input "JPU981901756" at bounding box center [420, 123] width 309 height 13
paste input "01801982"
click at [545, 183] on button "Search" at bounding box center [555, 183] width 42 height 14
click at [390, 118] on input "JPU901801982" at bounding box center [420, 123] width 309 height 13
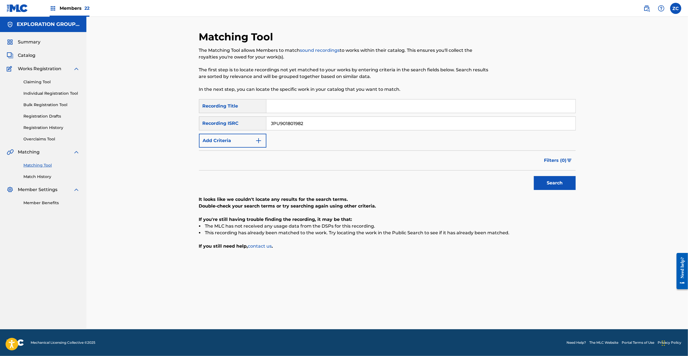
paste input "CO09233170"
click at [551, 182] on button "Search" at bounding box center [555, 183] width 42 height 14
click at [338, 126] on input "JPCO09233170" at bounding box center [420, 123] width 309 height 13
paste input "F309300020"
click at [554, 186] on button "Search" at bounding box center [555, 183] width 42 height 14
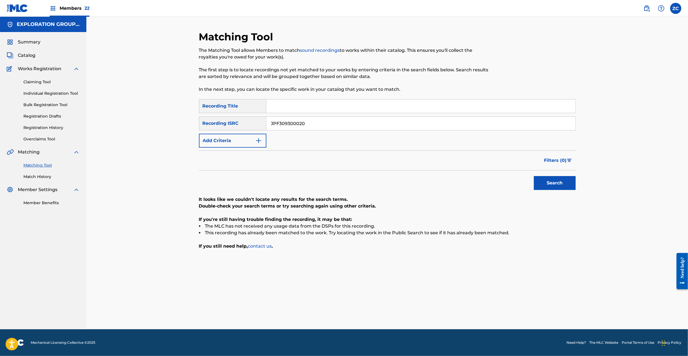
click at [310, 125] on input "JPF309300020" at bounding box center [420, 123] width 309 height 13
paste input "TCJPF1759101"
click at [557, 183] on button "Search" at bounding box center [555, 183] width 42 height 14
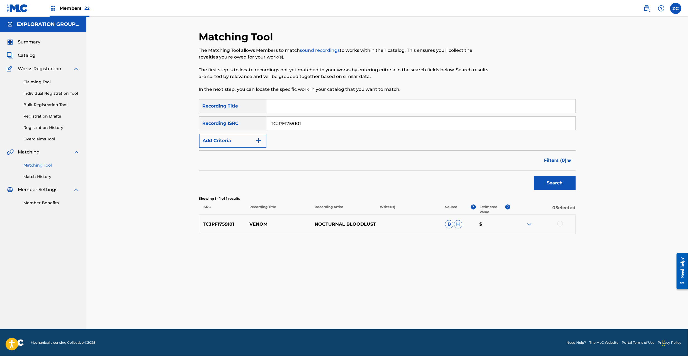
click at [562, 222] on div at bounding box center [560, 224] width 6 height 6
click at [301, 129] on input "TCJPF1759101" at bounding box center [420, 123] width 309 height 13
paste input "42"
click at [561, 186] on button "Search" at bounding box center [555, 183] width 42 height 14
click at [558, 224] on div at bounding box center [560, 224] width 6 height 6
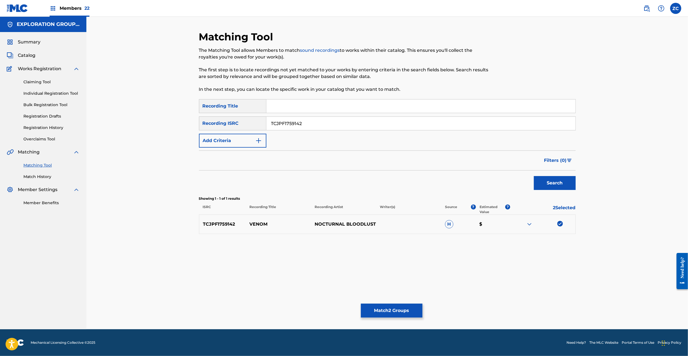
click at [305, 124] on input "TCJPF1759142" at bounding box center [420, 123] width 309 height 13
paste input "JPF302100076"
click at [569, 184] on button "Search" at bounding box center [555, 183] width 42 height 14
click at [559, 224] on div at bounding box center [560, 224] width 6 height 6
click at [385, 124] on input "JPF302100076" at bounding box center [420, 123] width 309 height 13
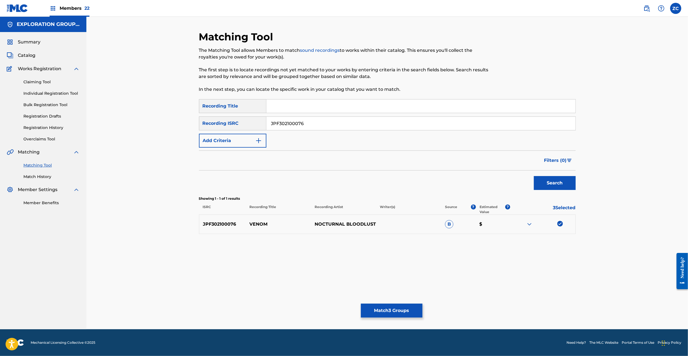
paste input "123"
click at [548, 185] on button "Search" at bounding box center [555, 183] width 42 height 14
click at [560, 225] on div at bounding box center [560, 224] width 6 height 6
click at [358, 123] on input "JPF302100123" at bounding box center [420, 123] width 309 height 13
paste input "84"
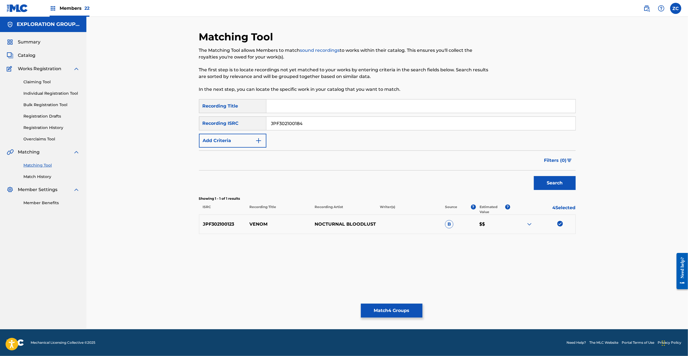
type input "JPF302100184"
click at [558, 188] on button "Search" at bounding box center [555, 183] width 42 height 14
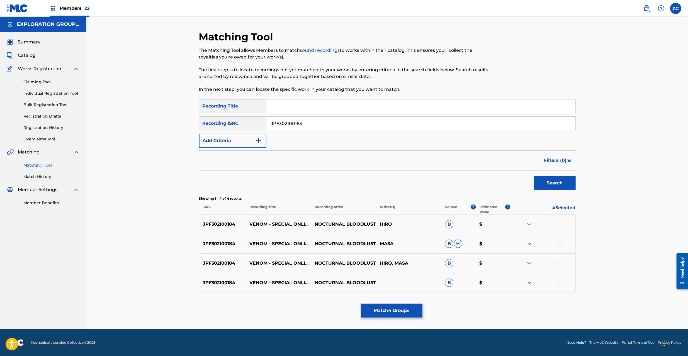
click at [559, 225] on div at bounding box center [560, 224] width 6 height 6
click at [559, 243] on div at bounding box center [560, 244] width 6 height 6
click at [562, 262] on div at bounding box center [560, 263] width 6 height 6
click at [561, 283] on div at bounding box center [560, 283] width 6 height 6
click at [405, 311] on button "Match 8 Groups" at bounding box center [392, 311] width 62 height 14
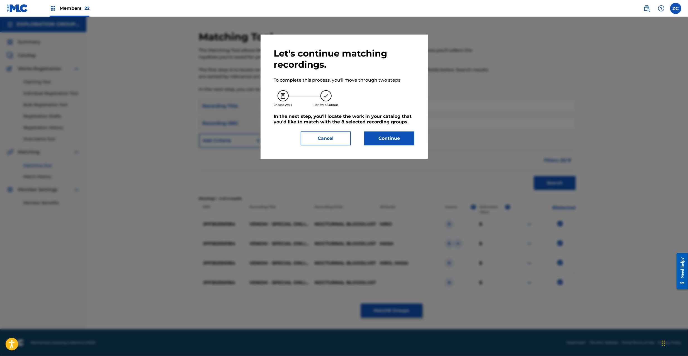
click at [406, 128] on div "Let's continue matching recordings. To complete this process, you'll move throu…" at bounding box center [344, 97] width 140 height 98
click at [397, 139] on button "Continue" at bounding box center [389, 139] width 50 height 14
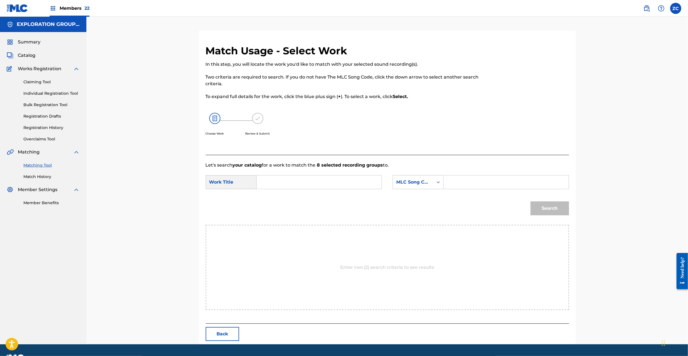
paste input "Venom VW7HZN"
click at [333, 182] on input "Search Form" at bounding box center [318, 182] width 115 height 13
click at [298, 182] on input "Venom VW7HZN" at bounding box center [318, 182] width 115 height 13
type input "Venom"
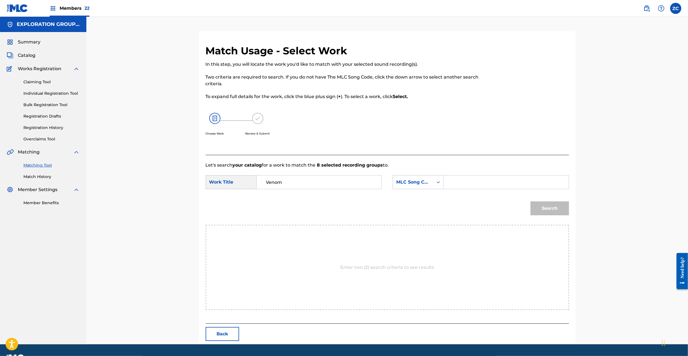
click at [496, 185] on input "Search Form" at bounding box center [505, 182] width 115 height 13
paste input "VW7HZN"
type input "VW7HZN"
click at [548, 208] on button "Search" at bounding box center [550, 209] width 38 height 14
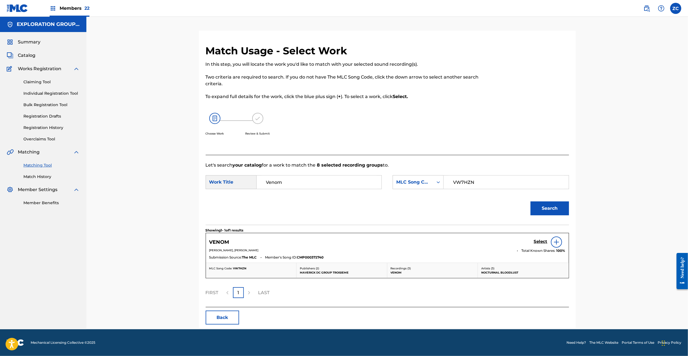
click at [539, 241] on h5 "Select" at bounding box center [541, 241] width 14 height 5
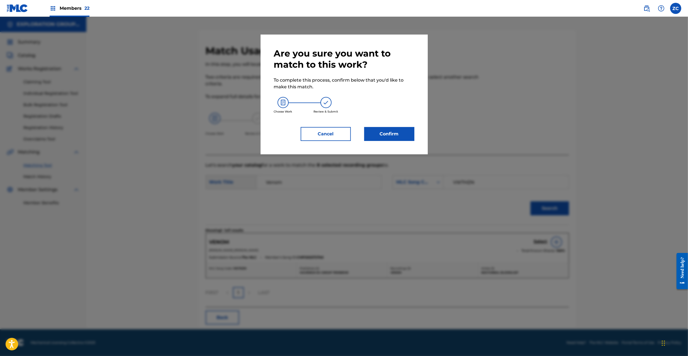
click at [394, 135] on button "Confirm" at bounding box center [389, 134] width 50 height 14
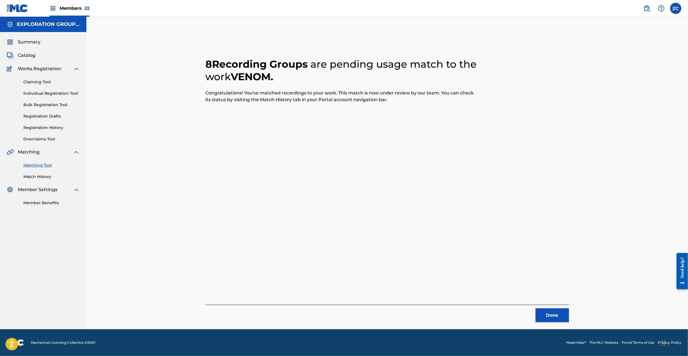
click at [559, 316] on button "Done" at bounding box center [552, 316] width 33 height 14
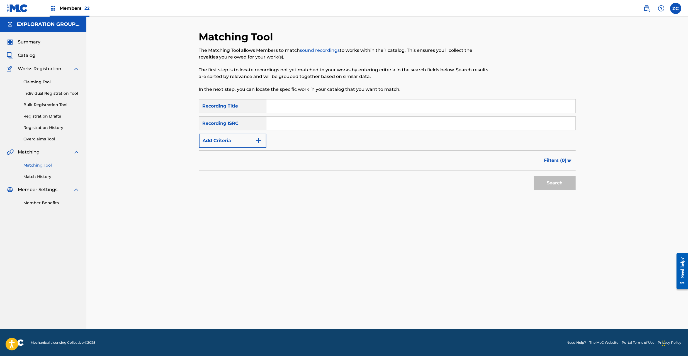
click at [310, 121] on input "Search Form" at bounding box center [420, 123] width 309 height 13
paste input "JPF301000137"
type input "JPF301000137"
drag, startPoint x: 557, startPoint y: 184, endPoint x: 518, endPoint y: 176, distance: 39.7
click at [557, 183] on button "Search" at bounding box center [555, 183] width 42 height 14
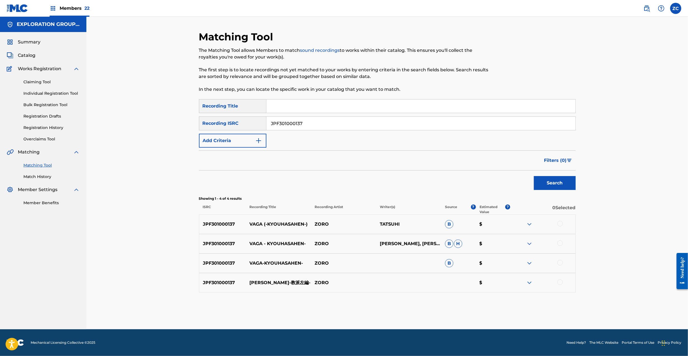
drag, startPoint x: 560, startPoint y: 224, endPoint x: 560, endPoint y: 234, distance: 10.6
click at [560, 225] on div at bounding box center [560, 224] width 6 height 6
click at [560, 243] on div at bounding box center [560, 244] width 6 height 6
click at [559, 262] on div at bounding box center [560, 263] width 6 height 6
click at [560, 284] on div at bounding box center [560, 283] width 6 height 6
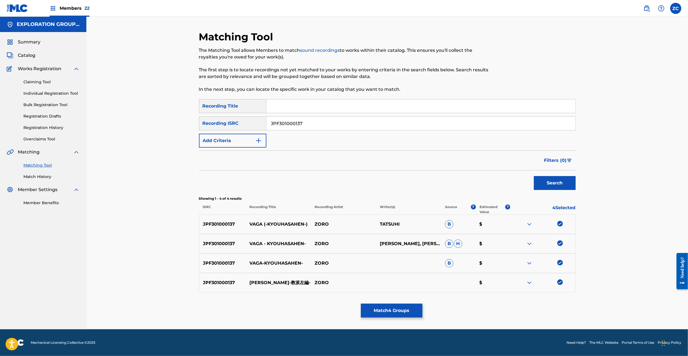
drag, startPoint x: 395, startPoint y: 311, endPoint x: 396, endPoint y: 306, distance: 4.6
click at [396, 306] on button "Match 4 Groups" at bounding box center [392, 311] width 62 height 14
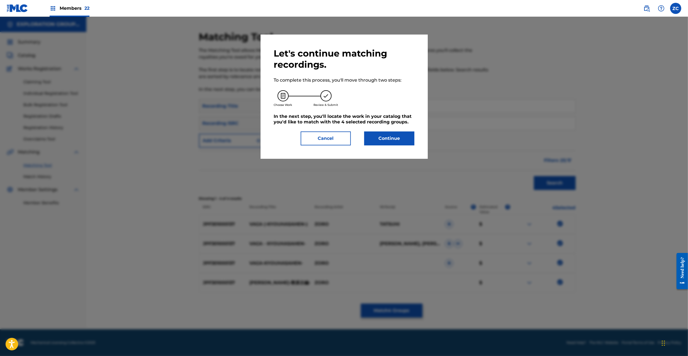
click at [386, 134] on button "Continue" at bounding box center [389, 139] width 50 height 14
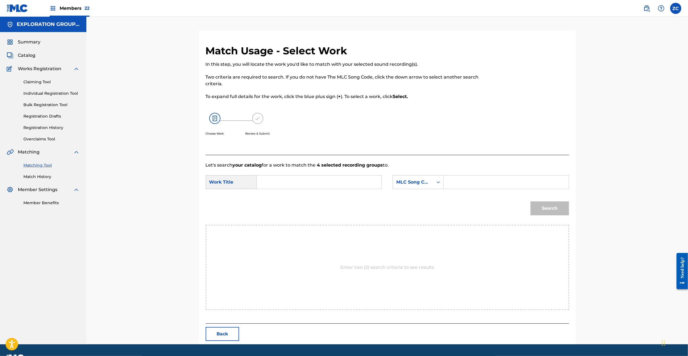
click at [334, 187] on input "Search Form" at bounding box center [318, 182] width 115 height 13
paste input "[PERSON_NAME] Kyouha Sahen VB4VXF"
click at [320, 182] on input "[PERSON_NAME] Kyouha Sahen VB4VXF" at bounding box center [318, 182] width 115 height 13
type input "[PERSON_NAME] [PERSON_NAME]"
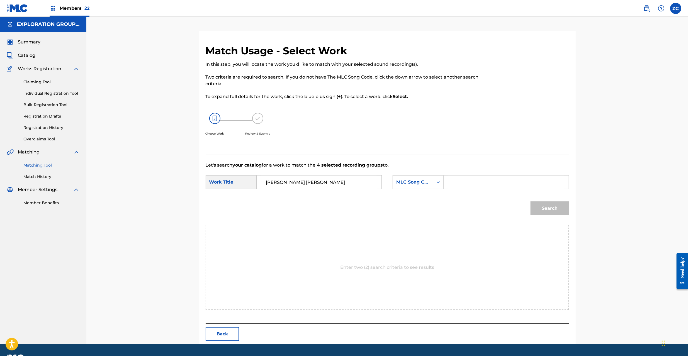
click at [492, 183] on input "Search Form" at bounding box center [505, 182] width 115 height 13
paste
type input "VB4VXF"
click at [557, 214] on button "Search" at bounding box center [550, 209] width 38 height 14
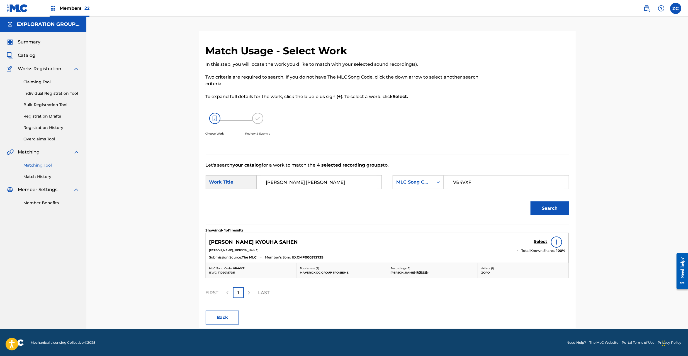
click at [539, 242] on h5 "Select" at bounding box center [541, 241] width 14 height 5
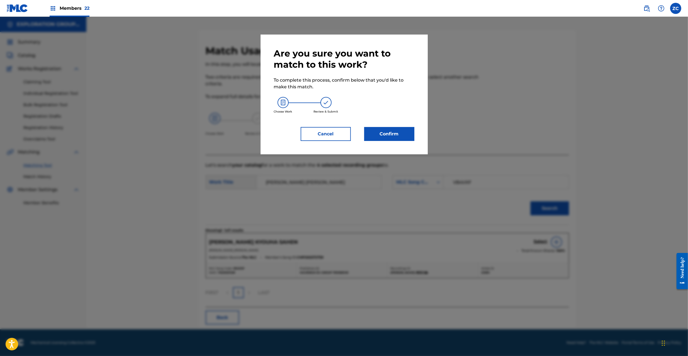
click at [387, 129] on button "Confirm" at bounding box center [389, 134] width 50 height 14
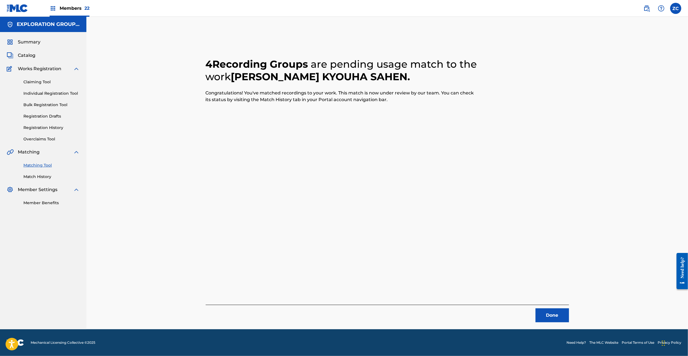
click at [553, 316] on button "Done" at bounding box center [552, 316] width 33 height 14
